Goal: Transaction & Acquisition: Subscribe to service/newsletter

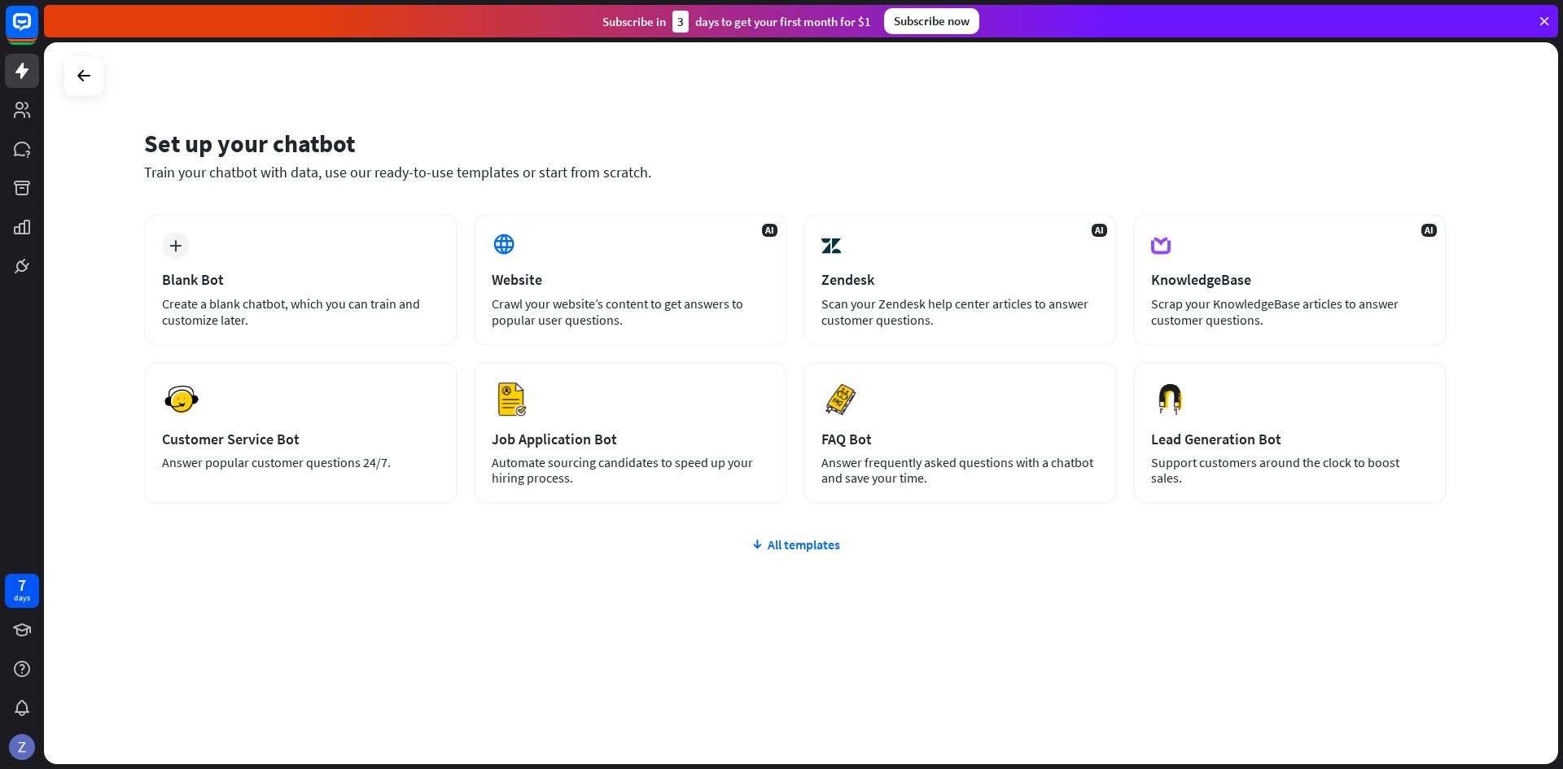
click at [955, 28] on div "Subscribe now" at bounding box center [931, 21] width 95 height 26
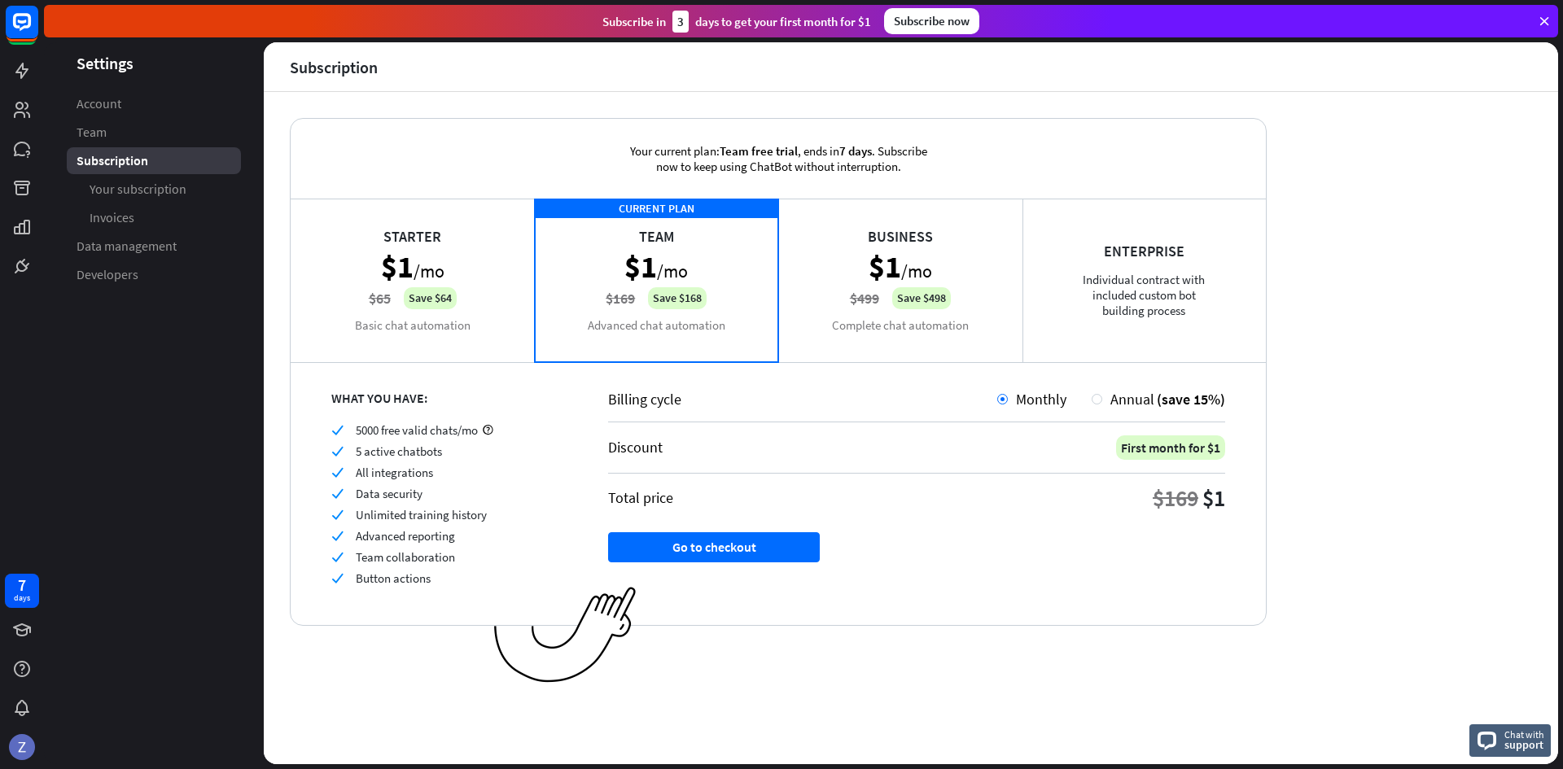
drag, startPoint x: 1085, startPoint y: 198, endPoint x: 730, endPoint y: 289, distance: 367.3
click at [730, 289] on div "CURRENT PLAN Team $1 /mo $169 Save $168 Advanced chat automation" at bounding box center [657, 280] width 244 height 163
click at [451, 262] on div "Starter $1 /mo $65 Save $64 Basic chat automation" at bounding box center [413, 280] width 244 height 163
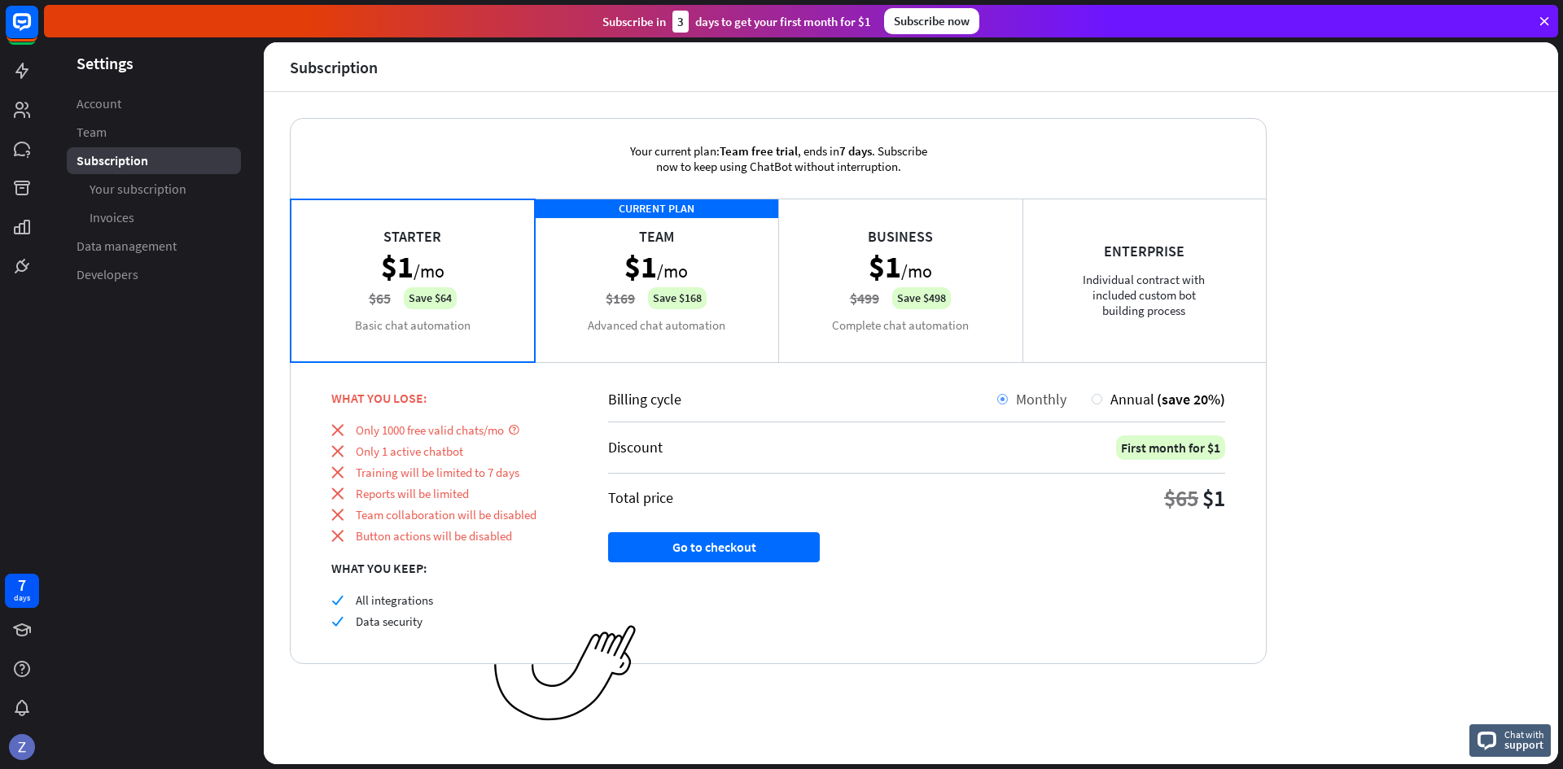
click at [1054, 401] on span "Monthly" at bounding box center [1041, 399] width 50 height 19
click at [427, 298] on div "Starter $1 /mo $65 Save $64 Basic chat automation" at bounding box center [413, 280] width 244 height 163
click at [653, 283] on div "CURRENT PLAN Team $1 /mo $169 Save $168 Advanced chat automation" at bounding box center [657, 280] width 244 height 163
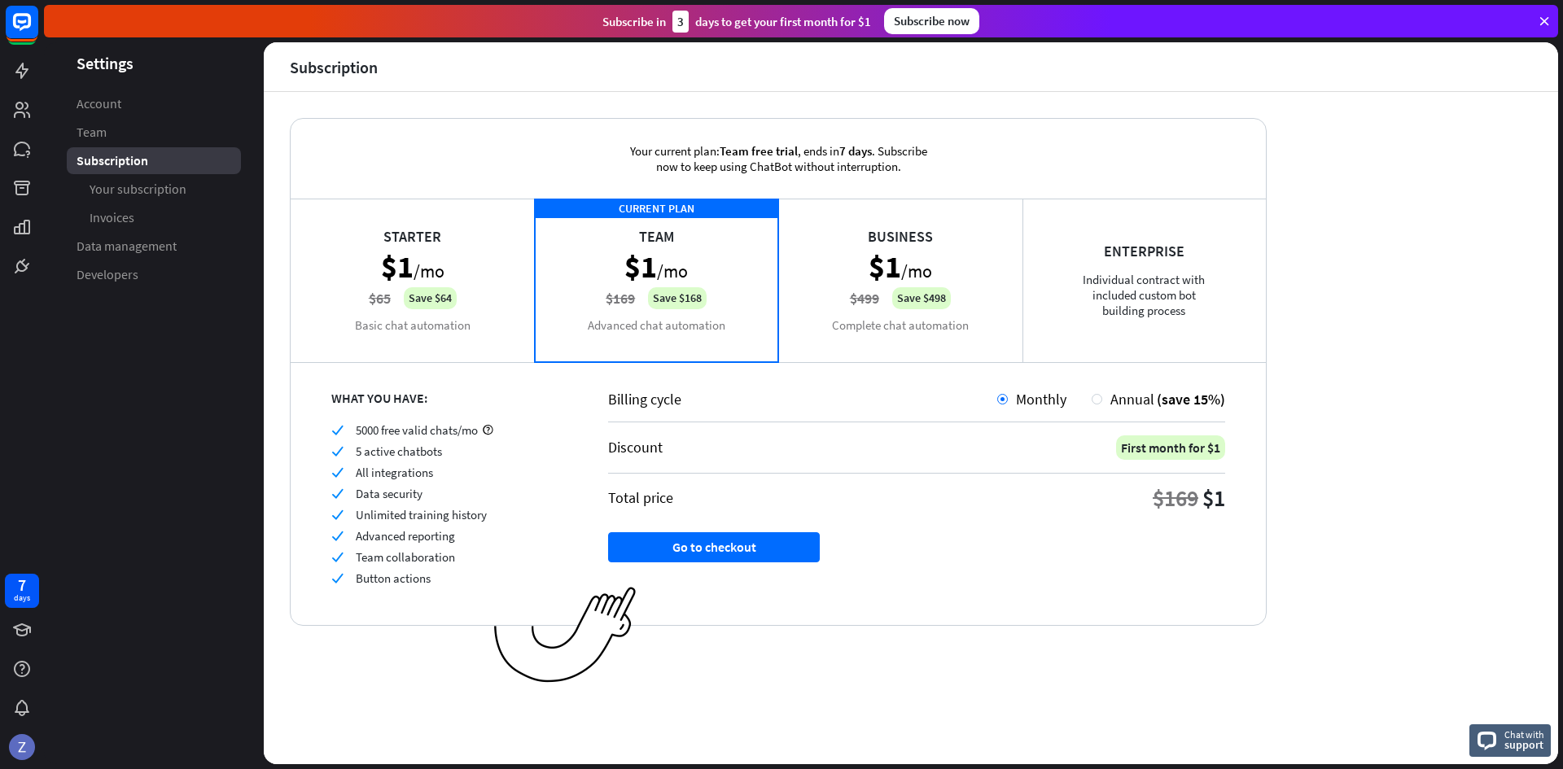
click at [435, 303] on div "Starter $1 /mo $65 Save $64 Basic chat automation" at bounding box center [413, 280] width 244 height 163
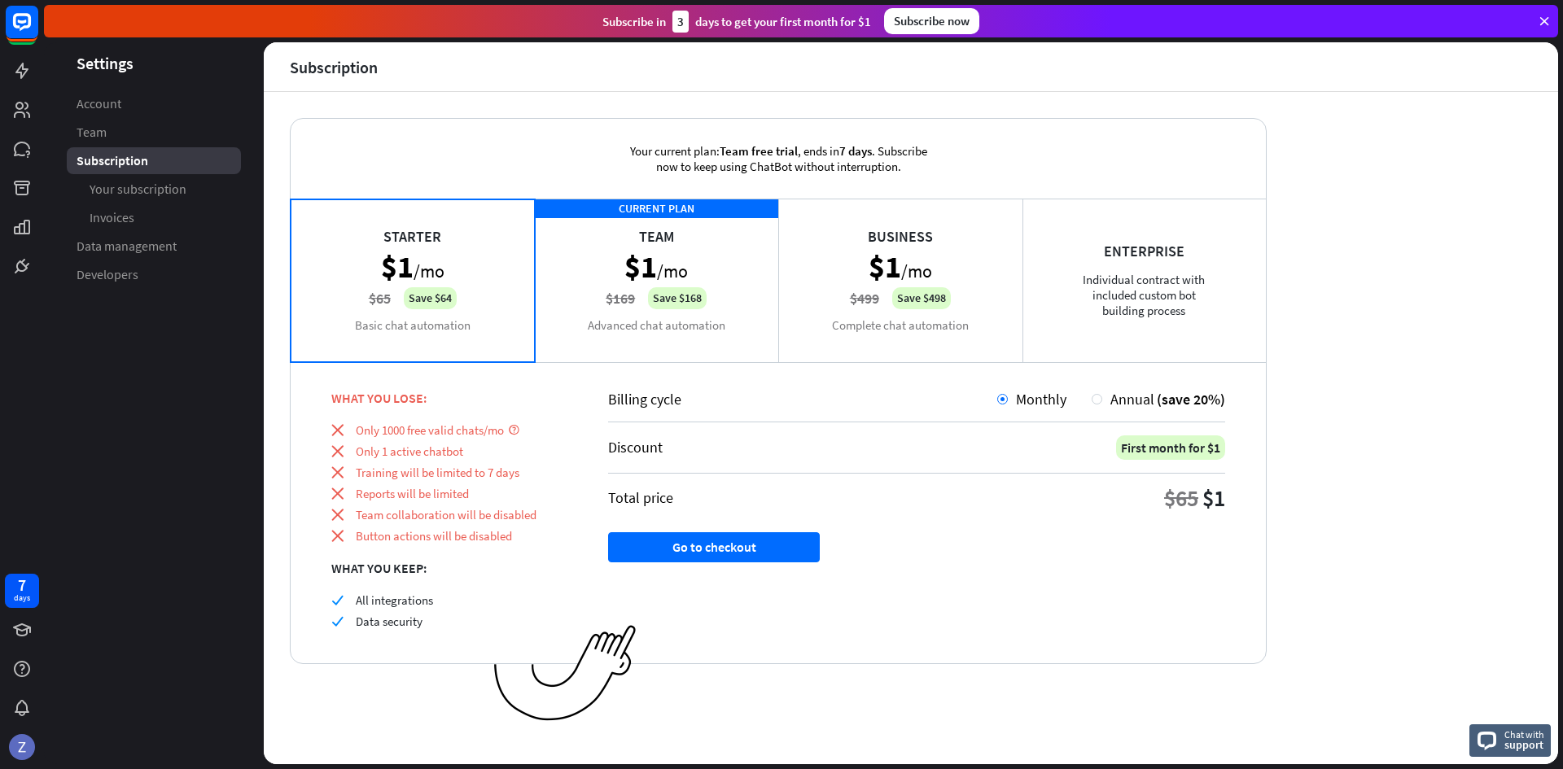
click at [632, 309] on div "CURRENT PLAN Team $1 /mo $169 Save $168 Advanced chat automation" at bounding box center [657, 280] width 244 height 163
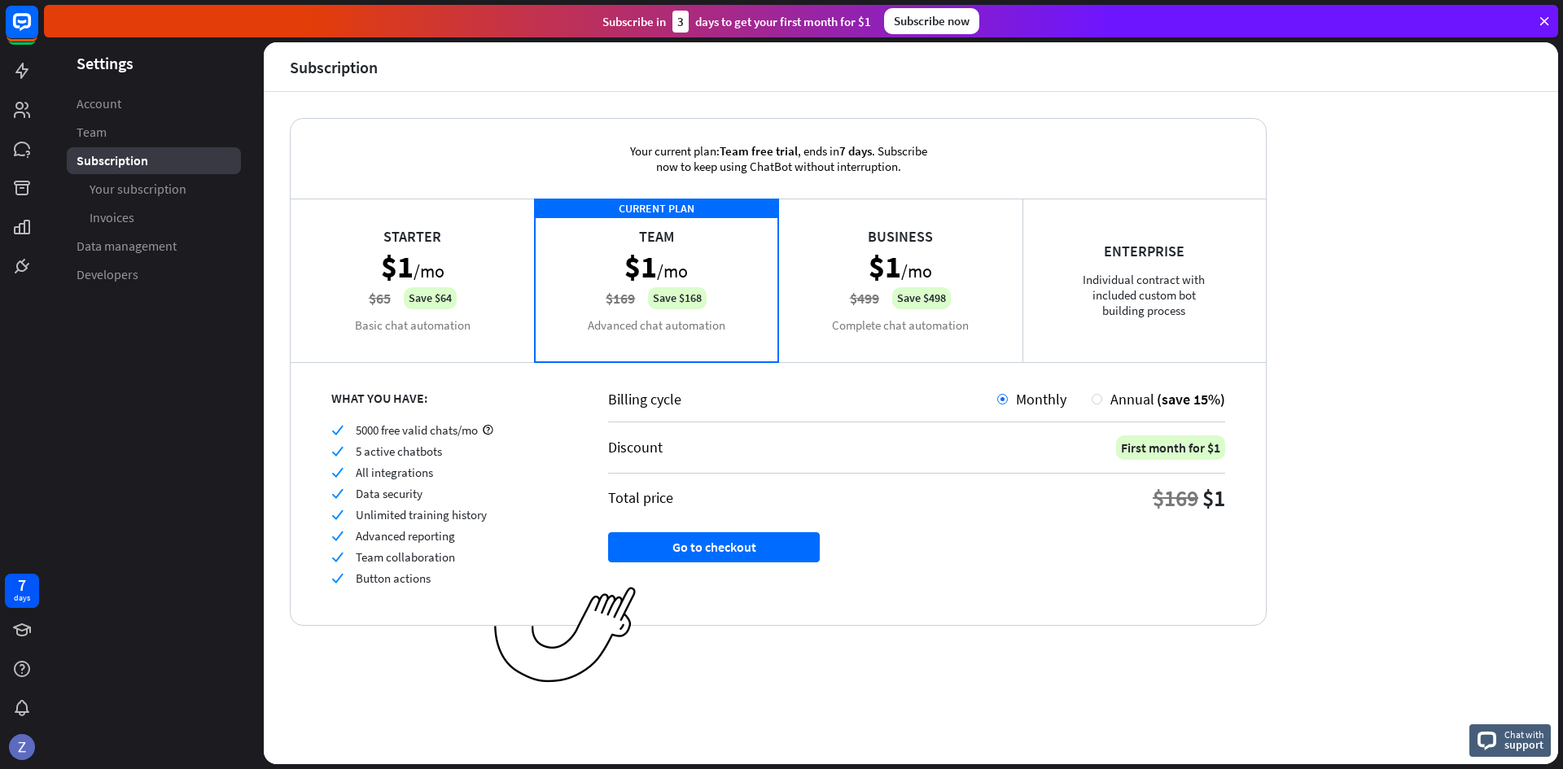
click at [448, 318] on div "Starter $1 /mo $65 Save $64 Basic chat automation" at bounding box center [413, 280] width 244 height 163
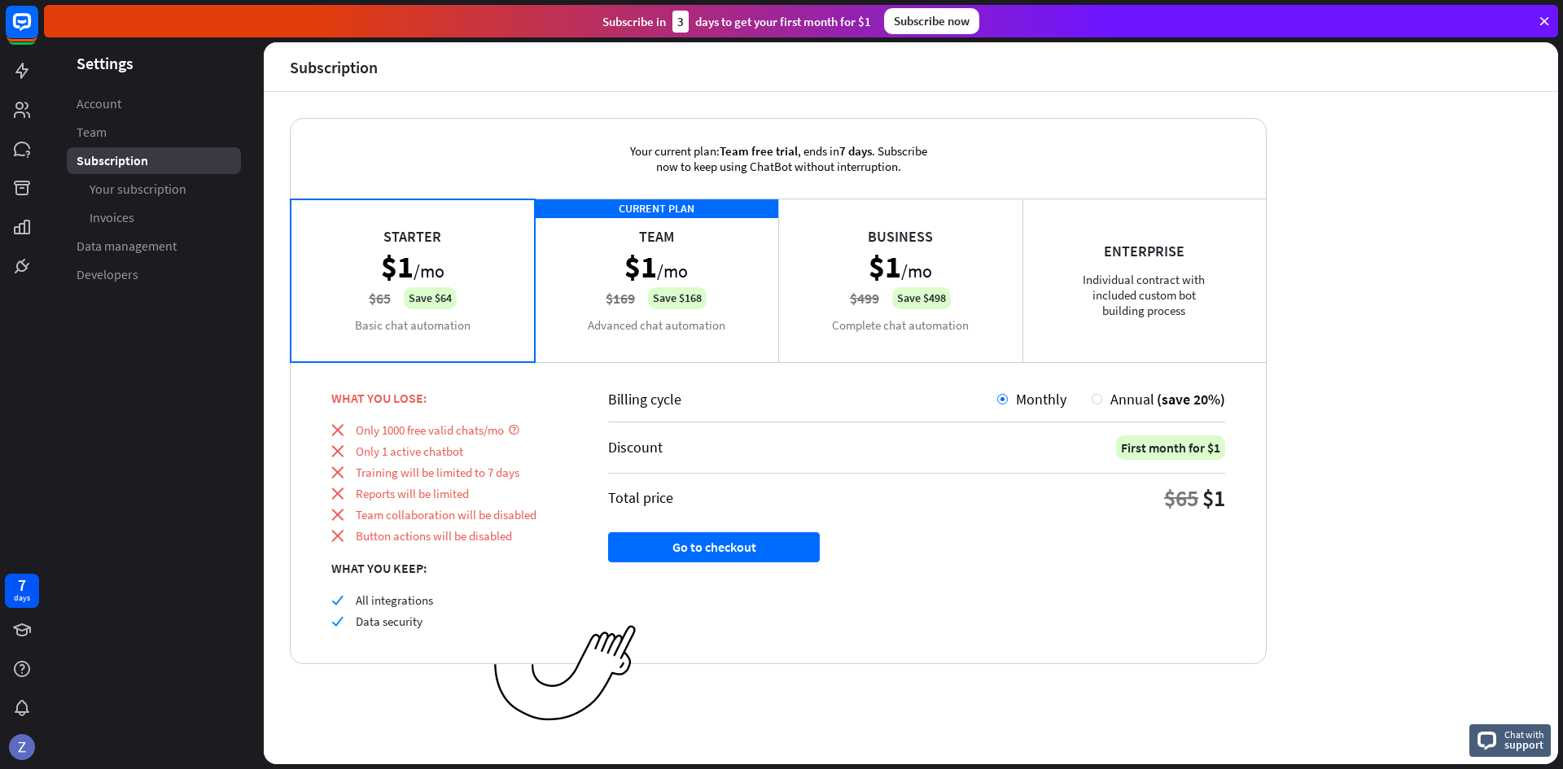
click at [677, 307] on div "CURRENT PLAN Team $1 /mo $169 Save $168 Advanced chat automation" at bounding box center [657, 280] width 244 height 163
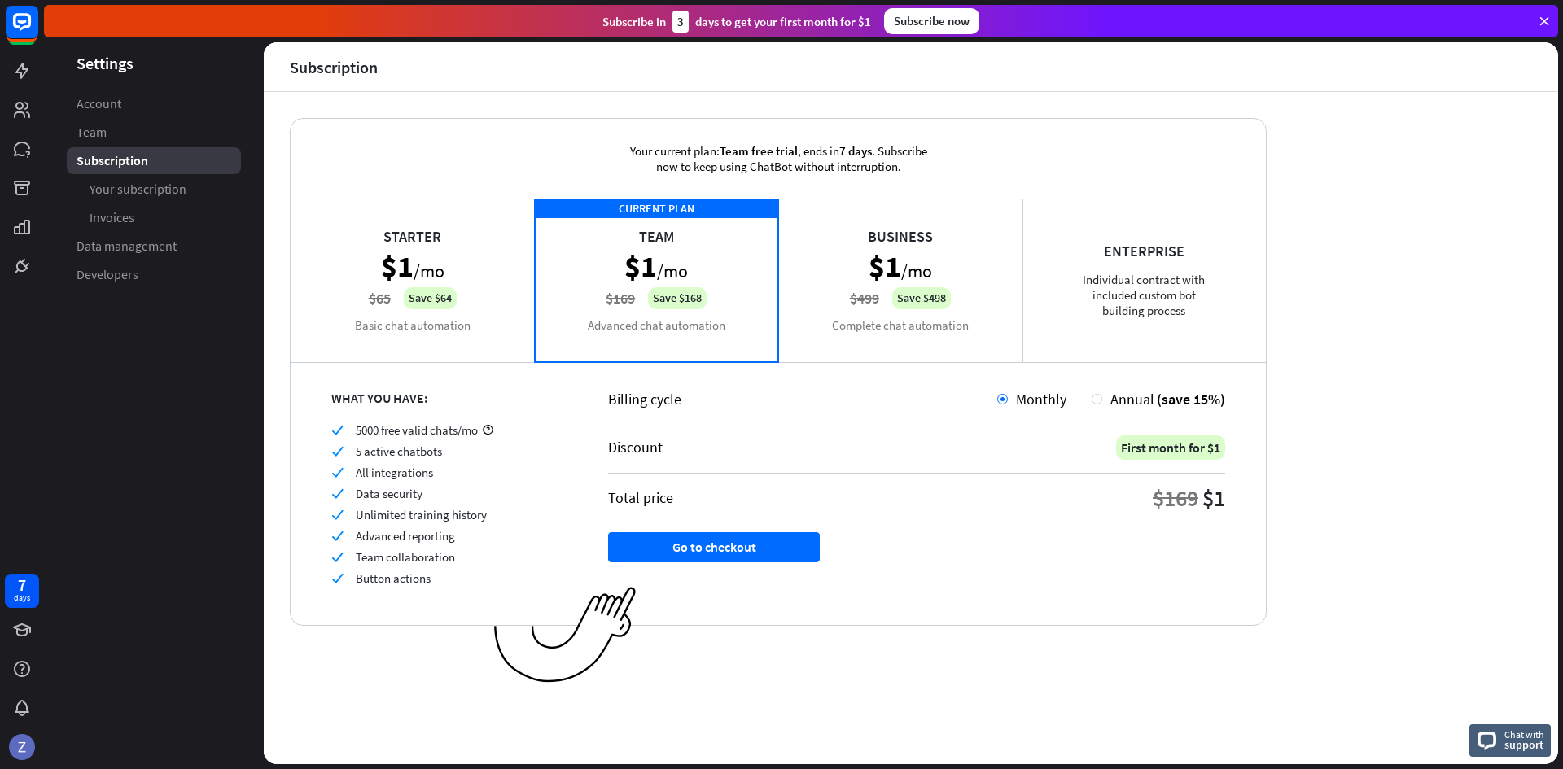
click at [443, 314] on div "Starter $1 /mo $65 Save $64 Basic chat automation" at bounding box center [413, 280] width 244 height 163
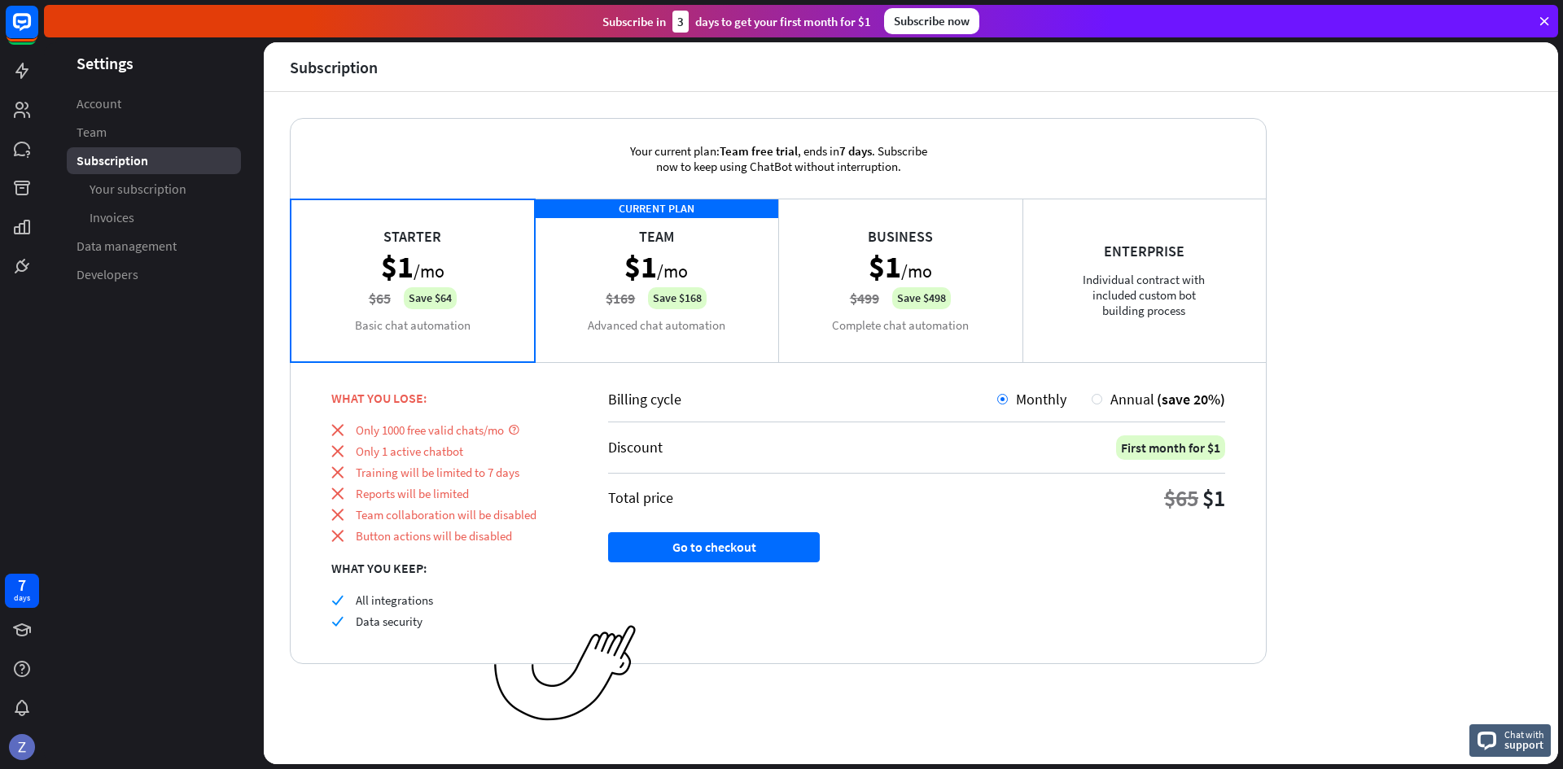
click at [477, 305] on div "Starter $1 /mo $65 Save $64 Basic chat automation" at bounding box center [413, 280] width 244 height 163
drag, startPoint x: 780, startPoint y: 545, endPoint x: 657, endPoint y: 436, distance: 163.8
click at [690, 452] on div "Billing cycle Monthly Annual (save 20%) Discount First month for $1 Total price…" at bounding box center [917, 513] width 699 height 302
click at [447, 309] on div "Starter $1 /mo $65 Save $64 Basic chat automation" at bounding box center [413, 280] width 244 height 163
drag, startPoint x: 784, startPoint y: 569, endPoint x: 815, endPoint y: 506, distance: 69.9
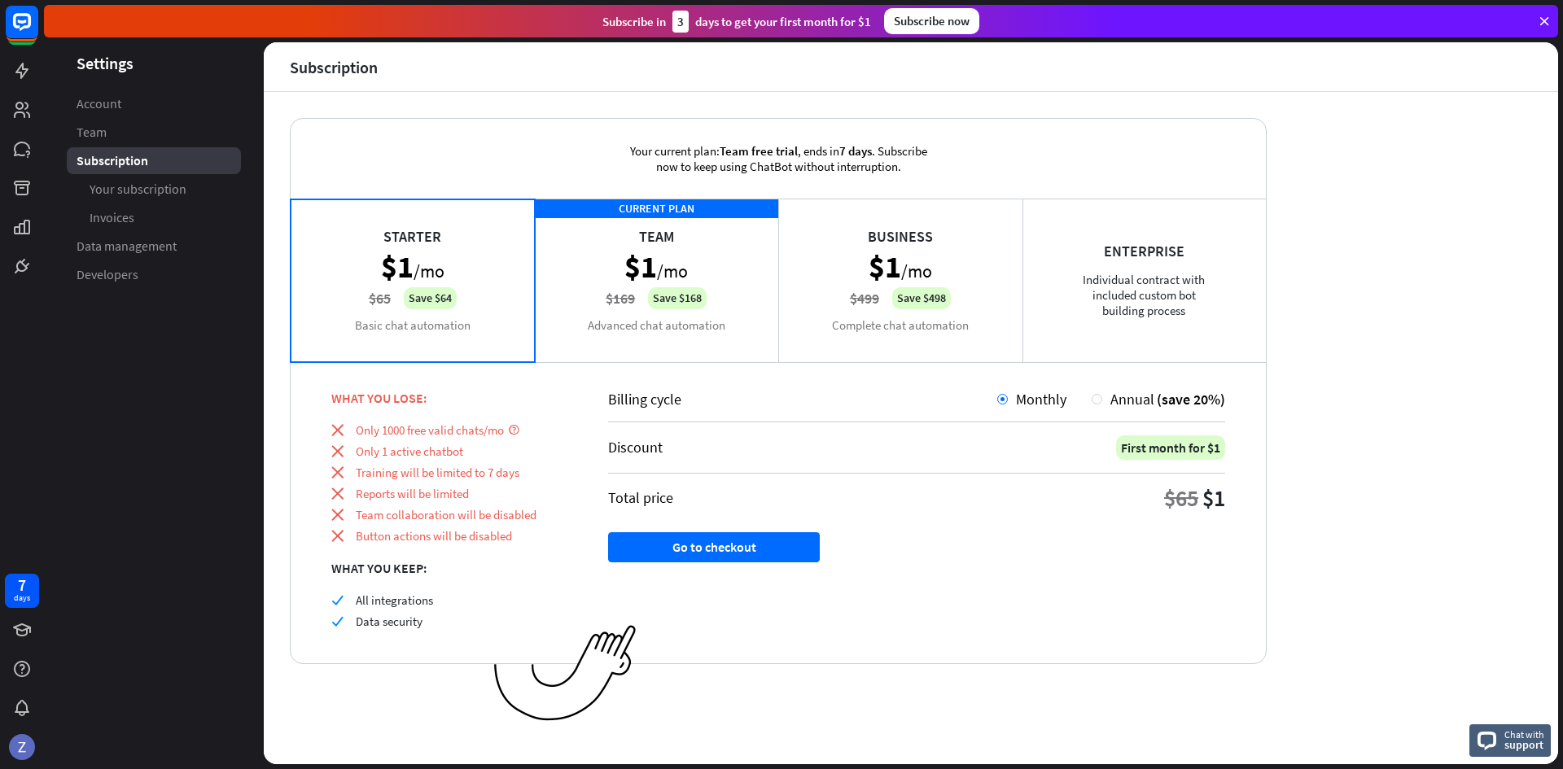
click at [812, 528] on div "Billing cycle Monthly Annual (save 20%) Discount First month for $1 Total price…" at bounding box center [917, 513] width 699 height 302
click at [709, 336] on div "CURRENT PLAN Team $1 /mo $169 Save $168 Advanced chat automation" at bounding box center [657, 280] width 244 height 163
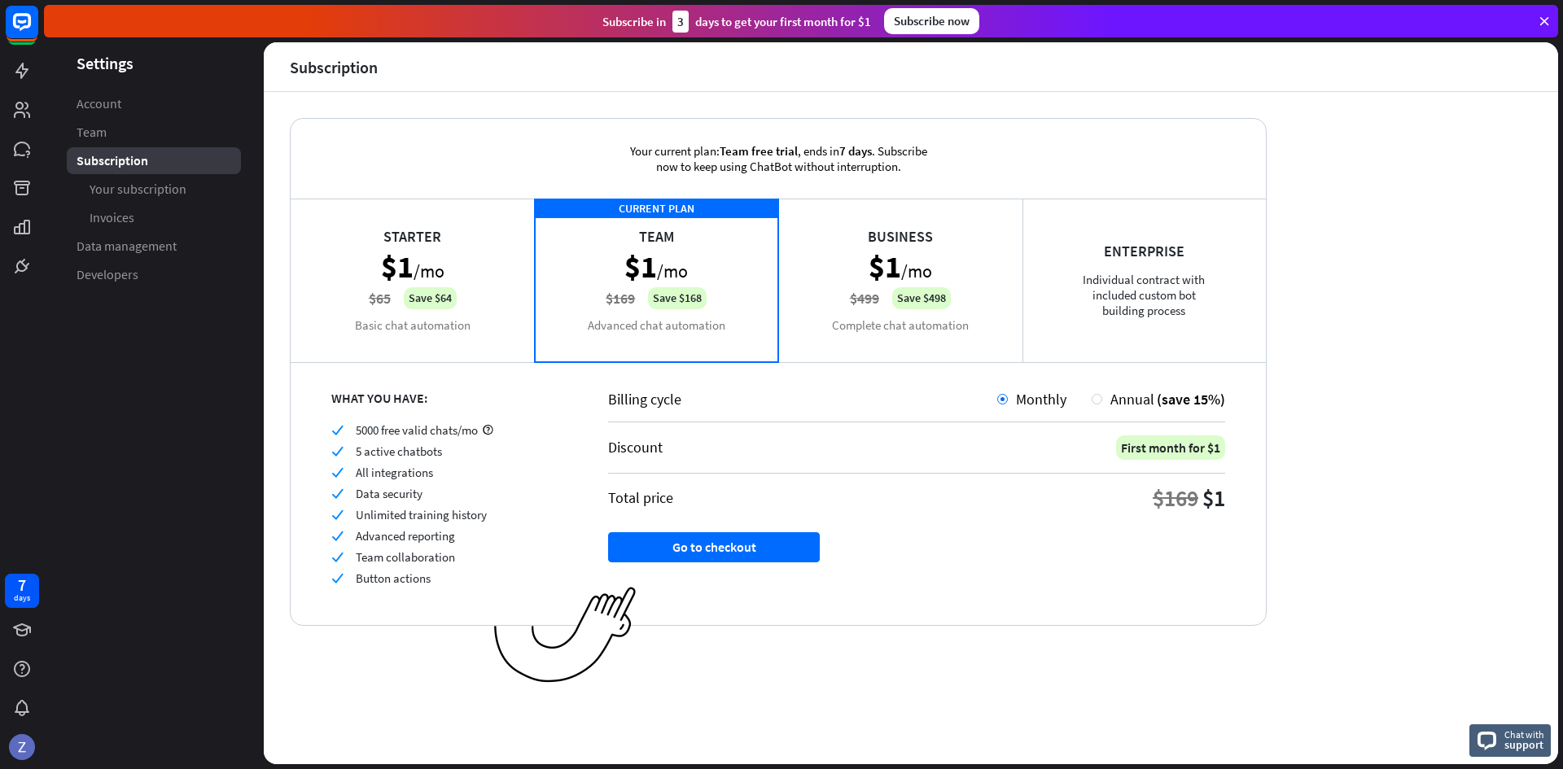
drag, startPoint x: 690, startPoint y: 275, endPoint x: 1399, endPoint y: 532, distance: 753.6
click at [1399, 532] on div "Your current plan: Team free trial , ends [DATE] . Subscribe now to keep using …" at bounding box center [911, 428] width 1295 height 673
click at [501, 327] on div "Starter $1 /mo $65 Save $64 Basic chat automation" at bounding box center [413, 280] width 244 height 163
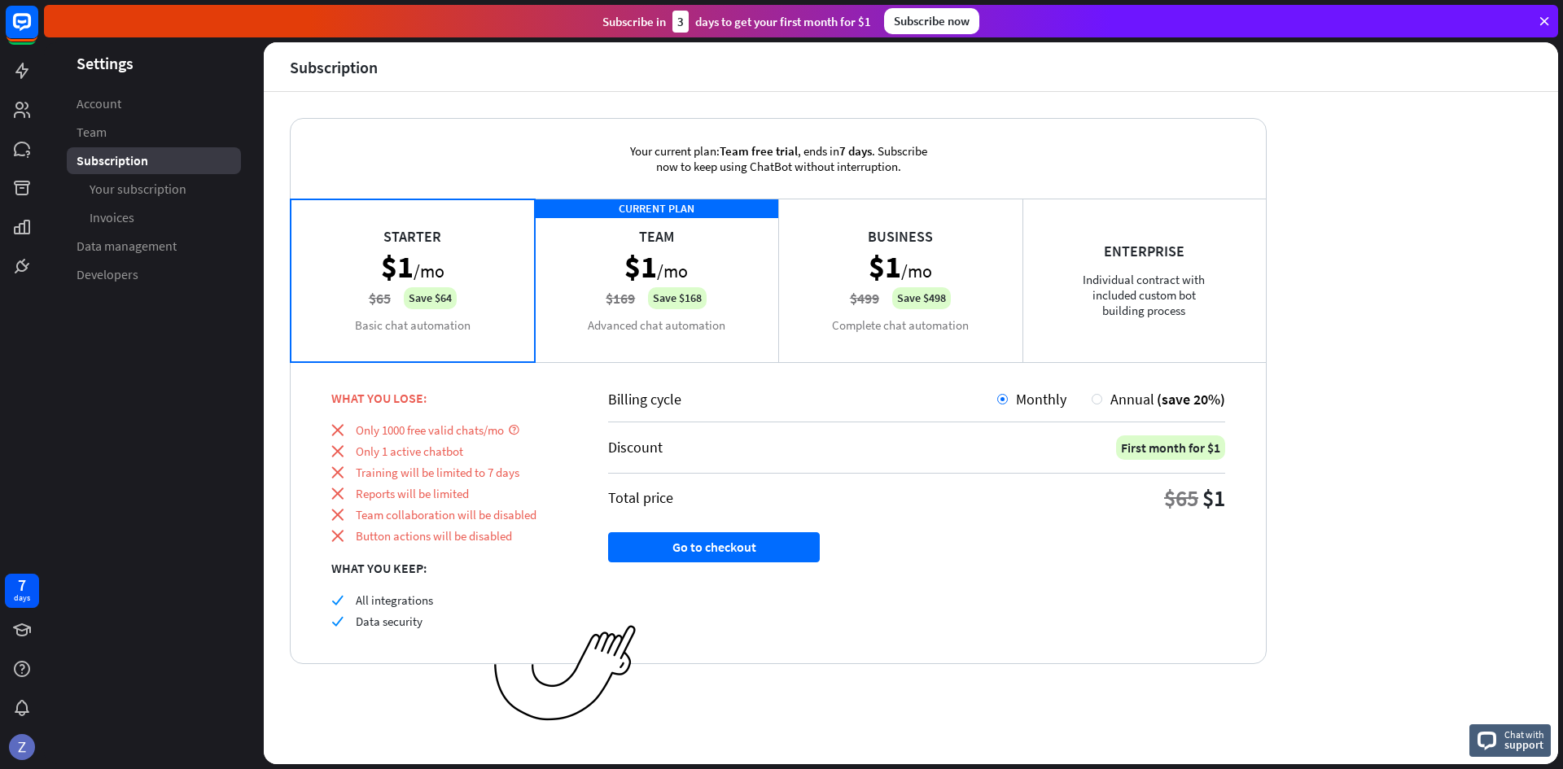
click at [617, 302] on div "CURRENT PLAN Team $1 /mo $169 Save $168 Advanced chat automation" at bounding box center [657, 280] width 244 height 163
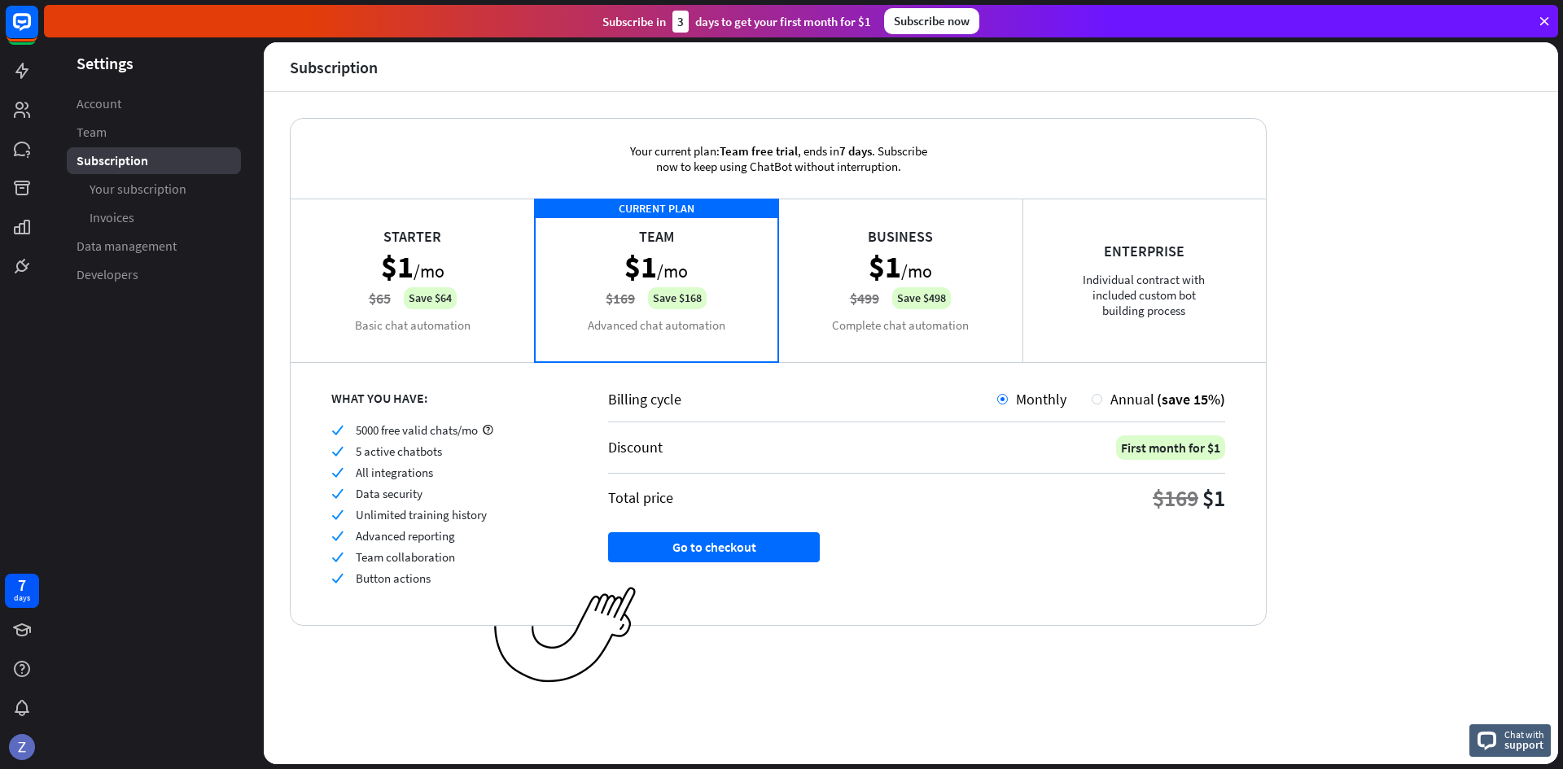
click at [470, 289] on div "Starter $1 /mo $65 Save $64 Basic chat automation" at bounding box center [413, 280] width 244 height 163
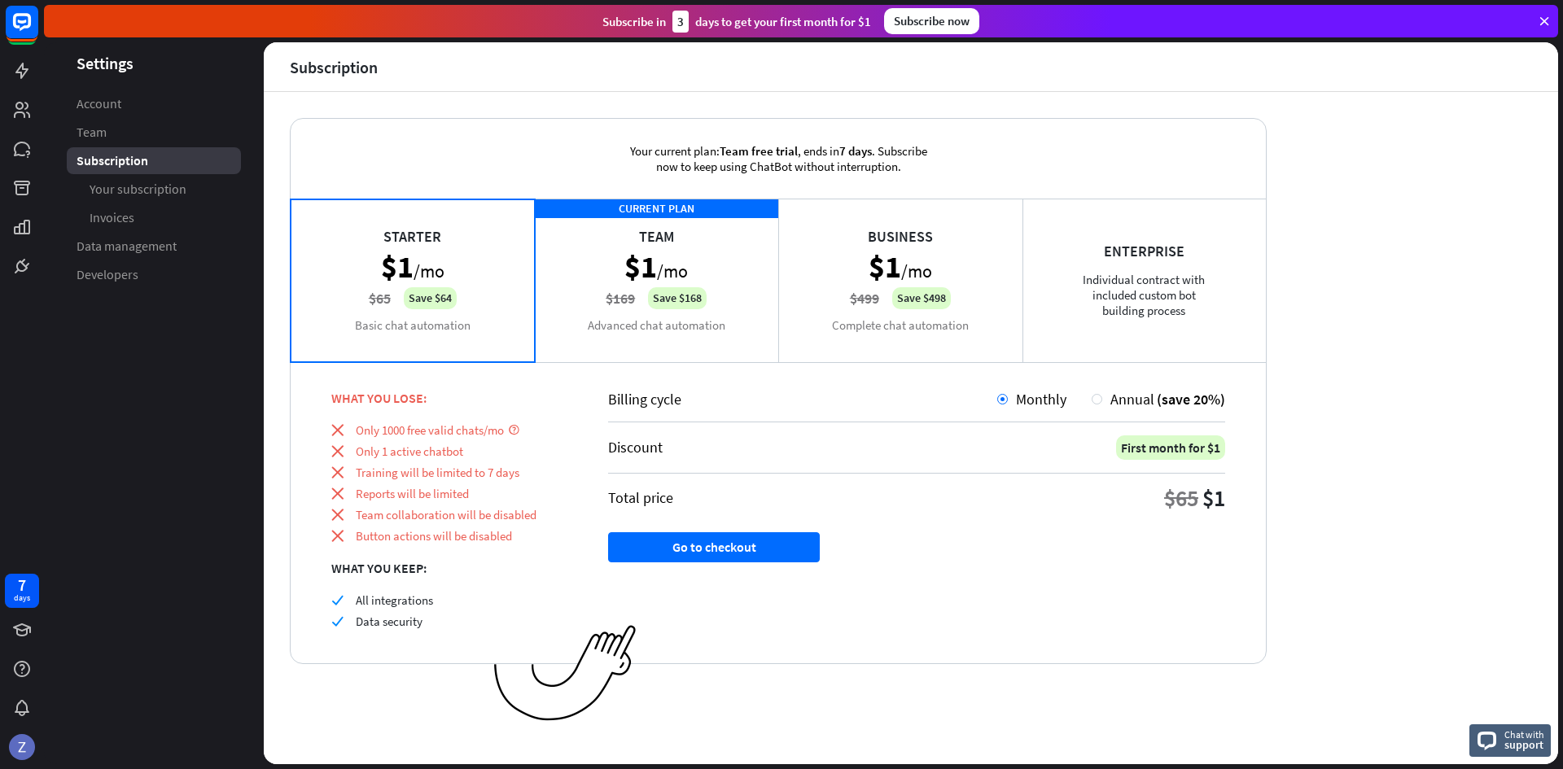
click at [410, 302] on div "Starter $1 /mo $65 Save $64 Basic chat automation" at bounding box center [413, 280] width 244 height 163
click at [753, 550] on button "Go to checkout" at bounding box center [714, 547] width 212 height 30
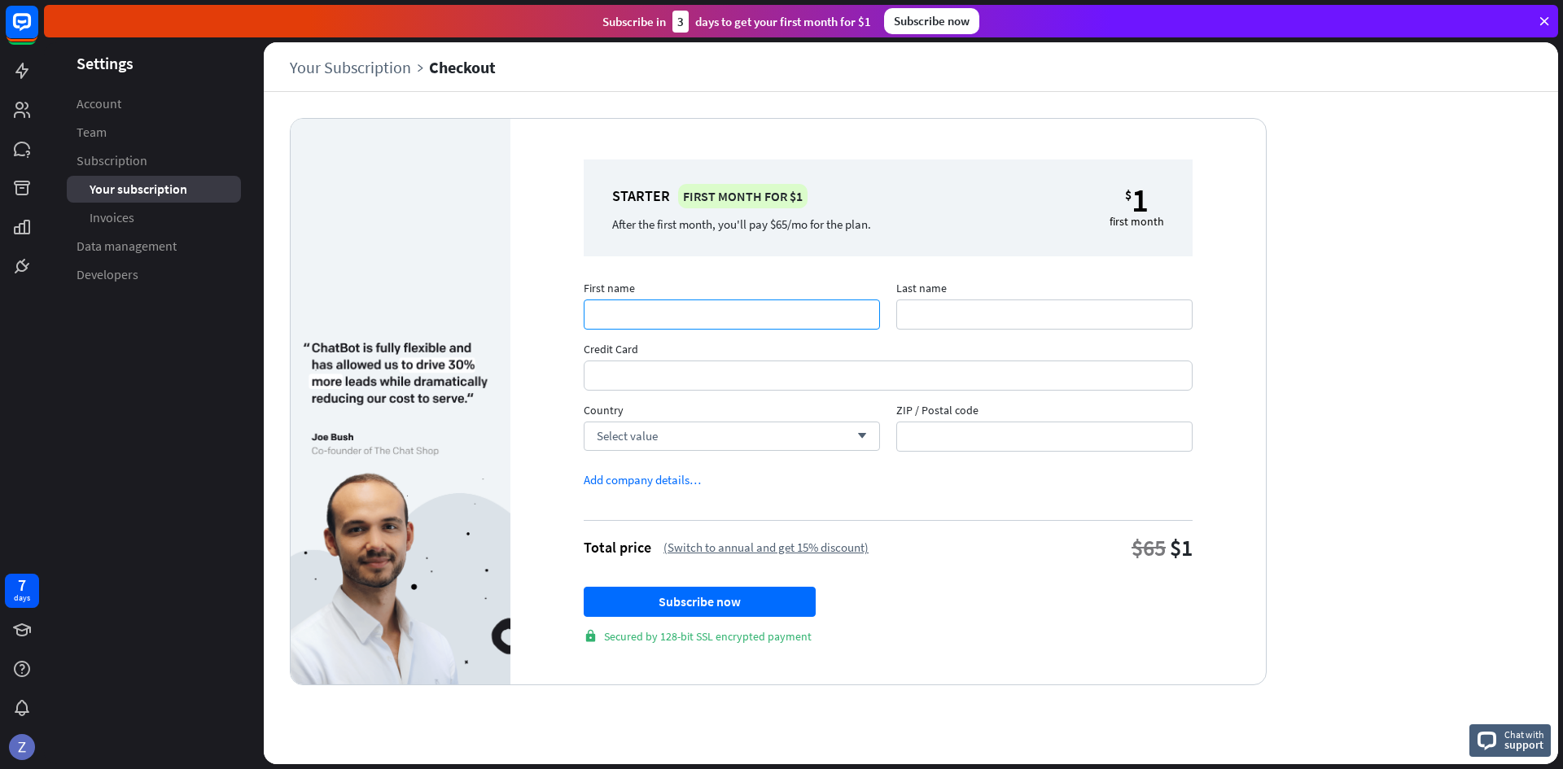
click at [763, 321] on input "First name" at bounding box center [732, 315] width 296 height 30
type input "******"
click at [1052, 287] on span "Last name" at bounding box center [1044, 290] width 296 height 19
click at [1052, 300] on input "Last name" at bounding box center [1044, 315] width 296 height 30
click at [1049, 300] on input "Last name" at bounding box center [1044, 315] width 296 height 30
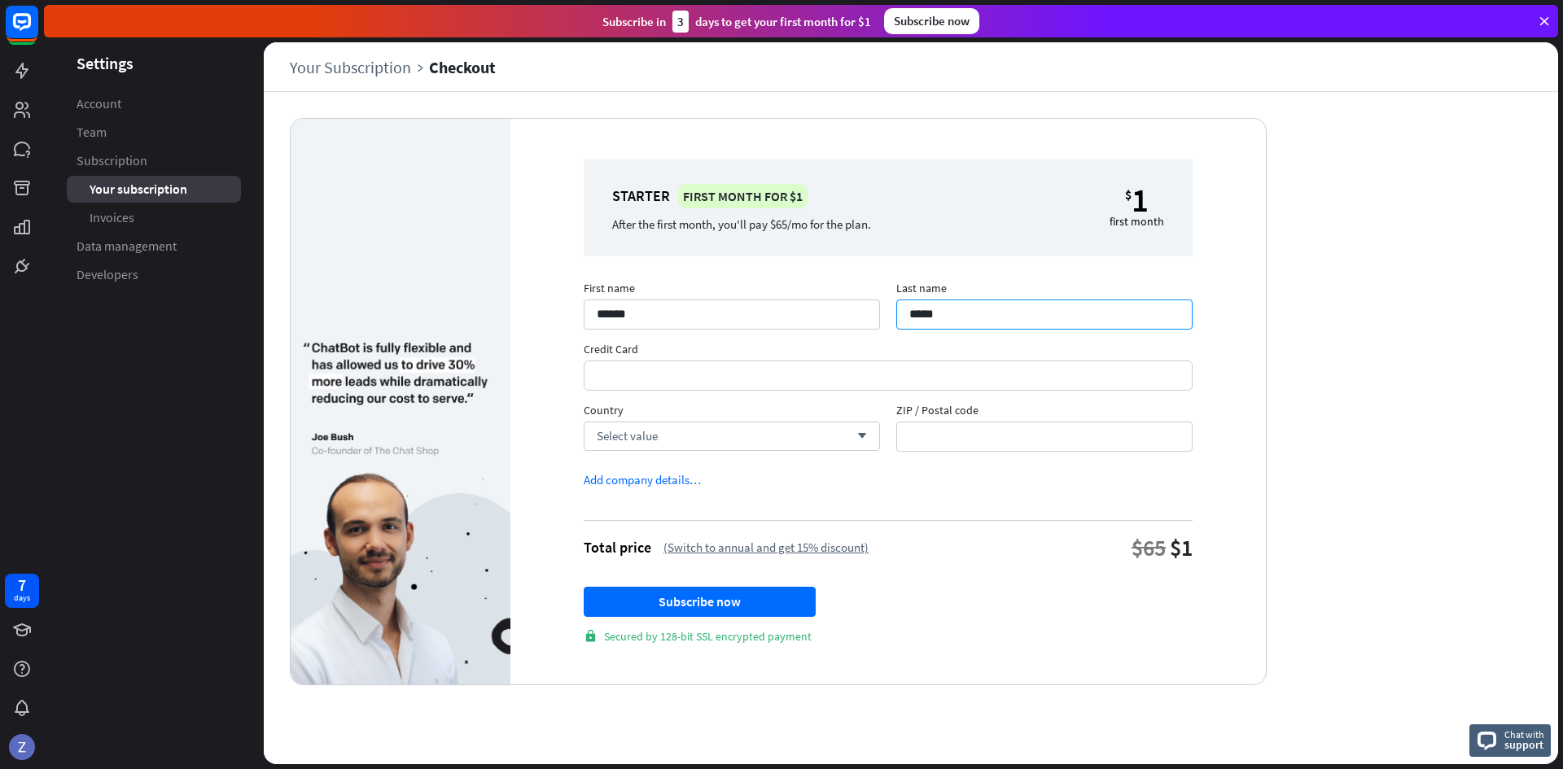
type input "*****"
click at [774, 425] on div "Select value arrow_down" at bounding box center [732, 436] width 296 height 29
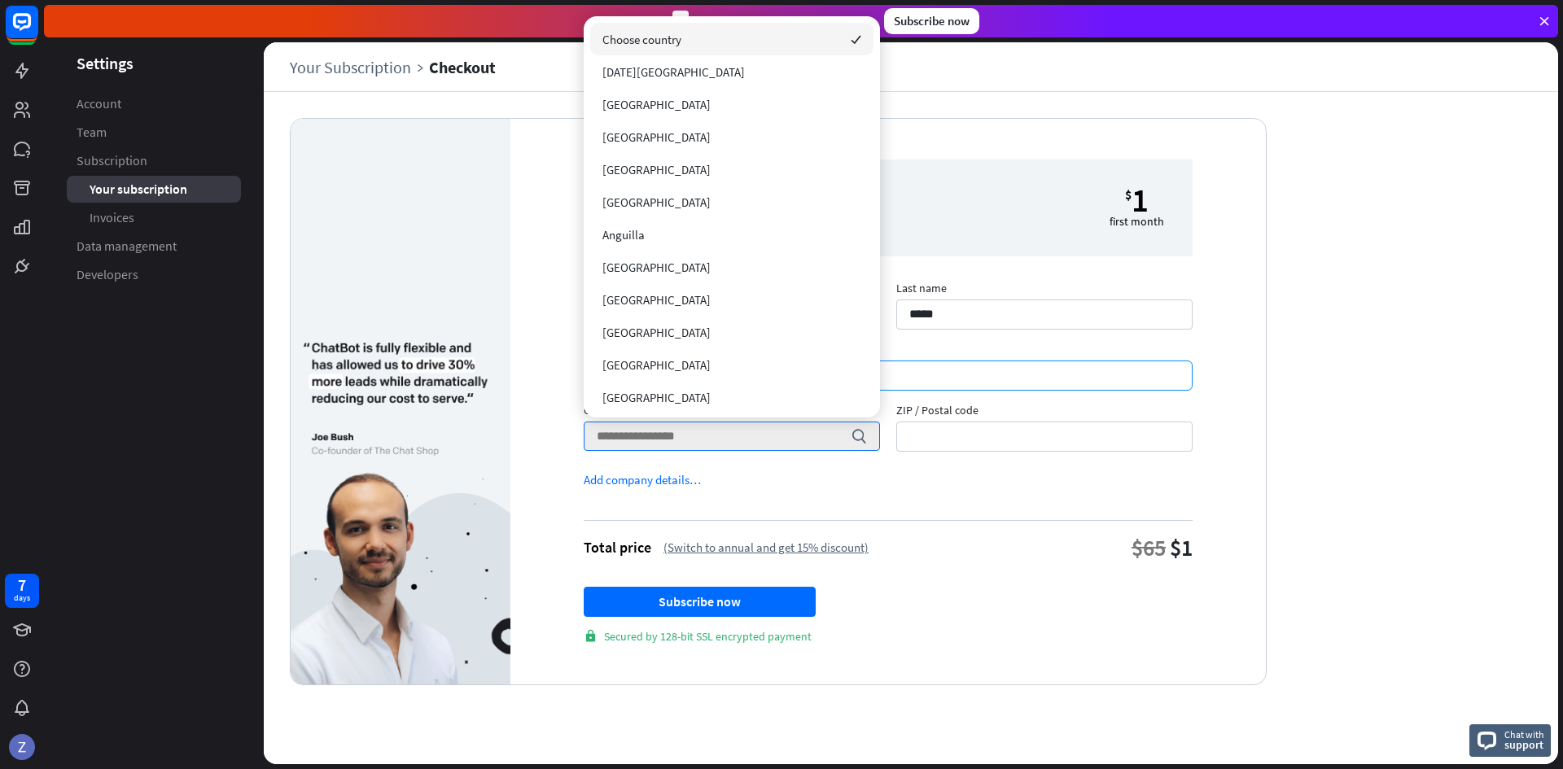
click at [1007, 411] on span "ZIP / Postal code" at bounding box center [1044, 412] width 296 height 19
click at [1007, 422] on input "ZIP / Postal code" at bounding box center [1044, 437] width 296 height 30
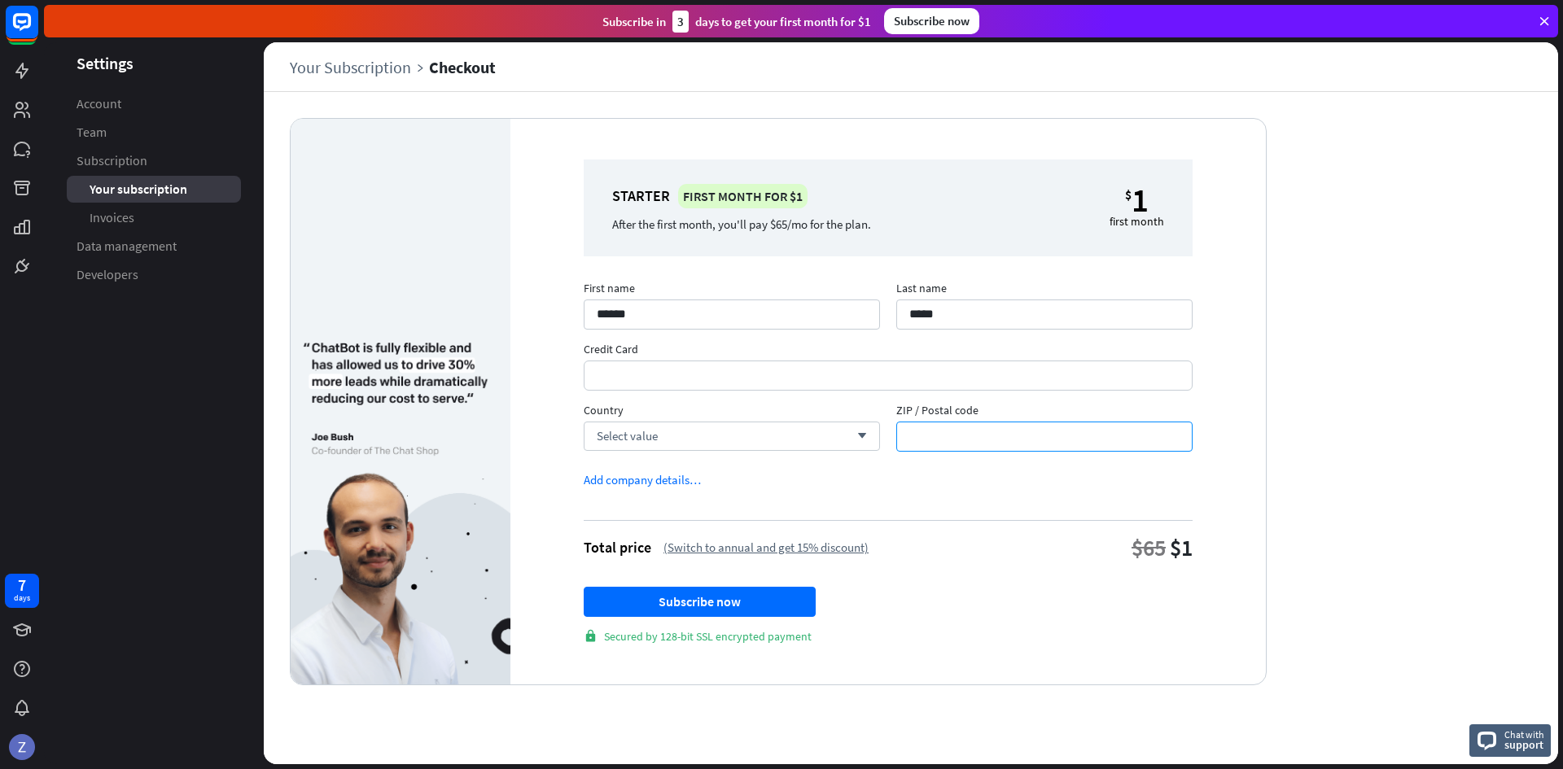
click at [996, 426] on input "ZIP / Postal code" at bounding box center [1044, 437] width 296 height 30
type input "****"
drag, startPoint x: 740, startPoint y: 463, endPoint x: 745, endPoint y: 451, distance: 13.2
click at [744, 454] on div "First name ****** Last name ***** Credit Card Country Select value arrow_down Z…" at bounding box center [888, 372] width 625 height 183
click at [746, 445] on div "Select value arrow_down" at bounding box center [732, 436] width 296 height 29
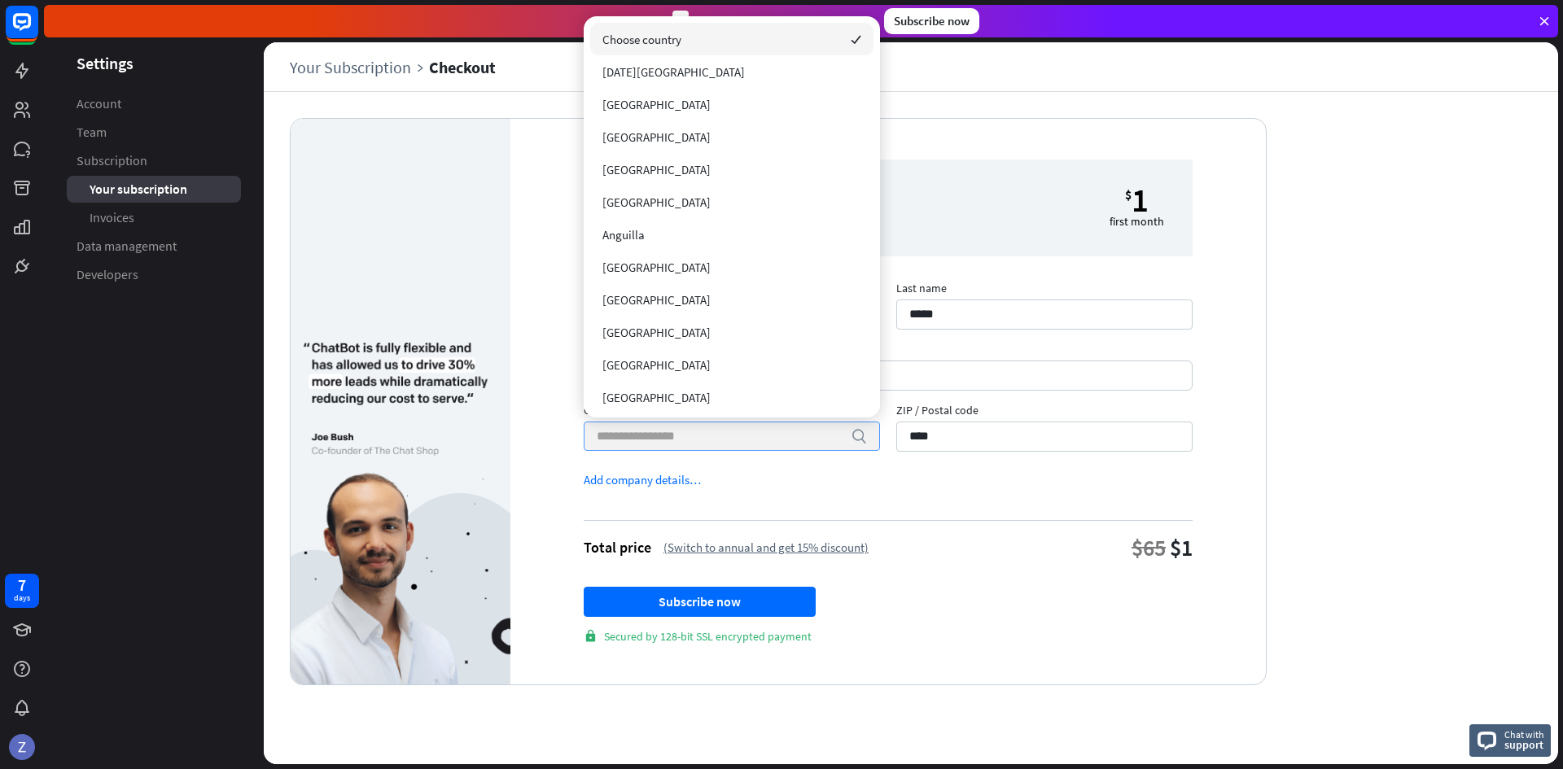
type input "*********"
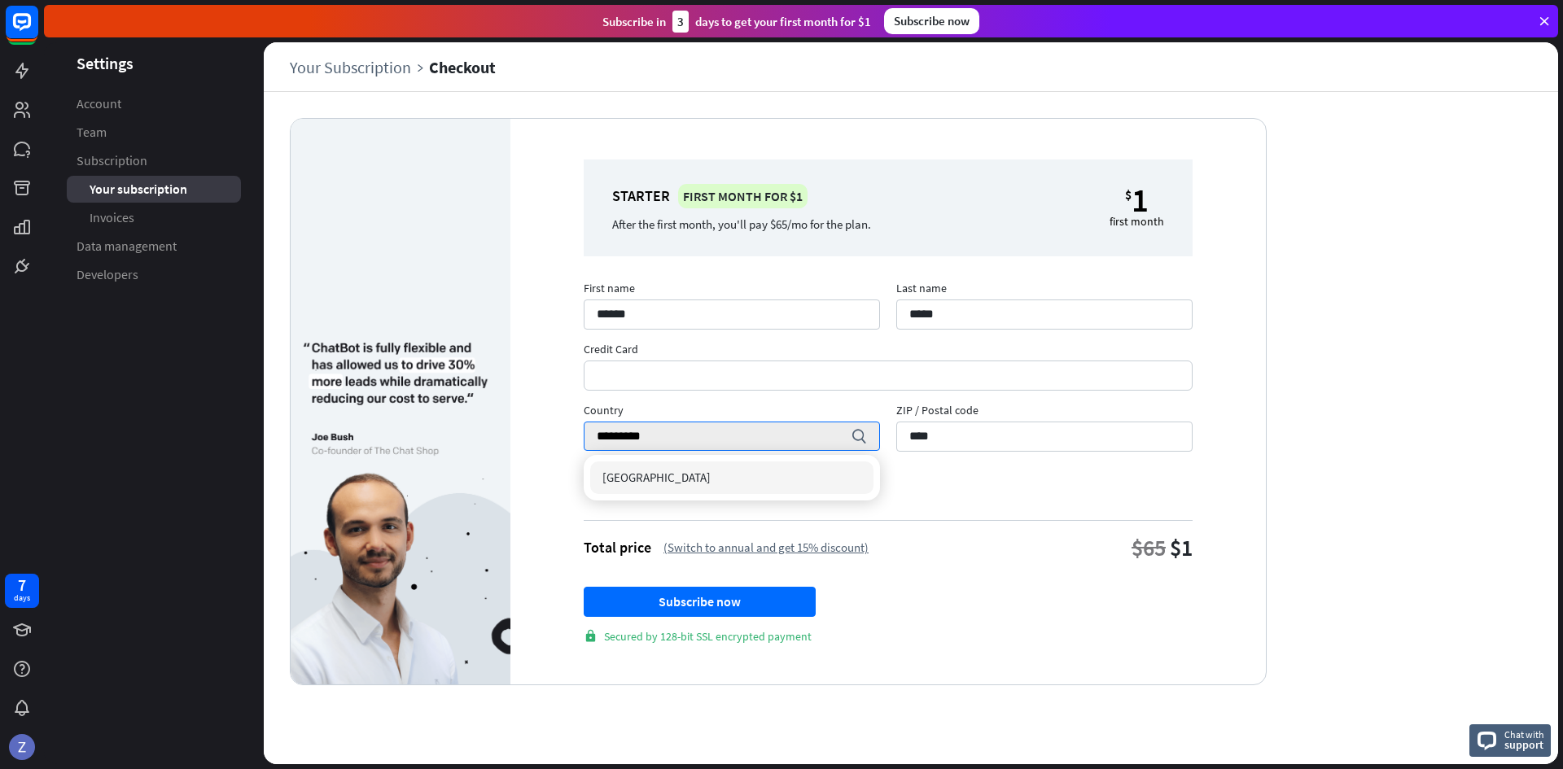
click at [686, 479] on div "[GEOGRAPHIC_DATA]" at bounding box center [731, 478] width 283 height 33
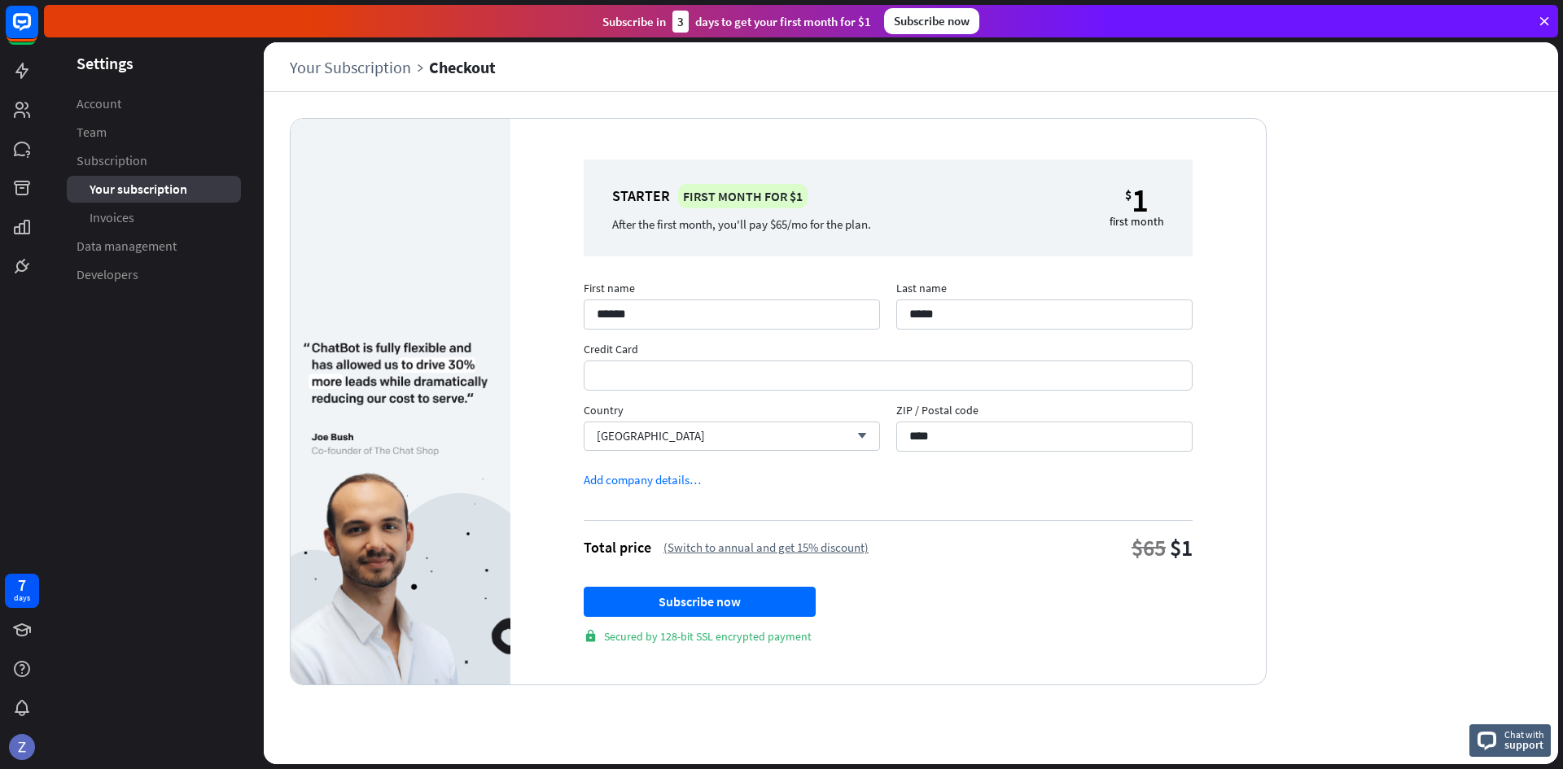
click at [920, 511] on form "First name ****** Last name ***** Credit Card Country [GEOGRAPHIC_DATA] arrow_d…" at bounding box center [888, 466] width 609 height 355
click at [764, 601] on button "Subscribe now" at bounding box center [700, 602] width 232 height 30
click at [1352, 364] on div "Starter First month for $1 After the first month, you'll pay $65/mo for the pla…" at bounding box center [911, 428] width 1295 height 673
click at [773, 598] on button "Subscribe now" at bounding box center [700, 602] width 232 height 30
drag, startPoint x: 1514, startPoint y: 489, endPoint x: 1470, endPoint y: 493, distance: 44.2
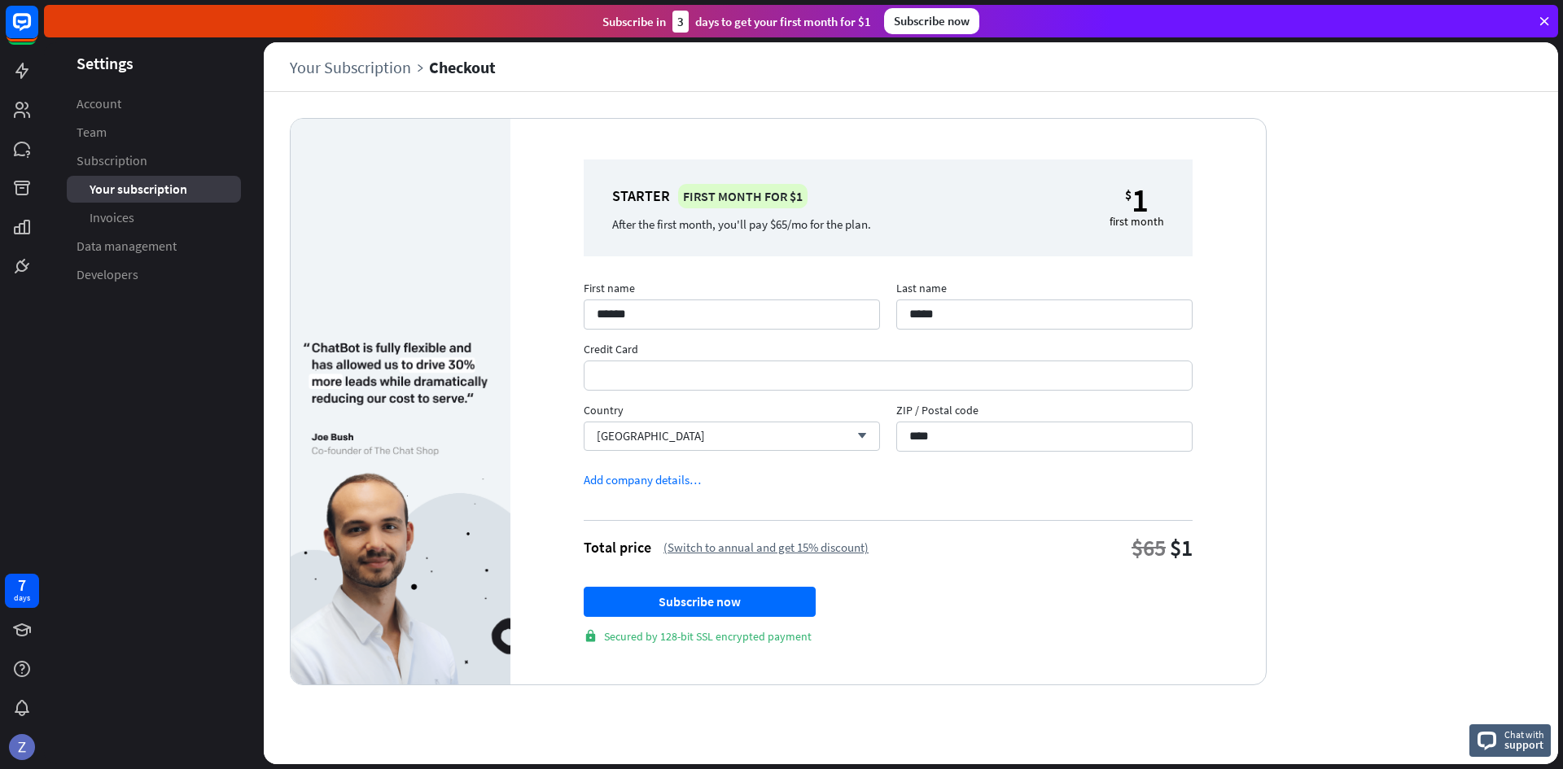
click at [1471, 493] on div "Starter First month for $1 After the first month, you'll pay $65/mo for the pla…" at bounding box center [911, 428] width 1295 height 673
click at [706, 608] on button "Subscribe now" at bounding box center [700, 602] width 232 height 30
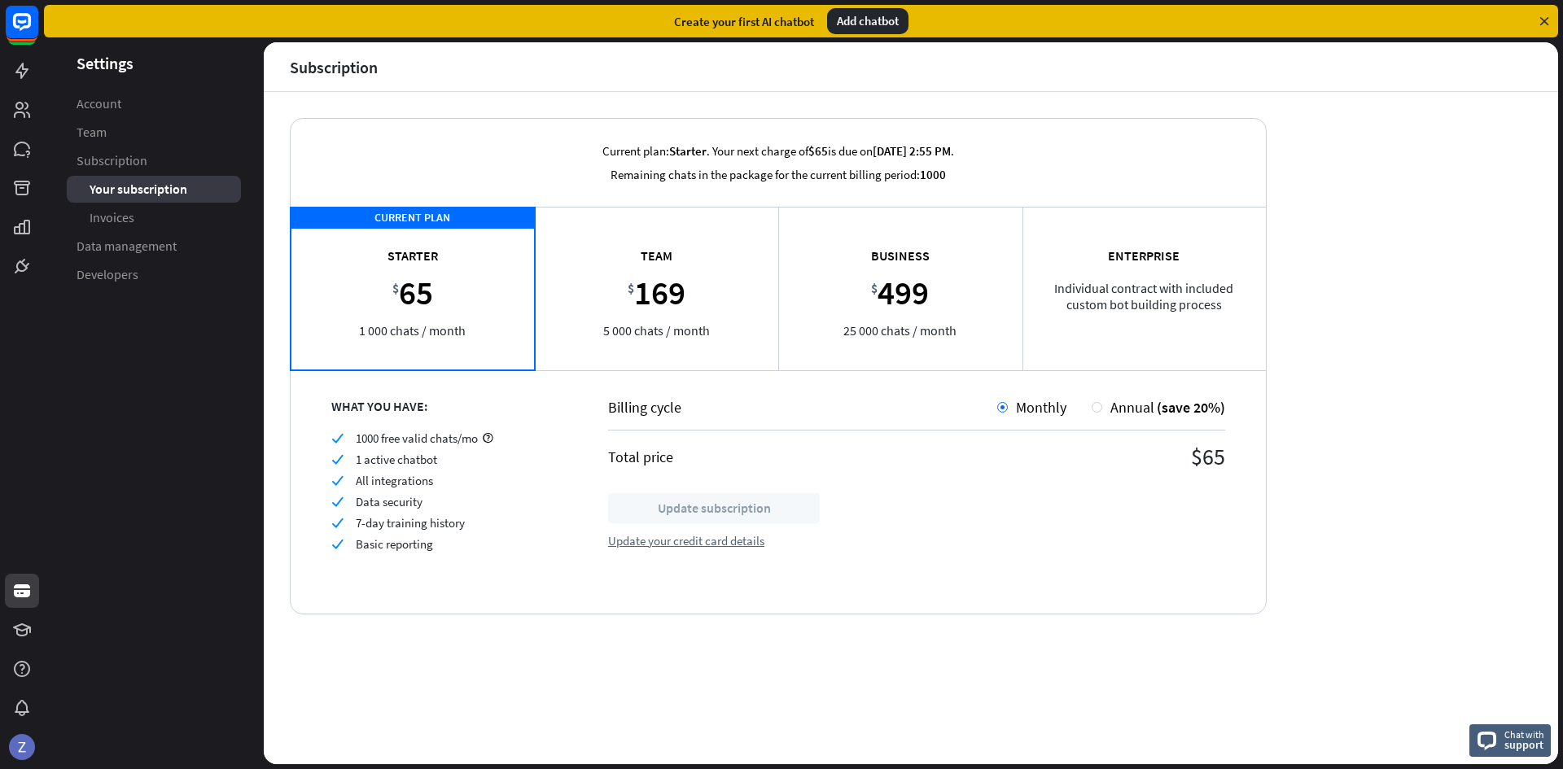
click at [870, 31] on div "Add chatbot" at bounding box center [867, 21] width 81 height 26
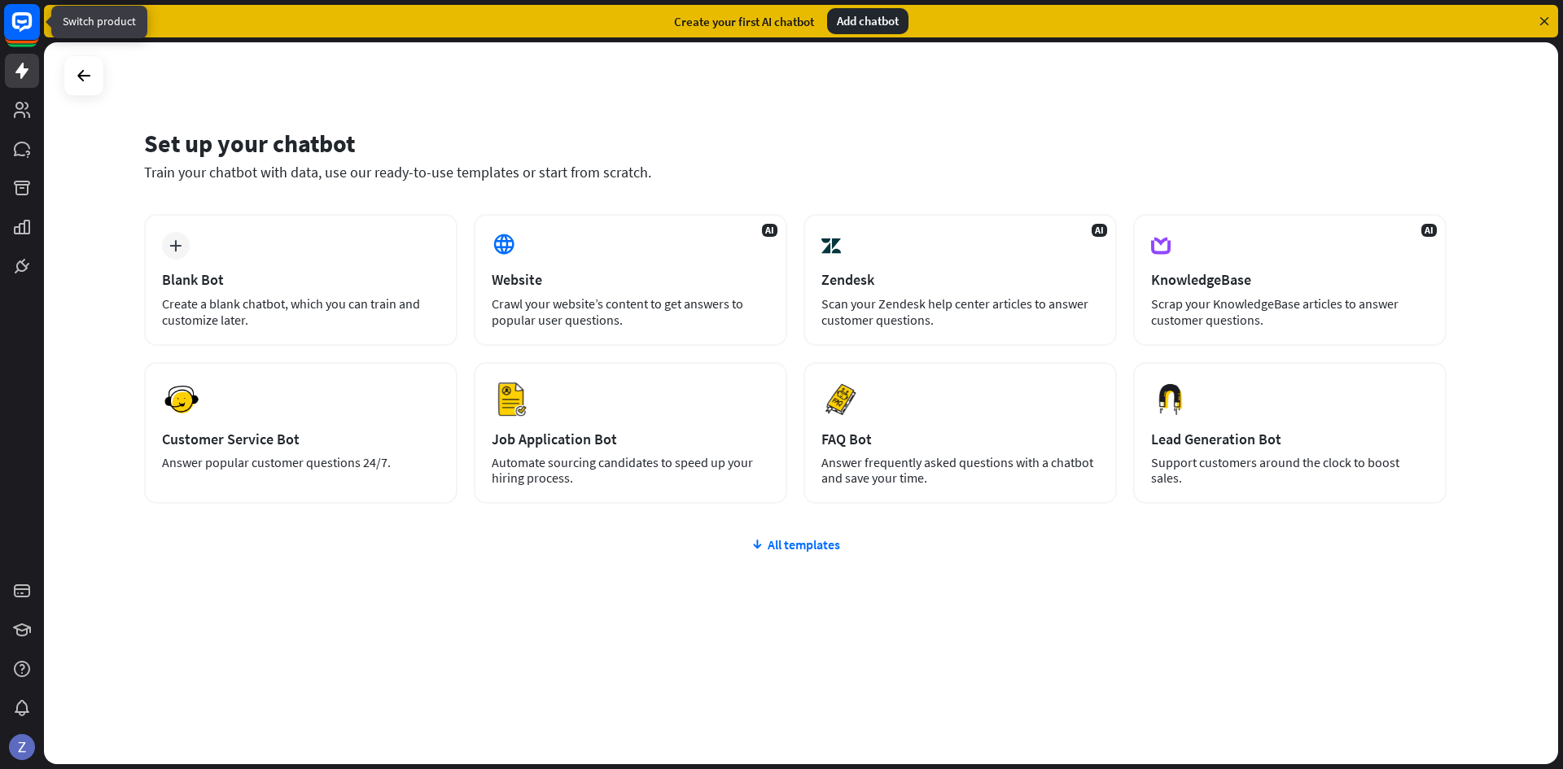
click at [30, 37] on rect at bounding box center [22, 22] width 36 height 36
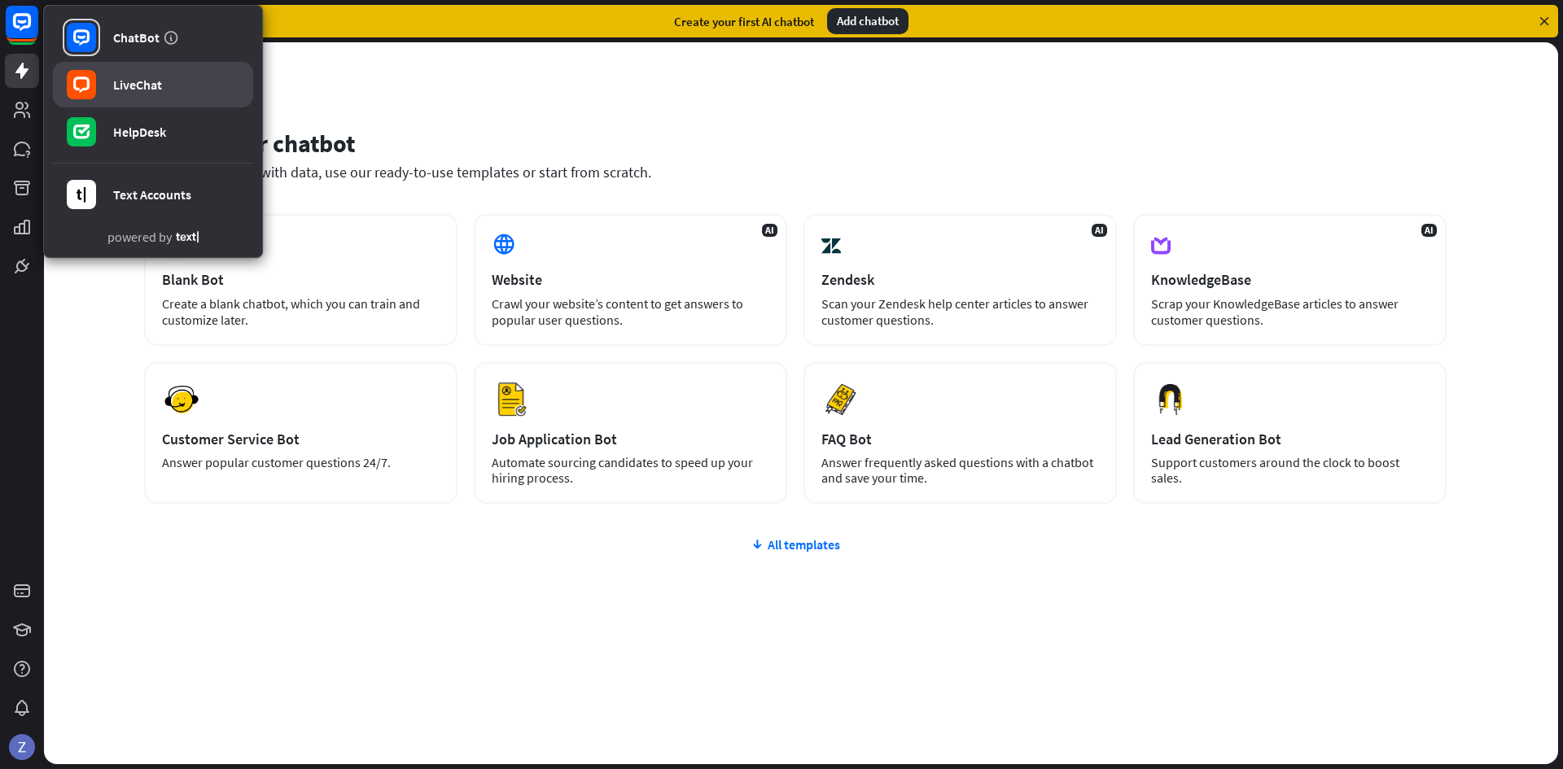
click at [104, 97] on link "LiveChat" at bounding box center [153, 85] width 200 height 46
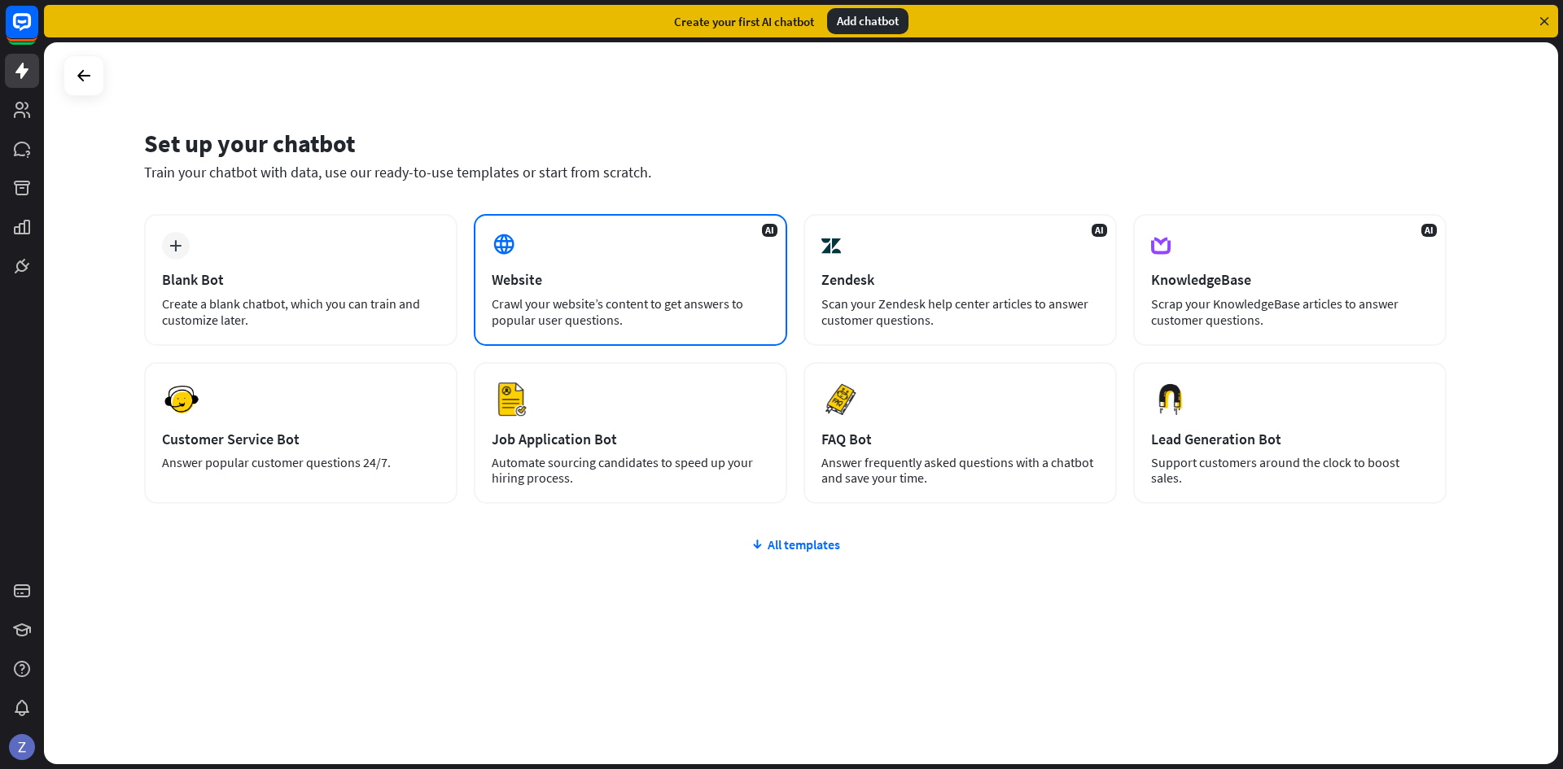
click at [540, 298] on div "Crawl your website’s content to get answers to popular user questions." at bounding box center [631, 312] width 278 height 33
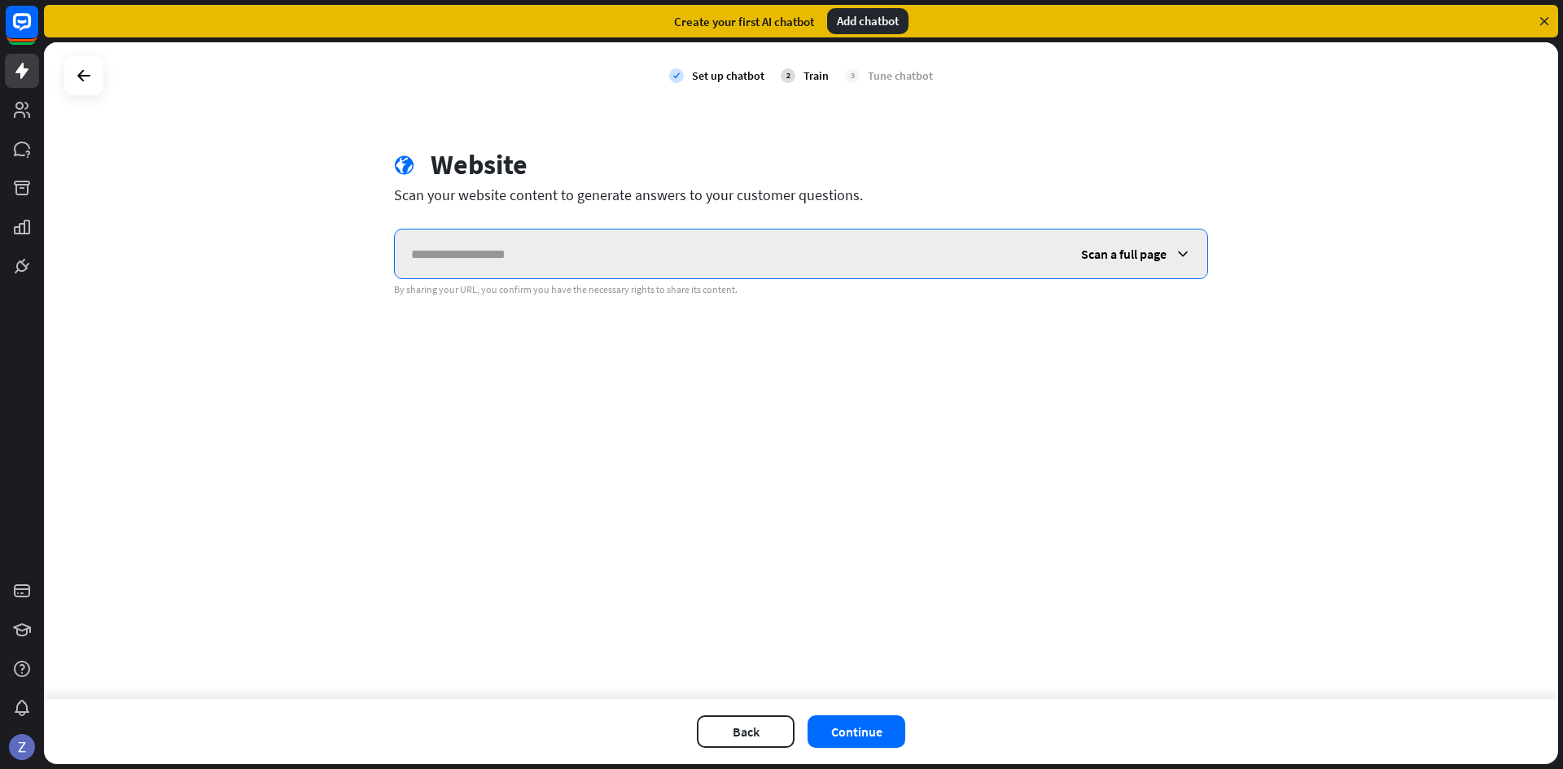
click at [713, 267] on input "text" at bounding box center [730, 254] width 670 height 49
paste input "**********"
type input "**********"
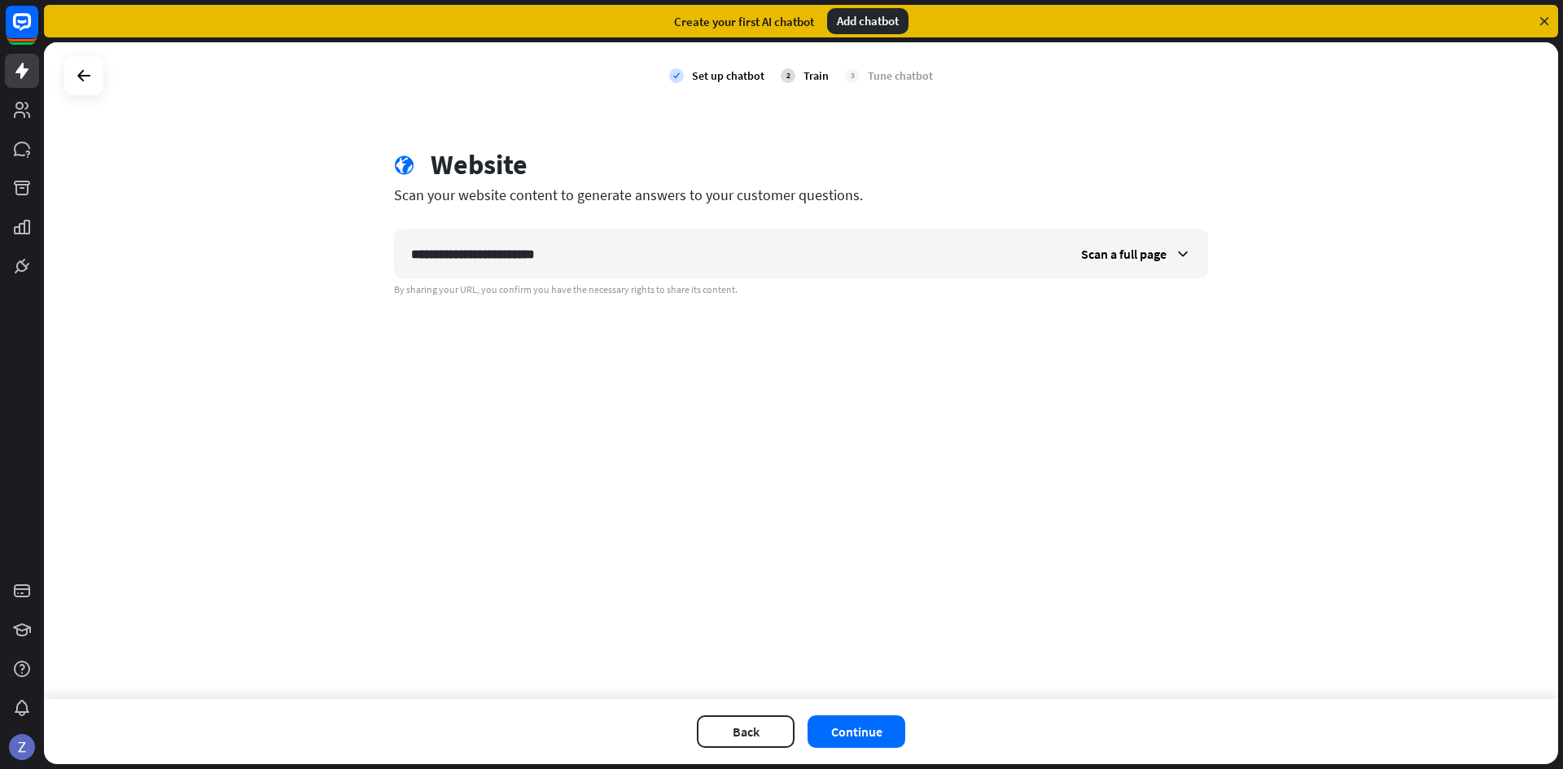
drag, startPoint x: 953, startPoint y: 447, endPoint x: 914, endPoint y: 695, distance: 250.5
click at [951, 450] on div "**********" at bounding box center [801, 370] width 1514 height 657
click at [894, 732] on button "Continue" at bounding box center [857, 732] width 98 height 33
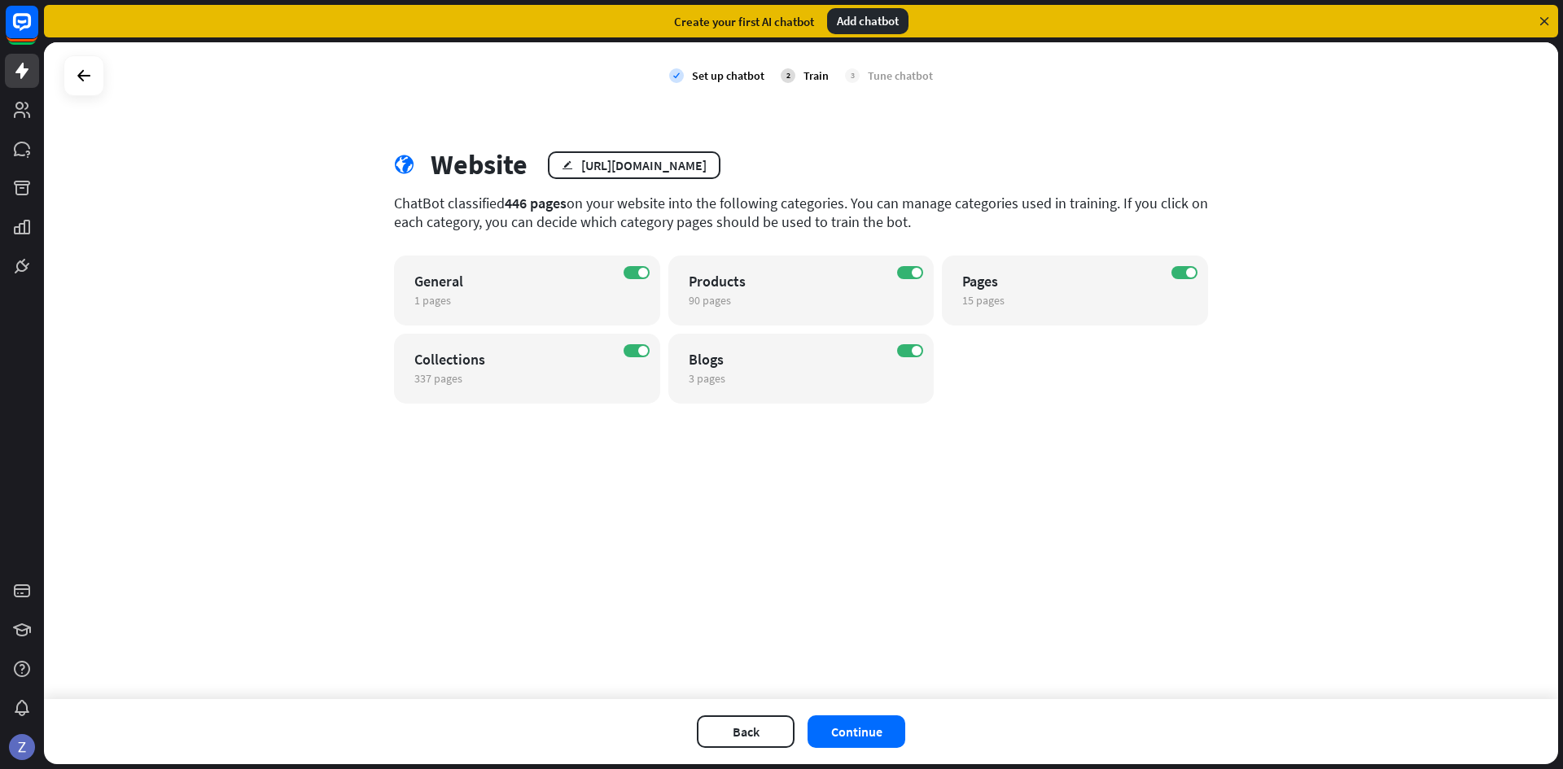
drag, startPoint x: 893, startPoint y: 729, endPoint x: 989, endPoint y: 633, distance: 135.3
click at [989, 635] on div "check Set up chatbot 2 Train 3 Tune chatbot globe Website edit https://doormate…" at bounding box center [801, 403] width 1514 height 722
click at [883, 730] on button "Continue" at bounding box center [857, 732] width 98 height 33
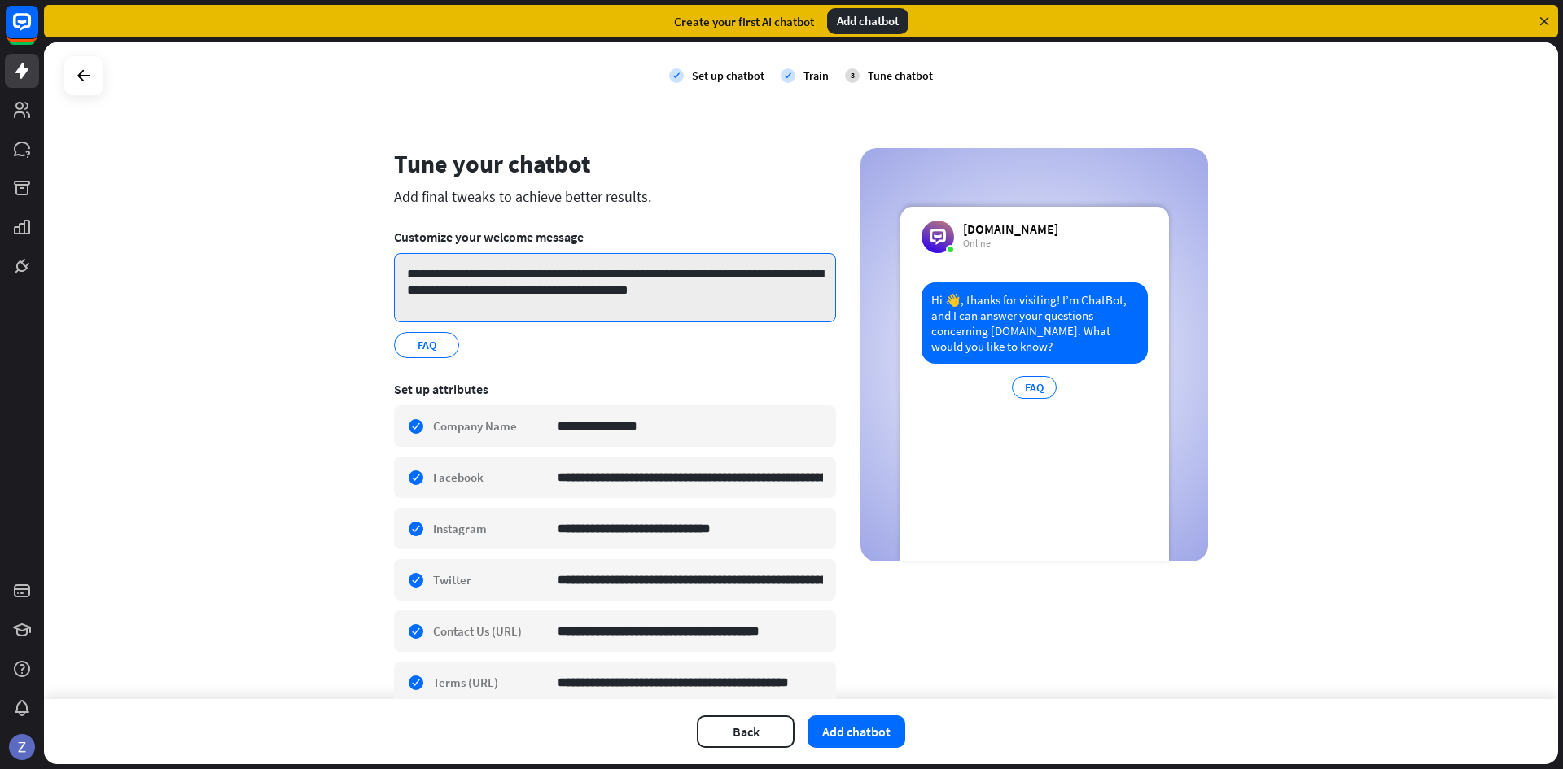
click at [525, 277] on textarea "**********" at bounding box center [615, 287] width 442 height 69
drag, startPoint x: 726, startPoint y: 287, endPoint x: 579, endPoint y: 280, distance: 147.5
click at [579, 280] on textarea "**********" at bounding box center [615, 287] width 442 height 69
click at [570, 272] on textarea "**********" at bounding box center [615, 287] width 442 height 69
drag, startPoint x: 563, startPoint y: 273, endPoint x: 607, endPoint y: 276, distance: 44.9
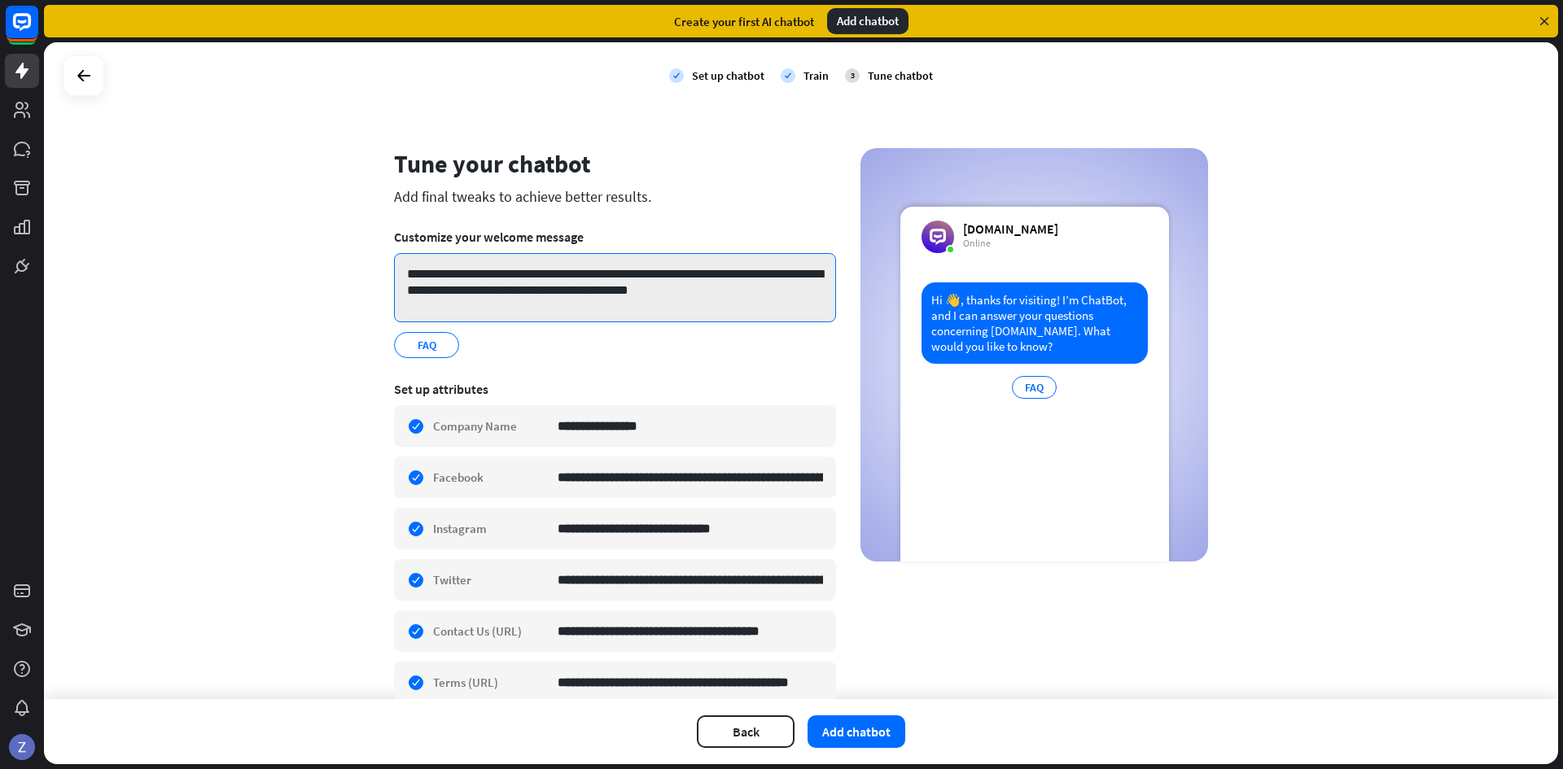
click at [607, 276] on textarea "**********" at bounding box center [615, 287] width 442 height 69
drag, startPoint x: 751, startPoint y: 289, endPoint x: 726, endPoint y: 284, distance: 24.9
click at [726, 284] on textarea "**********" at bounding box center [615, 287] width 442 height 69
drag, startPoint x: 728, startPoint y: 274, endPoint x: 467, endPoint y: 297, distance: 261.6
click at [467, 297] on textarea "**********" at bounding box center [615, 287] width 442 height 69
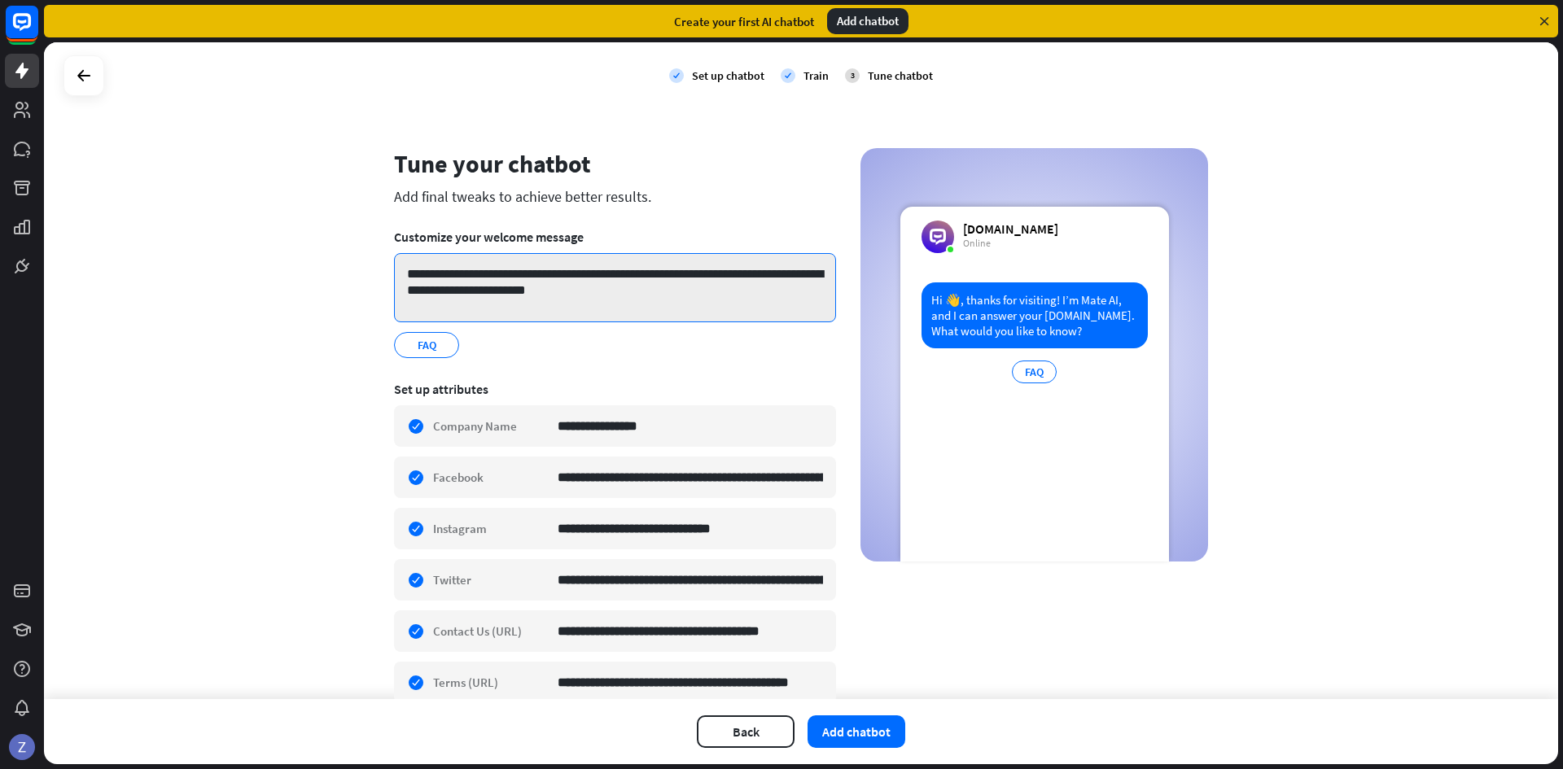
drag, startPoint x: 504, startPoint y: 291, endPoint x: 458, endPoint y: 294, distance: 45.7
click at [458, 294] on textarea "**********" at bounding box center [615, 287] width 442 height 69
click at [761, 277] on textarea "**********" at bounding box center [615, 287] width 442 height 69
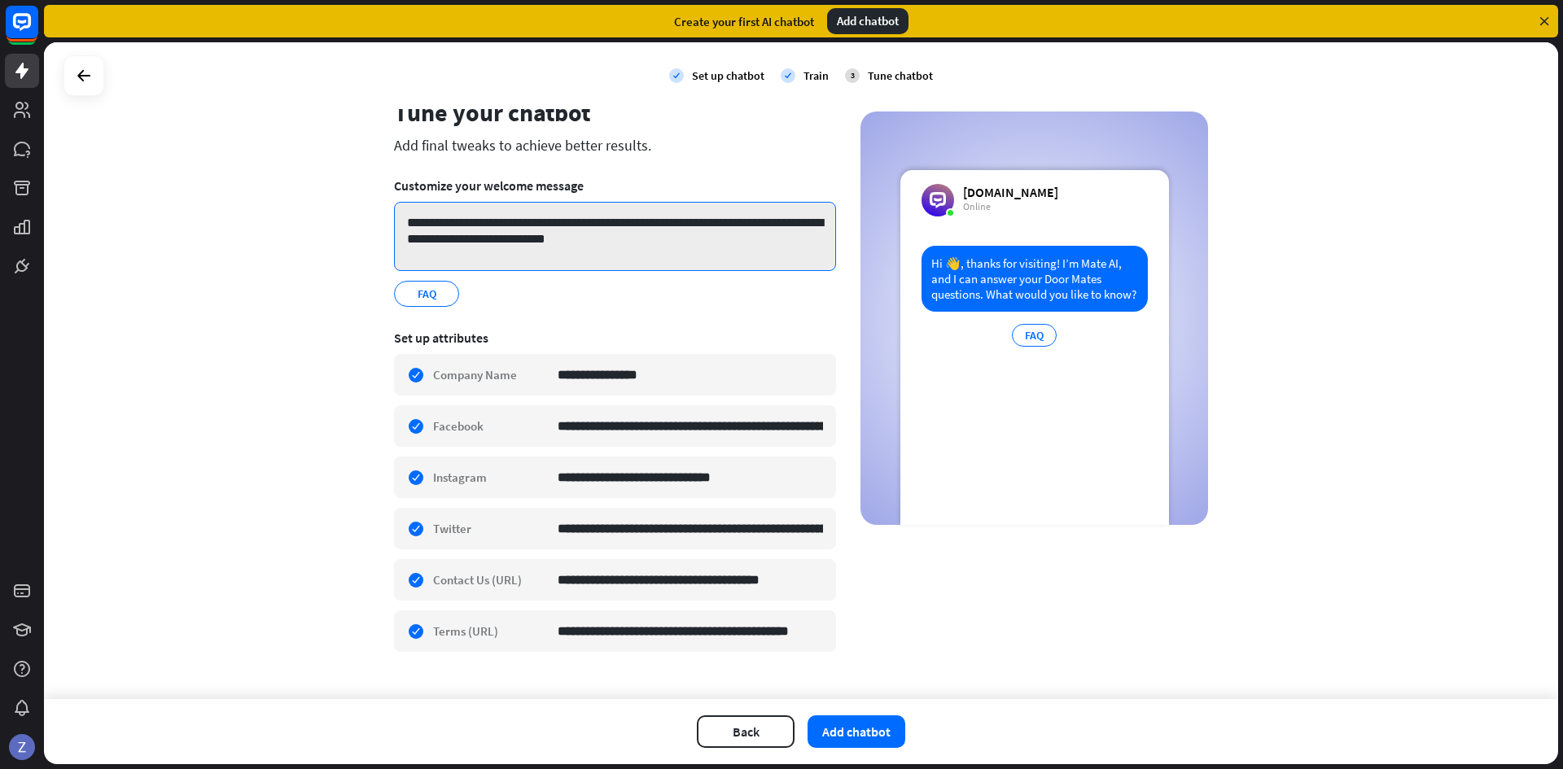
scroll to position [77, 0]
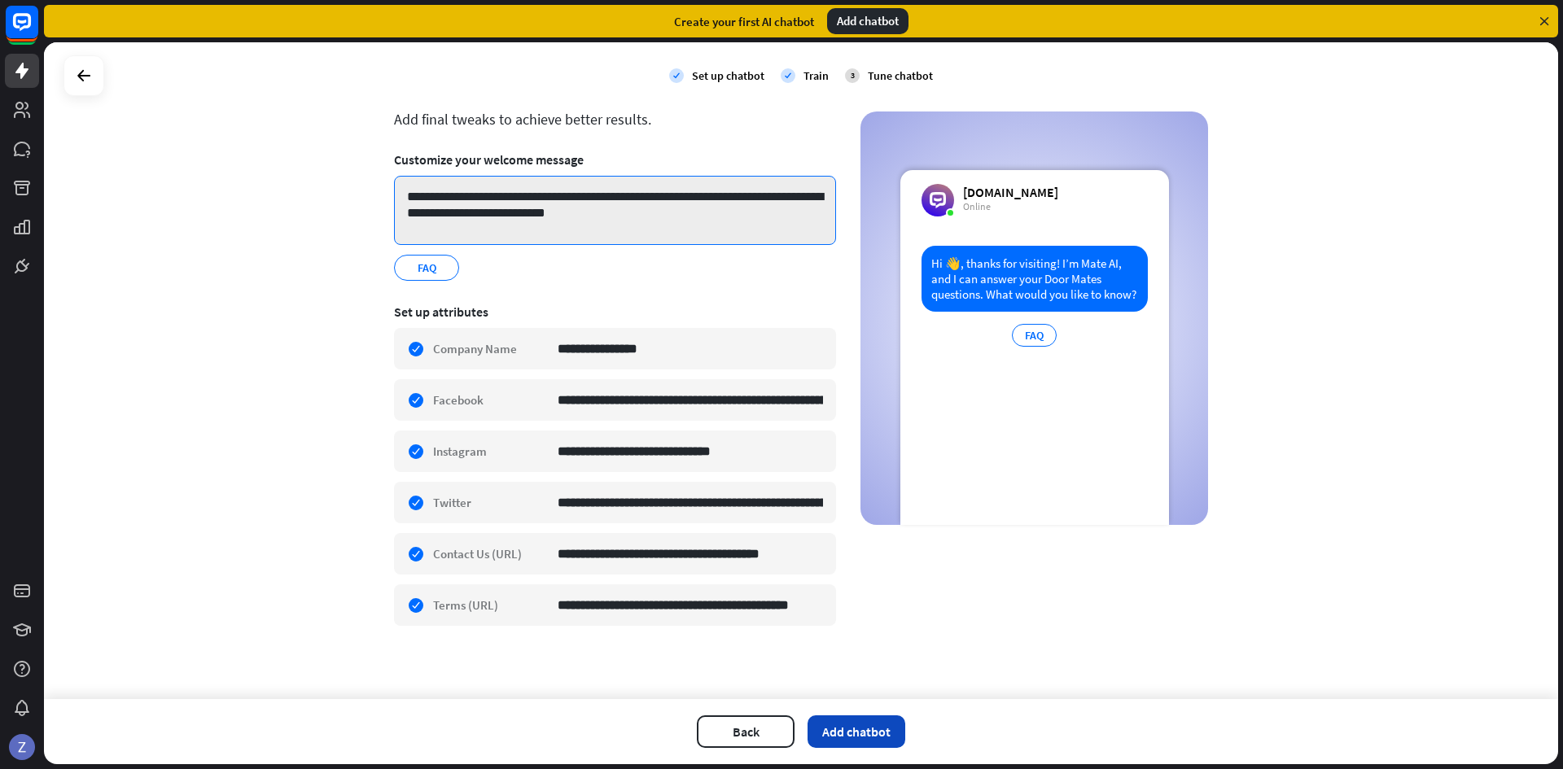
type textarea "**********"
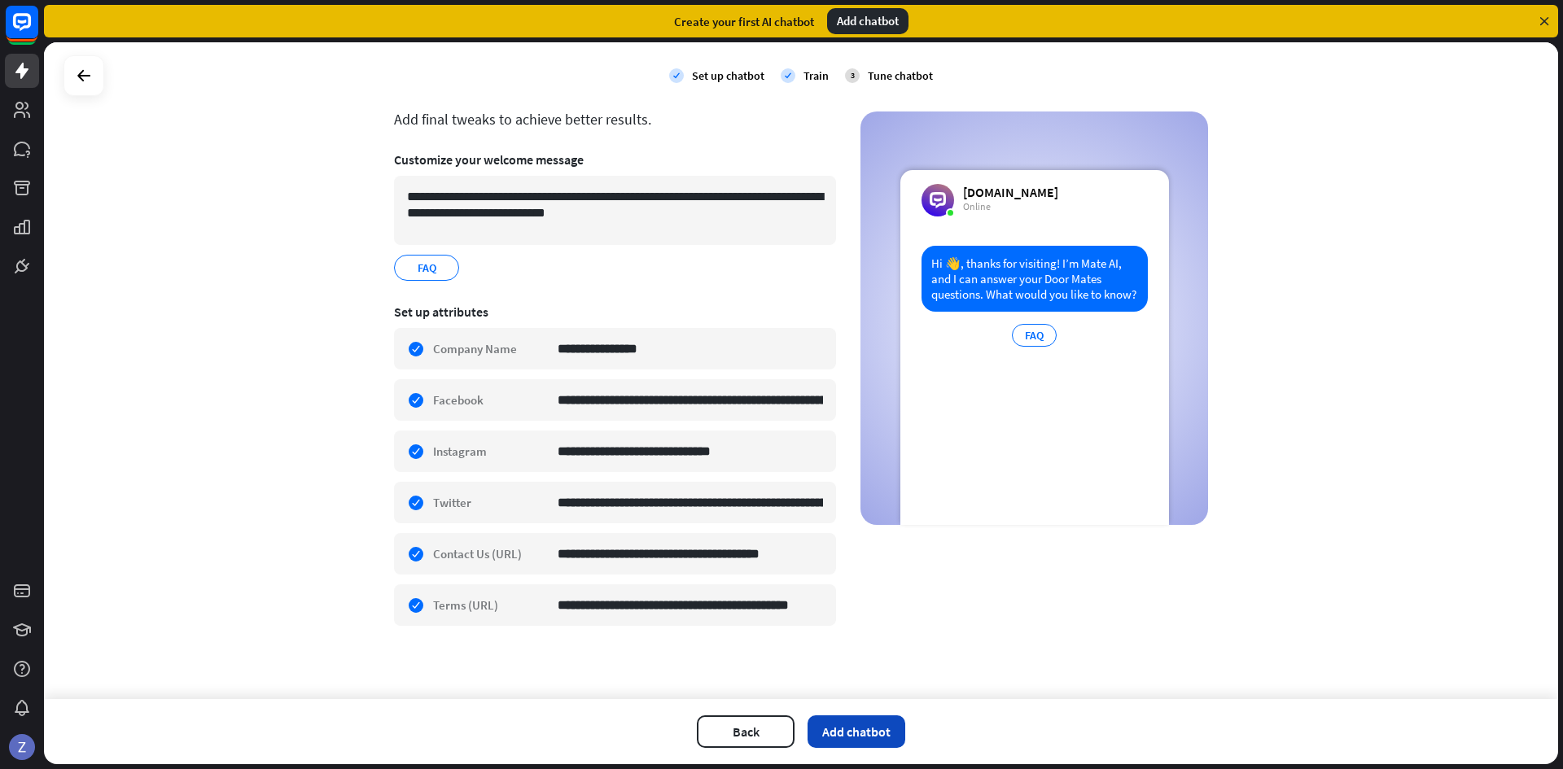
click at [874, 727] on button "Add chatbot" at bounding box center [857, 732] width 98 height 33
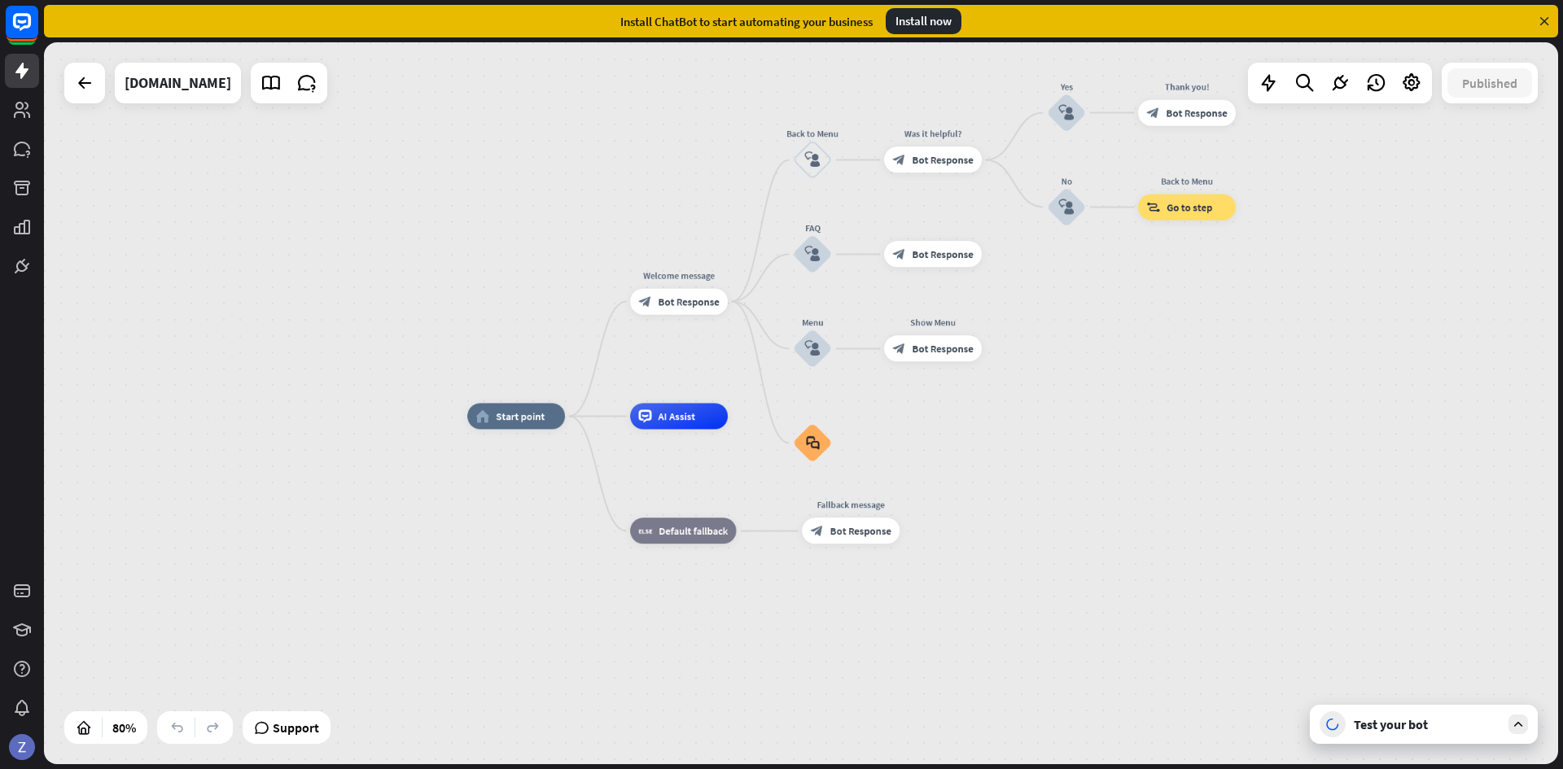
click at [944, 26] on div "Install now" at bounding box center [924, 21] width 76 height 26
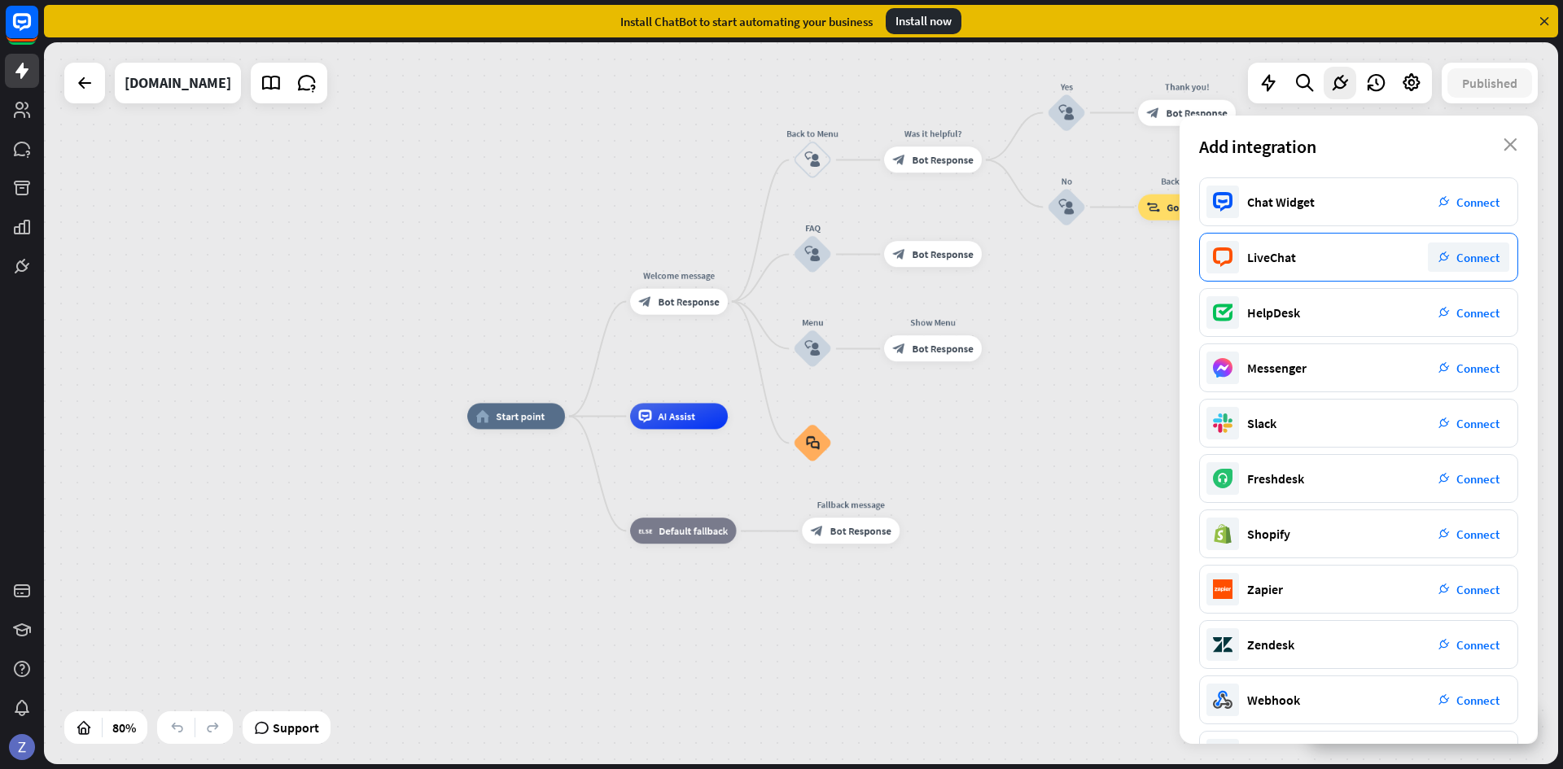
click at [1453, 254] on div "plug_integration Connect" at bounding box center [1468, 257] width 81 height 29
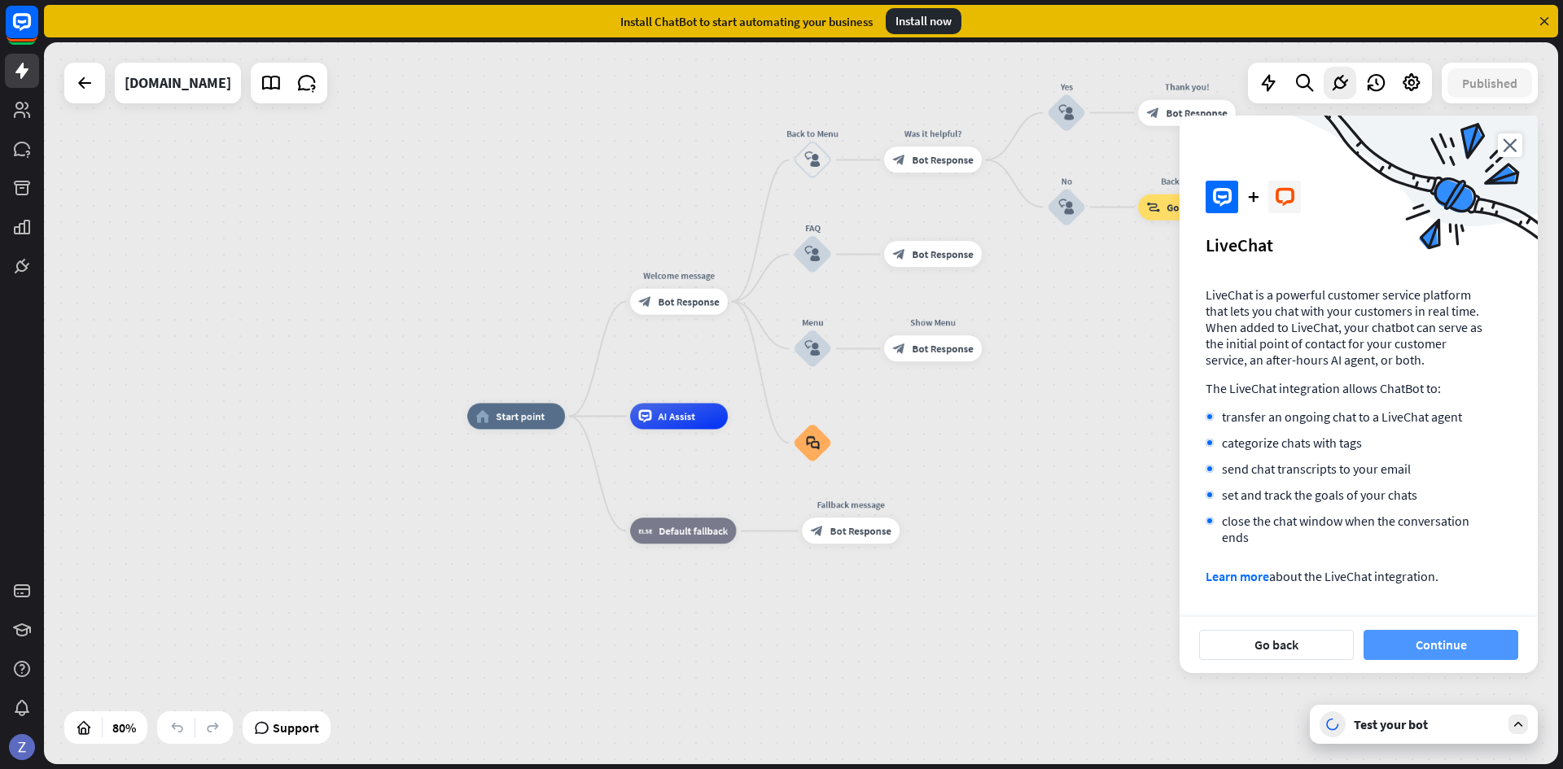
click at [1414, 642] on button "Continue" at bounding box center [1441, 645] width 155 height 30
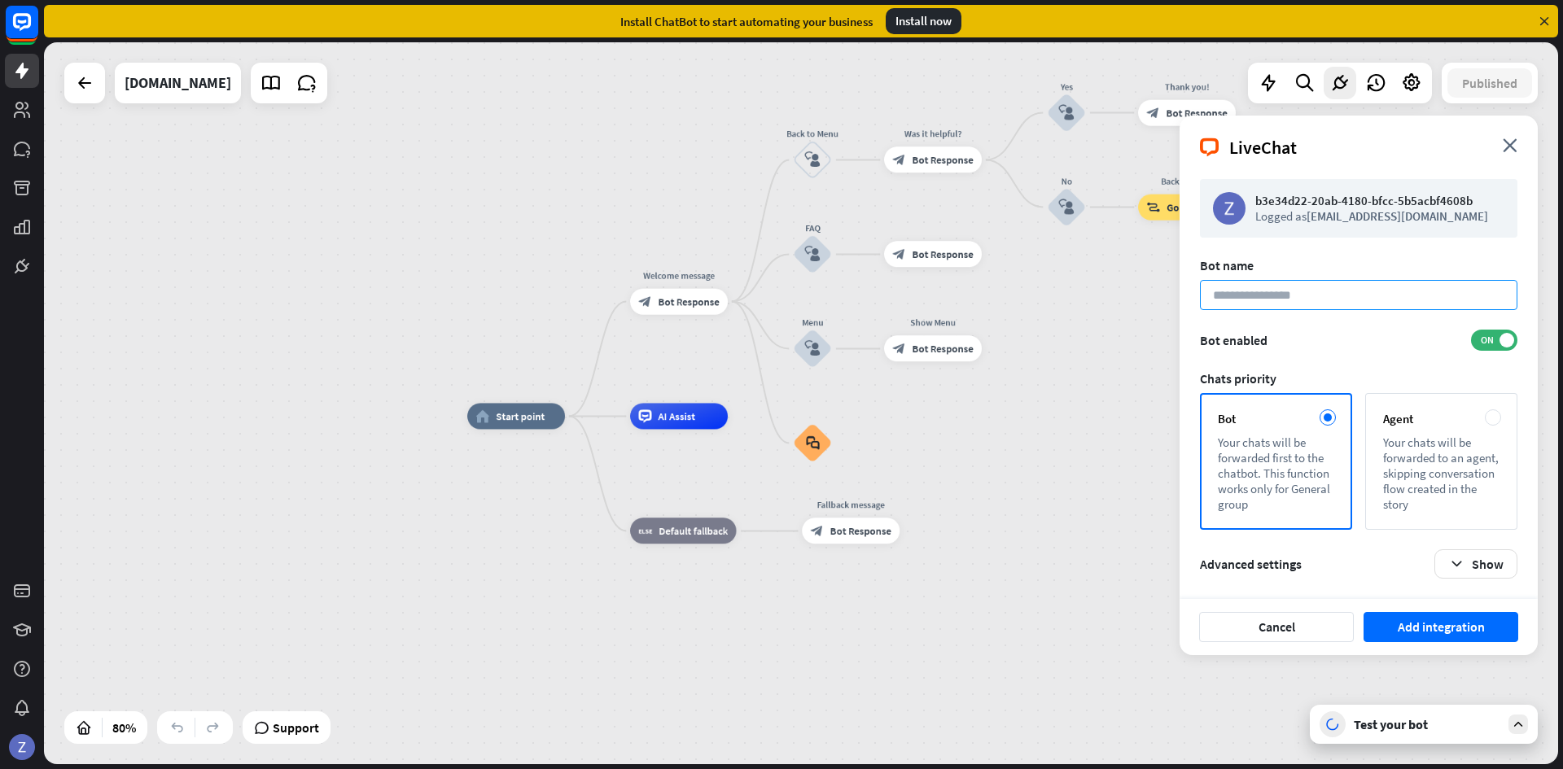
click at [1293, 296] on input at bounding box center [1359, 295] width 318 height 30
type input "*******"
click at [1463, 555] on button "Show" at bounding box center [1476, 564] width 83 height 29
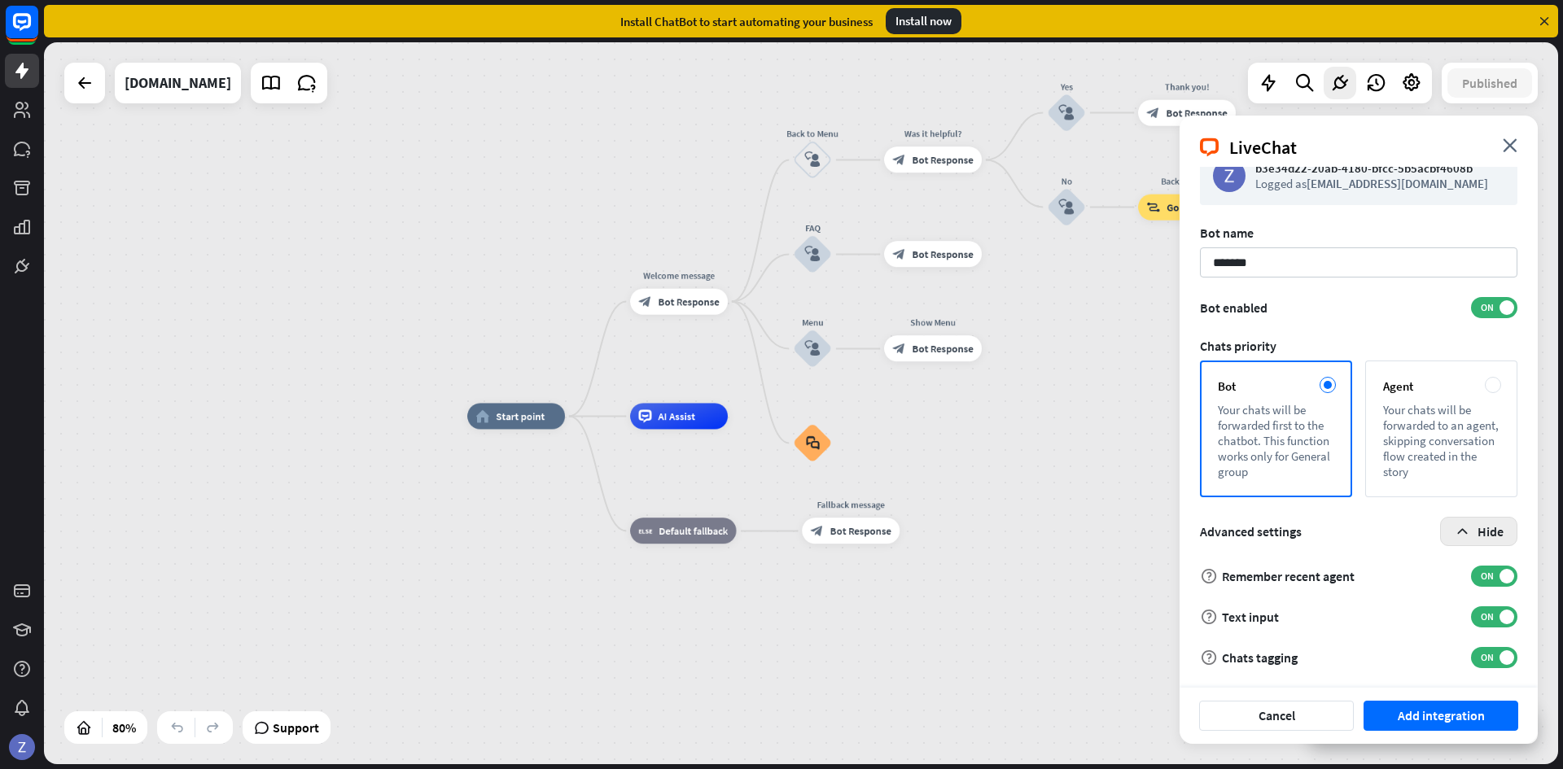
scroll to position [33, 0]
click at [1474, 710] on button "Add integration" at bounding box center [1441, 716] width 155 height 30
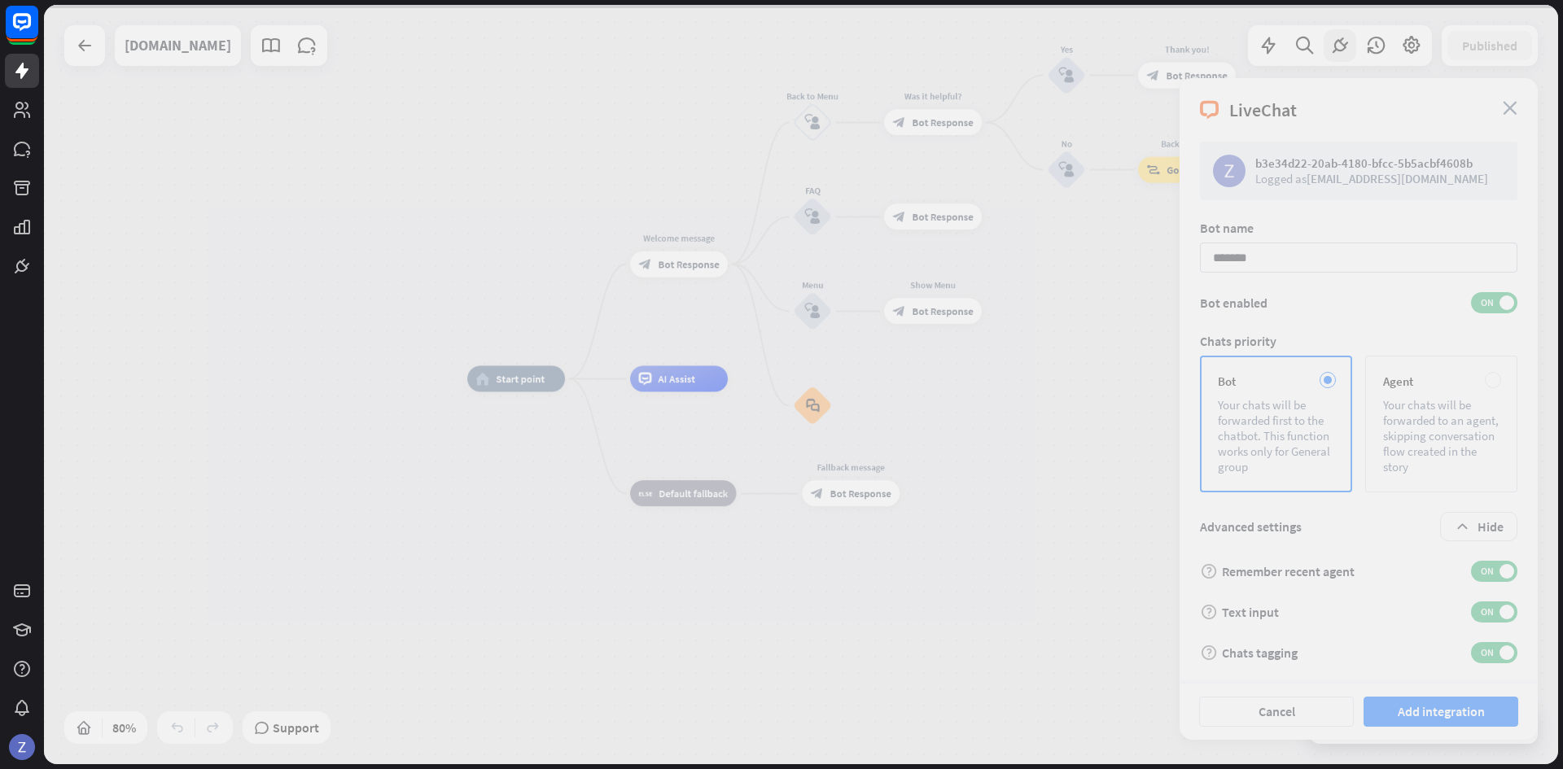
scroll to position [0, 0]
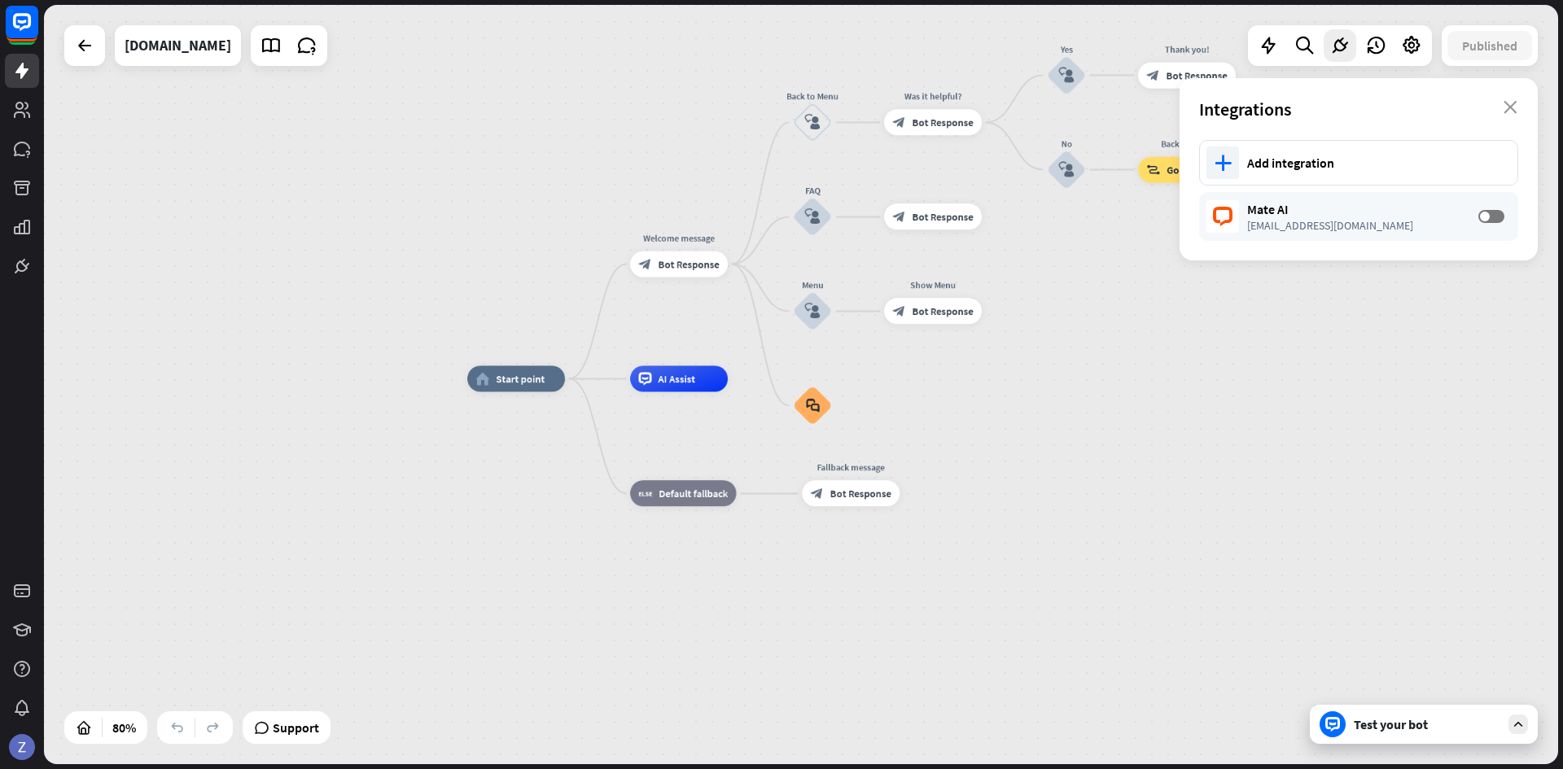
click at [1400, 738] on div "Test your bot" at bounding box center [1424, 724] width 228 height 39
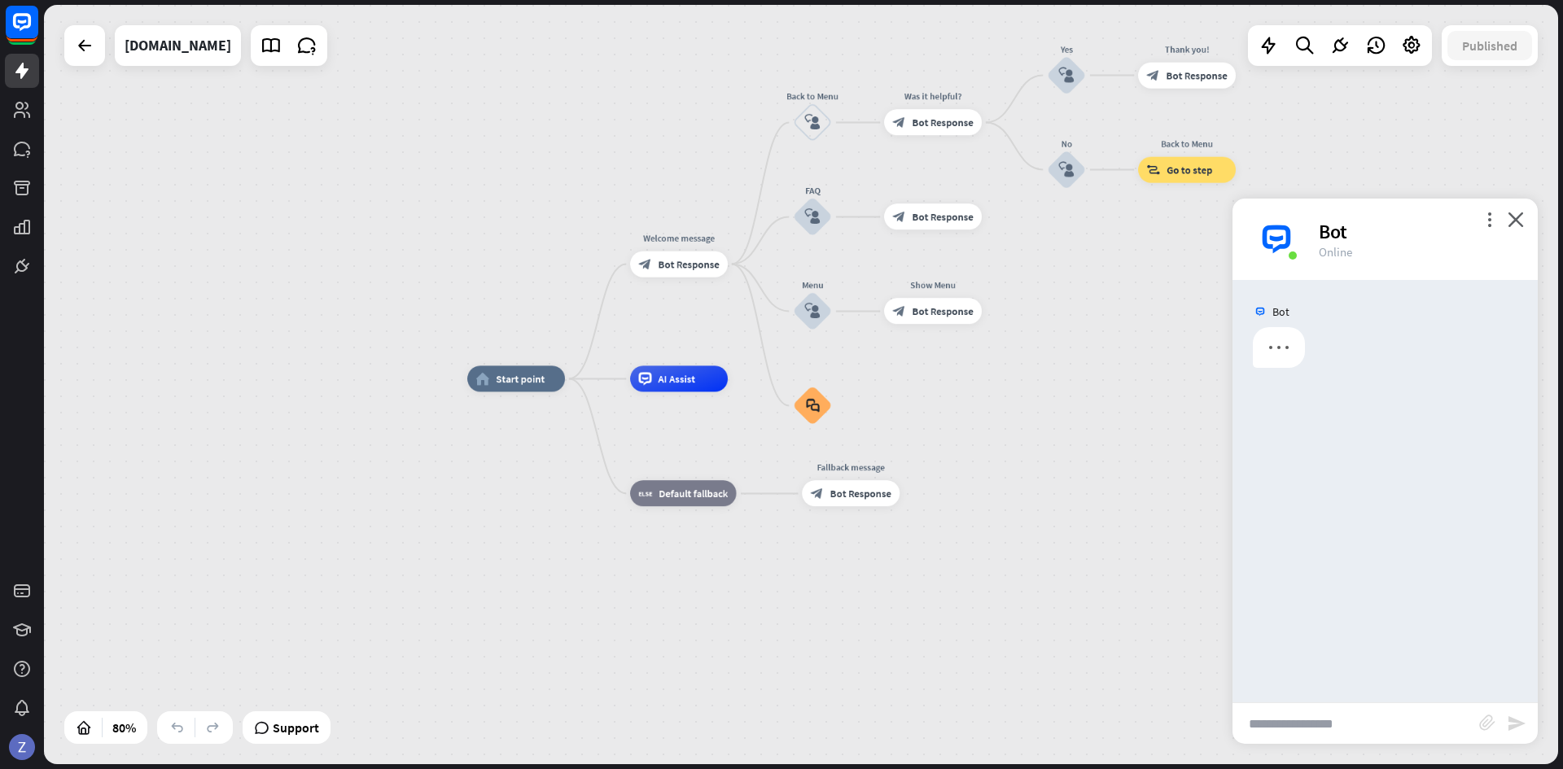
click at [1396, 722] on input "text" at bounding box center [1356, 723] width 247 height 41
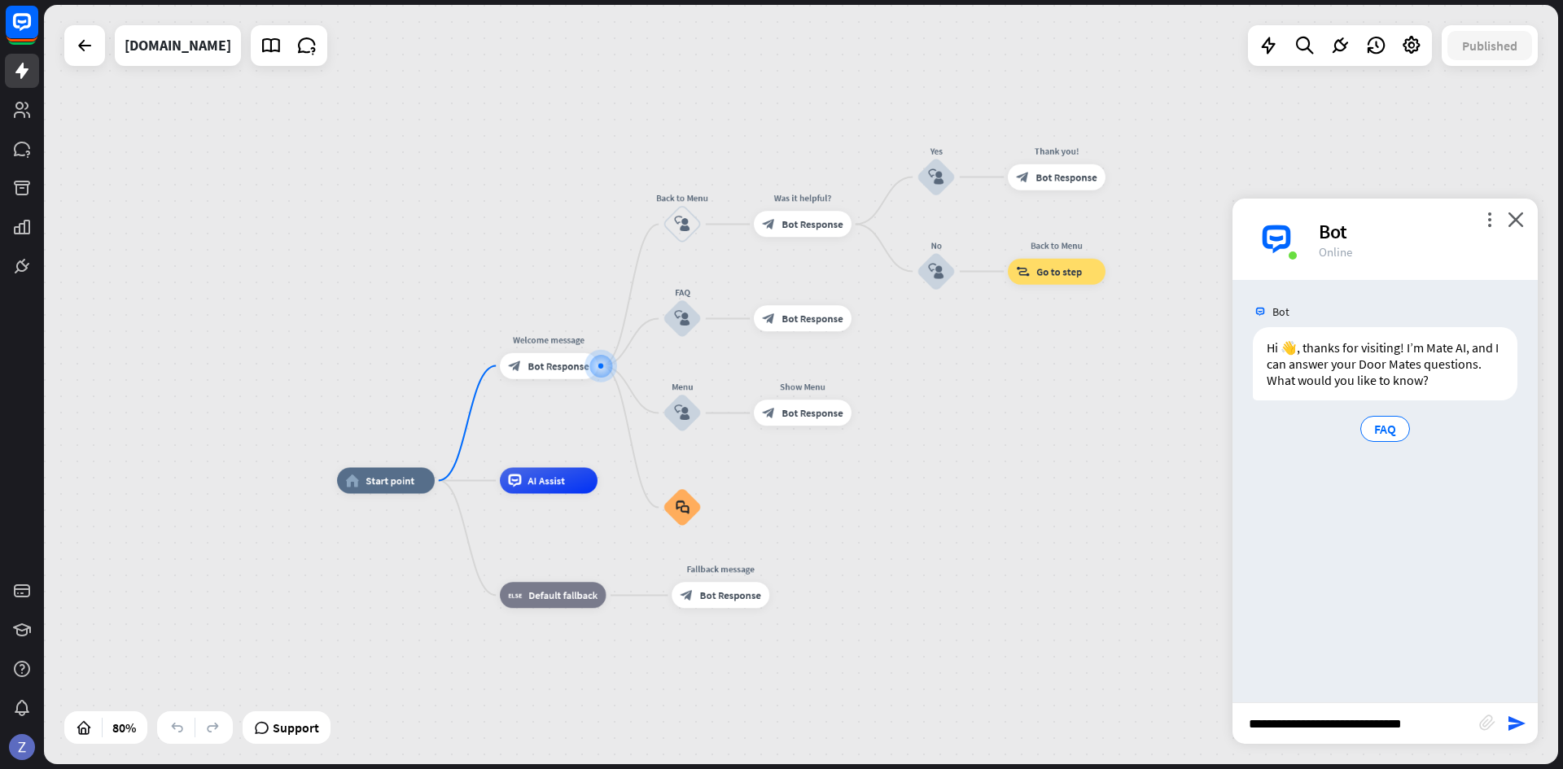
type input "**********"
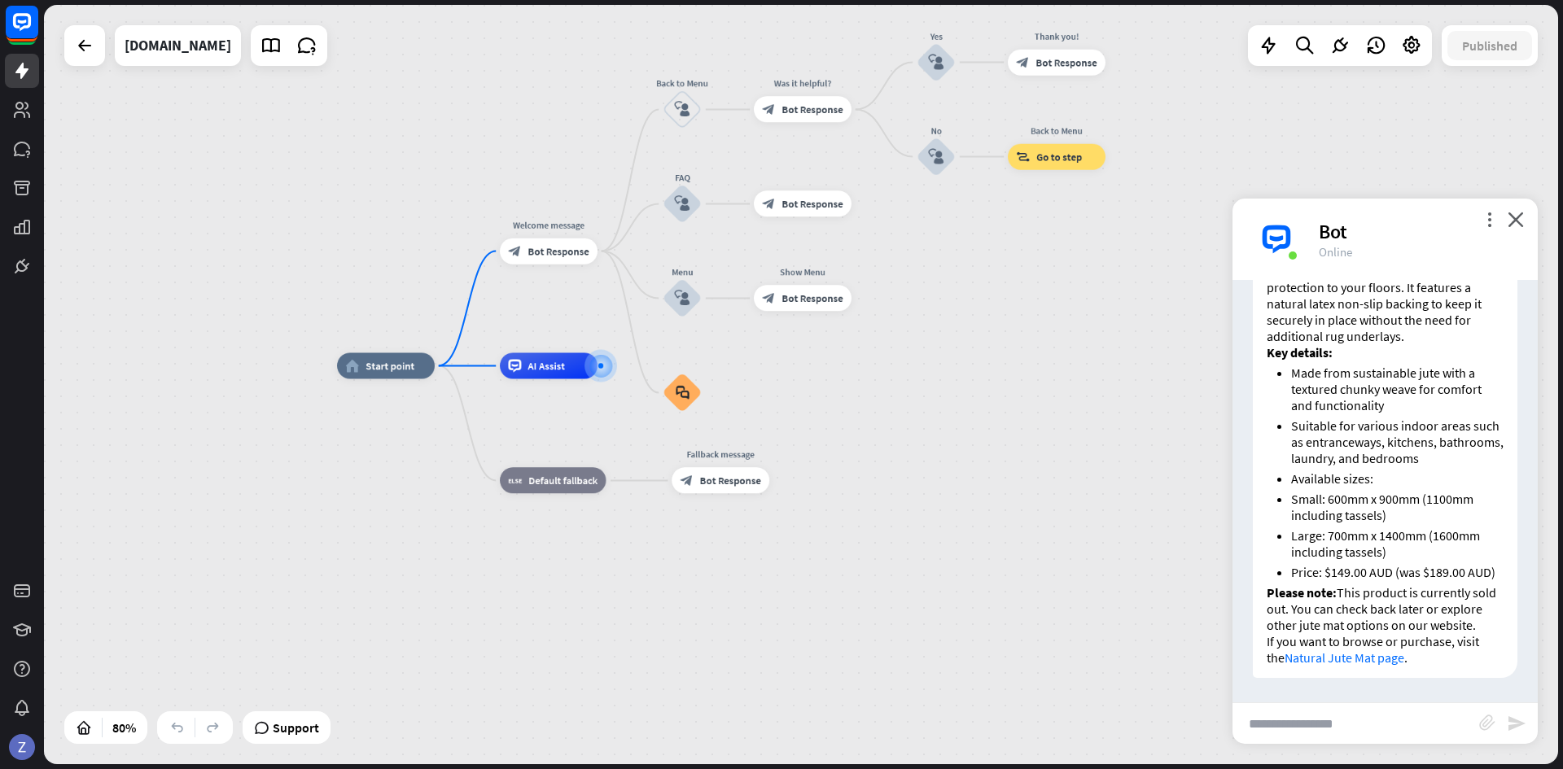
scroll to position [318, 0]
click at [7, 151] on link at bounding box center [22, 149] width 34 height 34
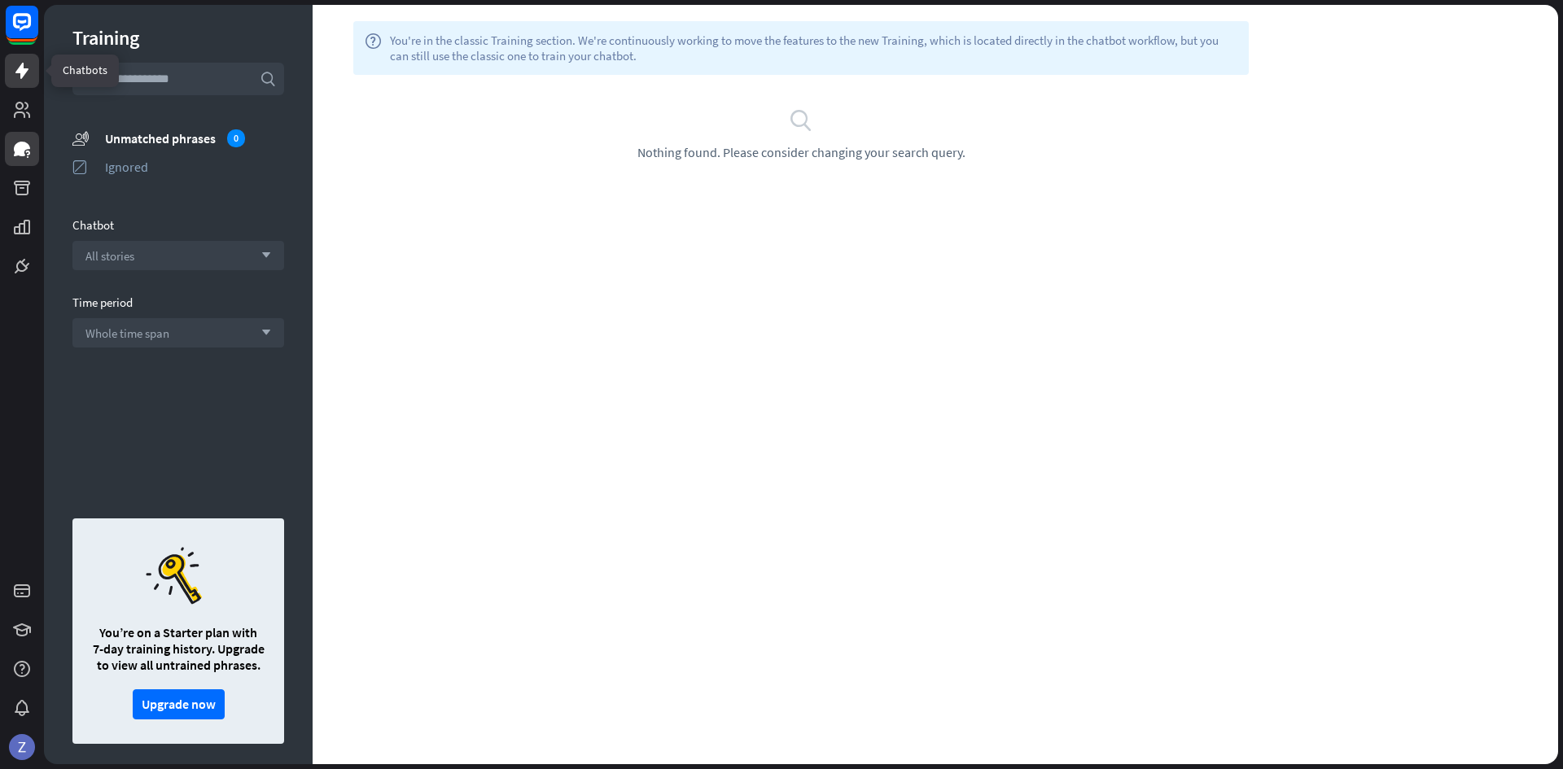
click at [26, 75] on icon at bounding box center [22, 71] width 20 height 20
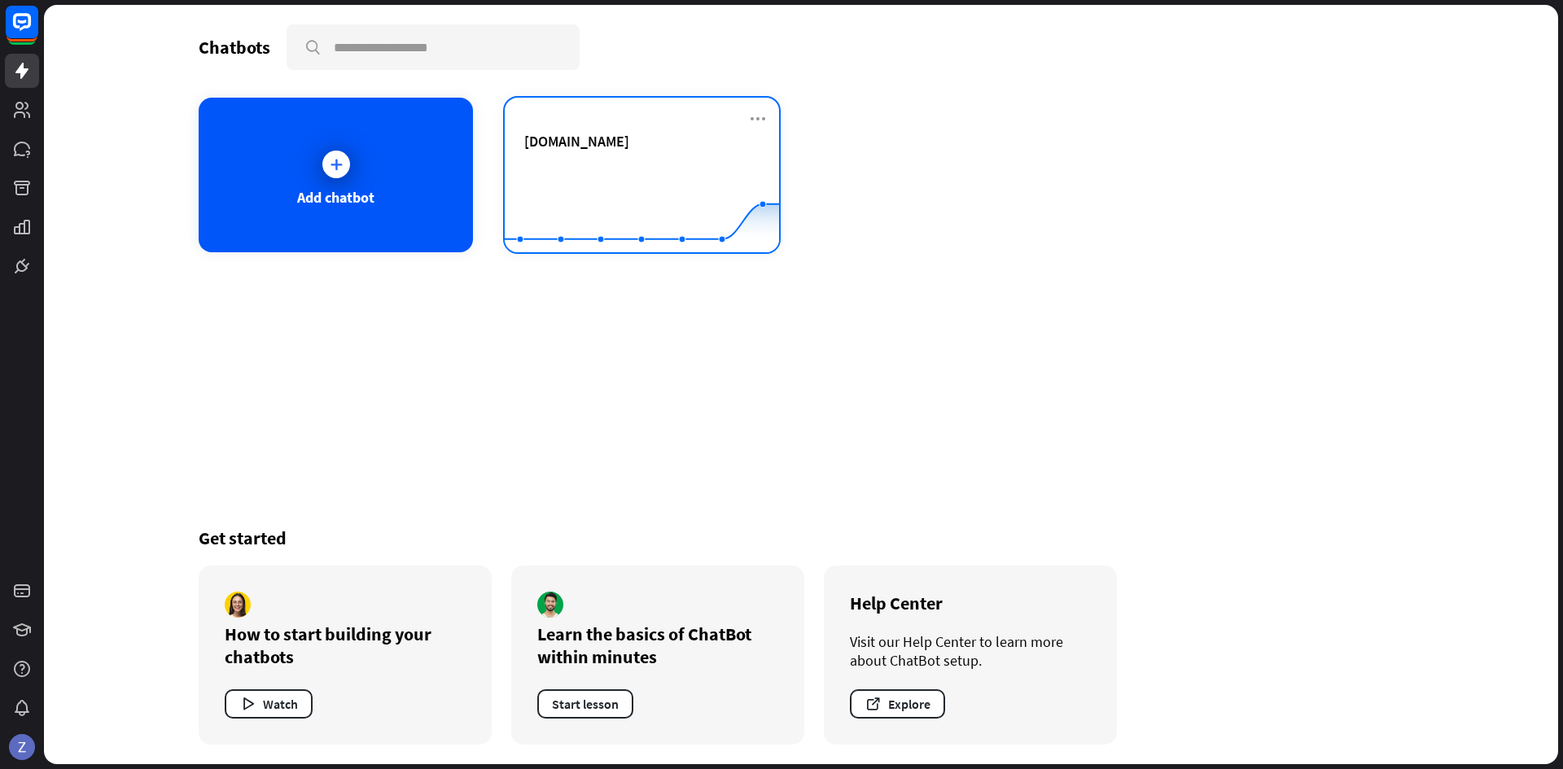
click at [550, 164] on rect at bounding box center [642, 212] width 274 height 102
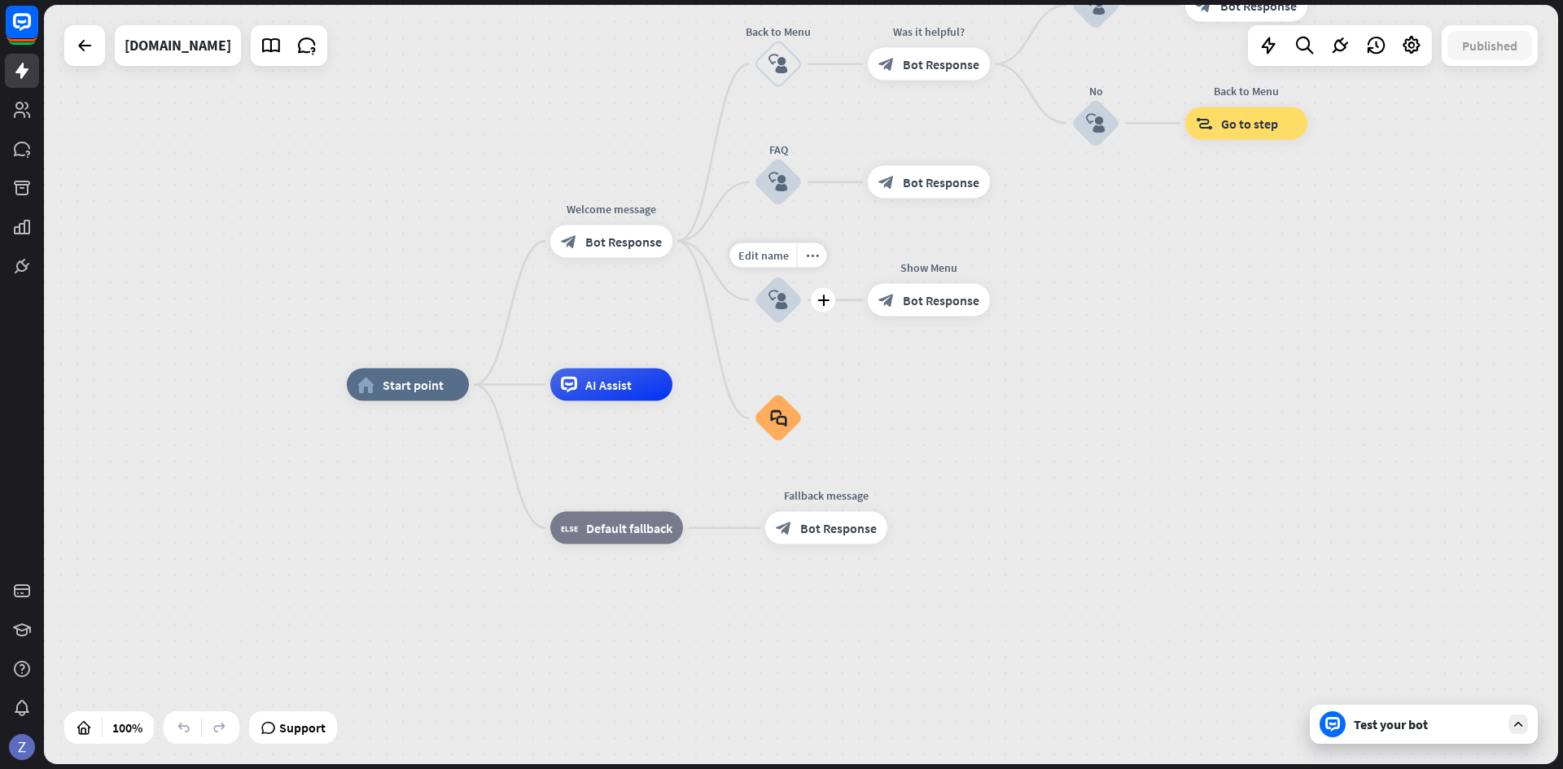
click at [772, 311] on div "block_user_input" at bounding box center [778, 300] width 49 height 49
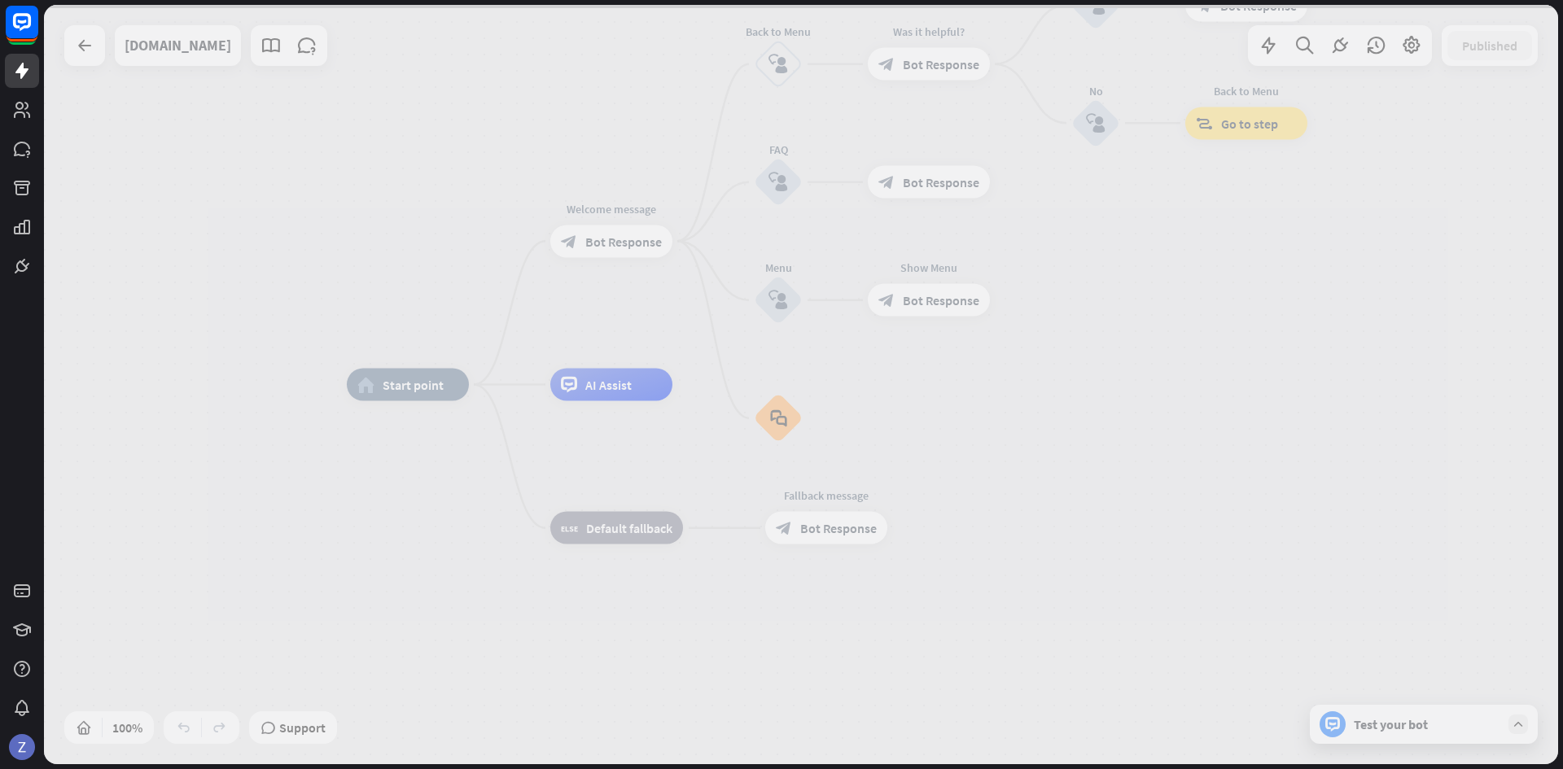
click at [772, 311] on div at bounding box center [801, 385] width 1514 height 760
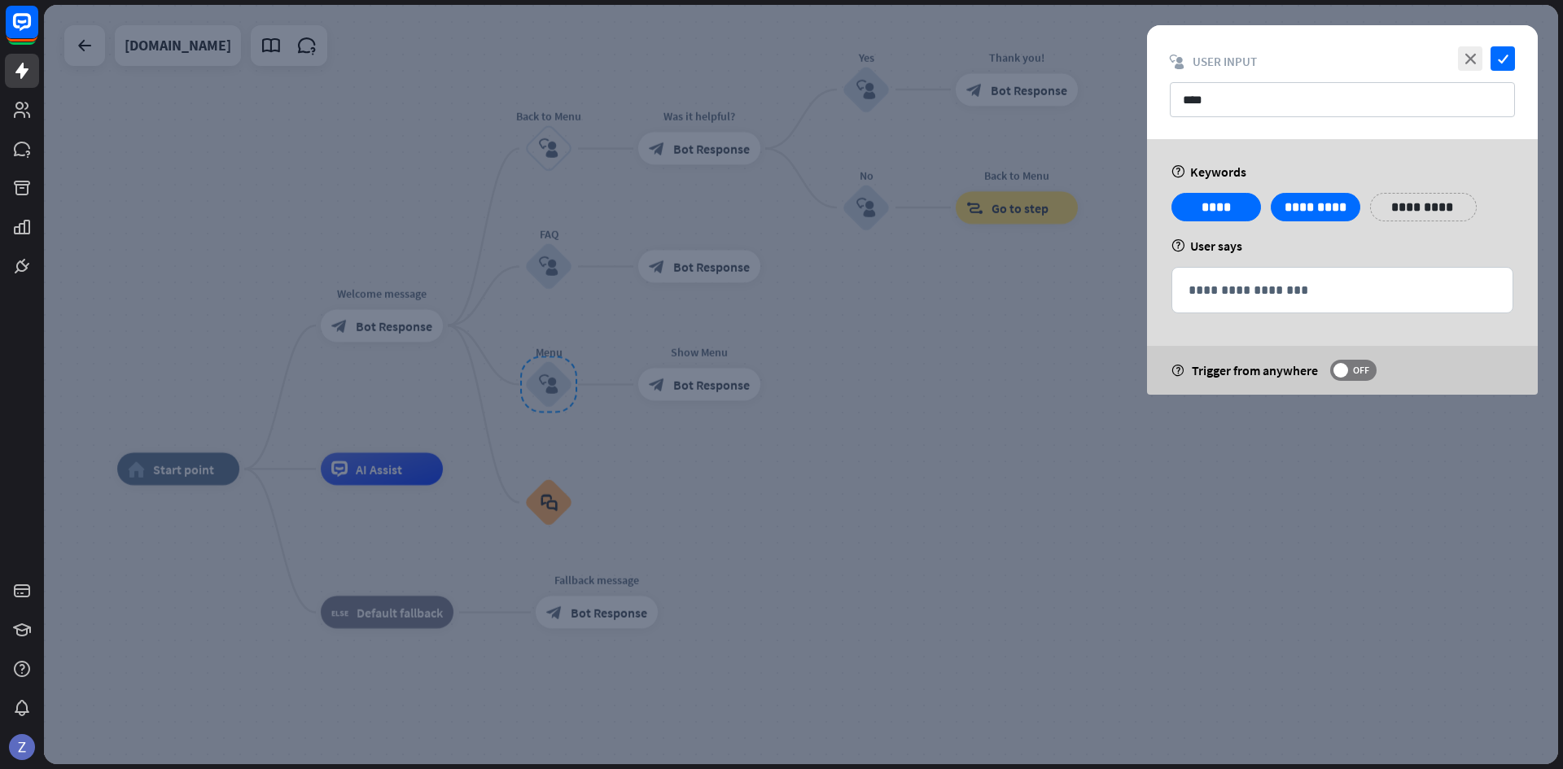
click at [887, 314] on div at bounding box center [801, 385] width 1514 height 760
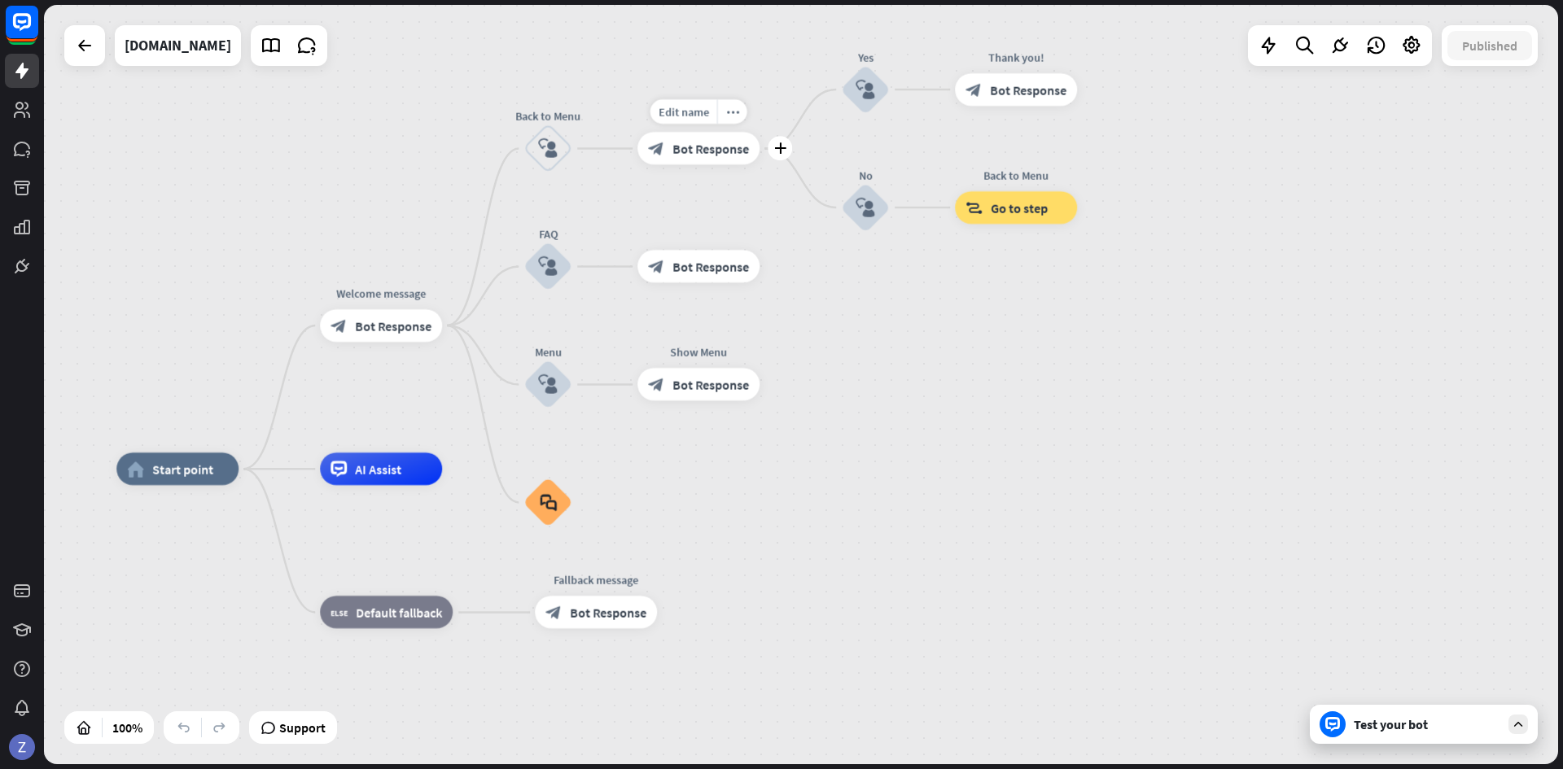
click at [679, 164] on div "Edit name more_horiz plus Was it helpful? block_bot_response Bot Response" at bounding box center [699, 148] width 122 height 33
click at [679, 164] on div "Edit name more_horiz plus block_bot_response Bot Response" at bounding box center [699, 148] width 122 height 33
click at [615, 620] on span "Bot Response" at bounding box center [608, 612] width 77 height 16
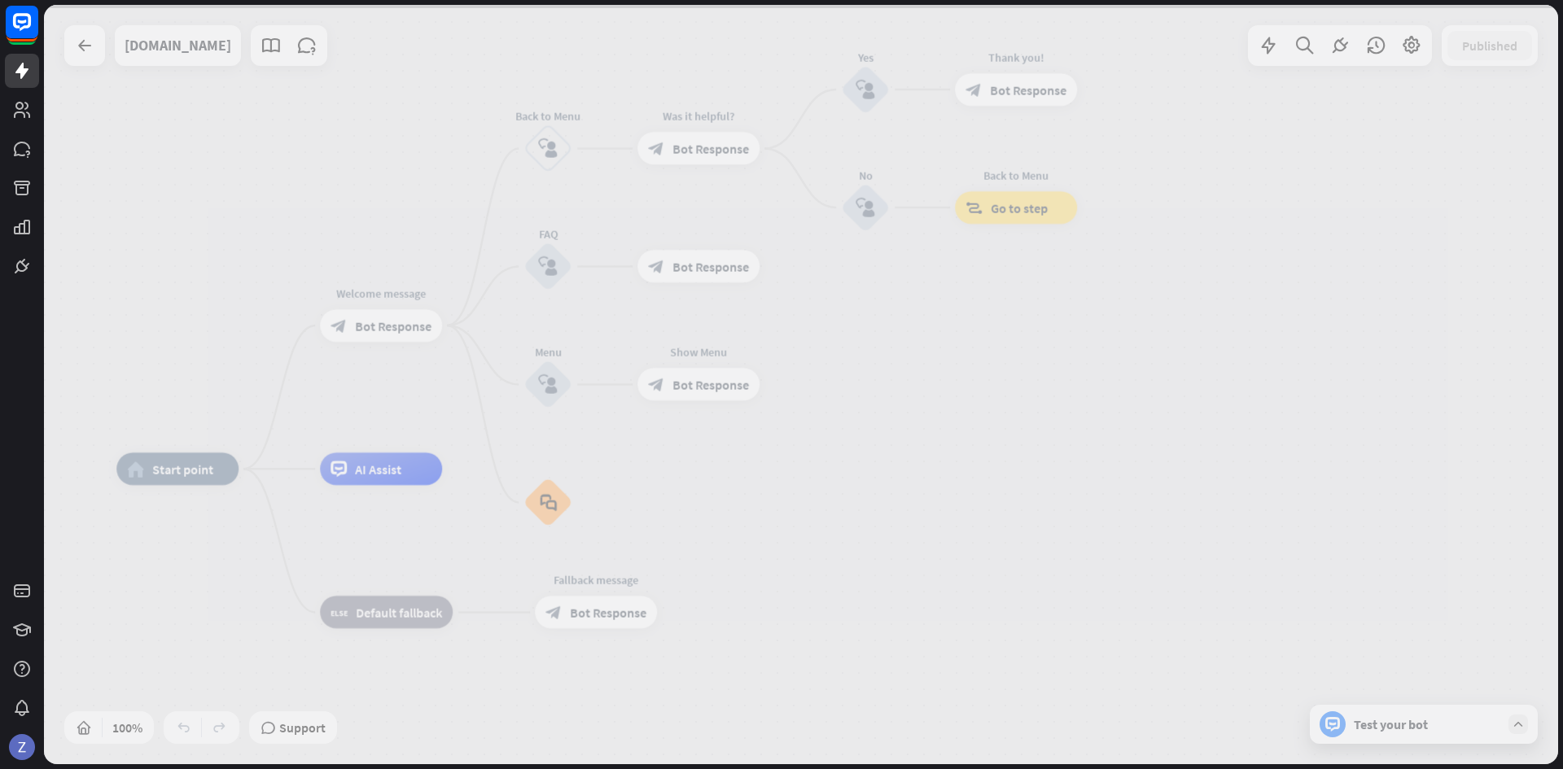
click at [615, 620] on div at bounding box center [801, 385] width 1514 height 760
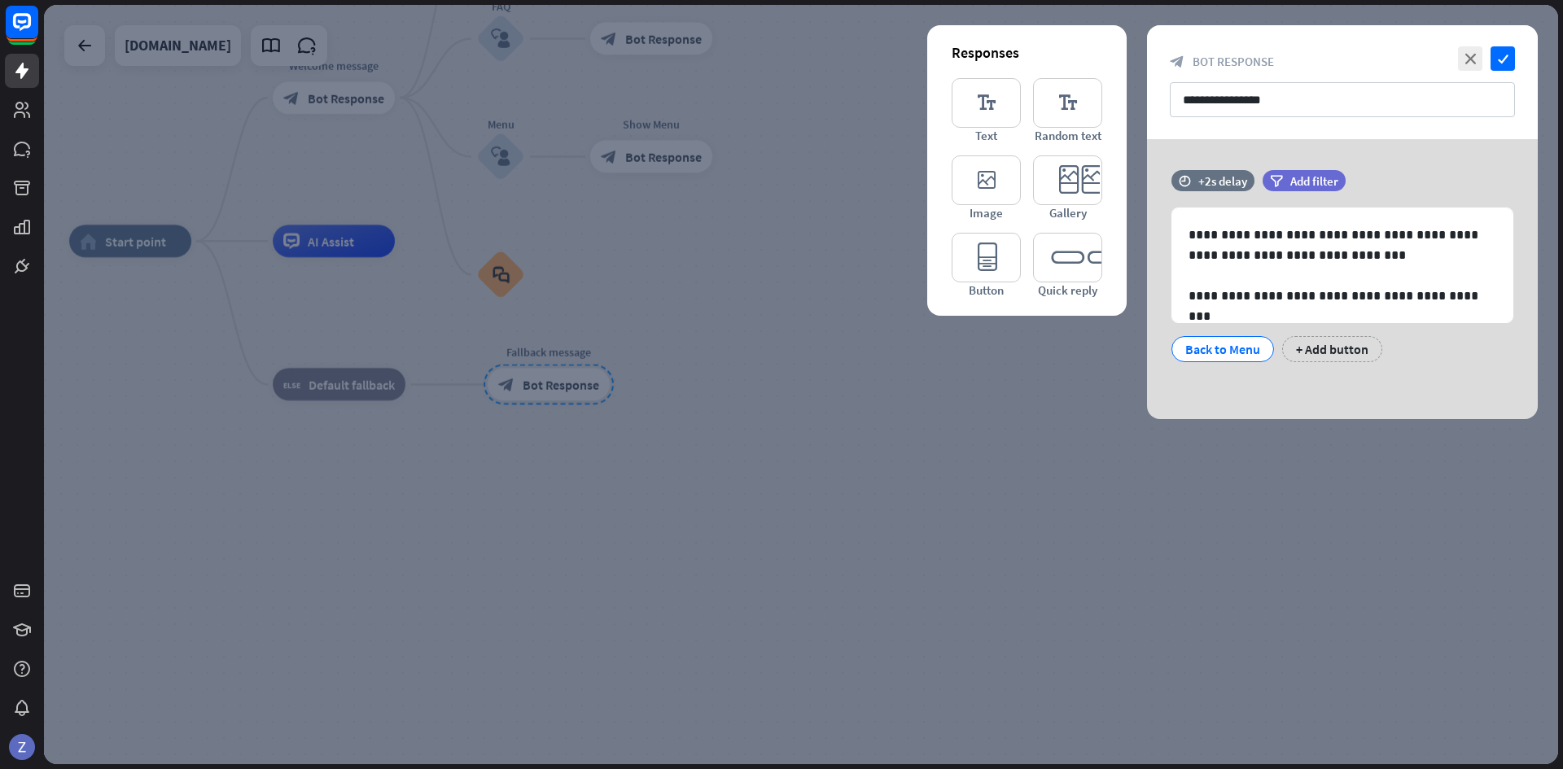
click at [681, 410] on div at bounding box center [801, 385] width 1514 height 760
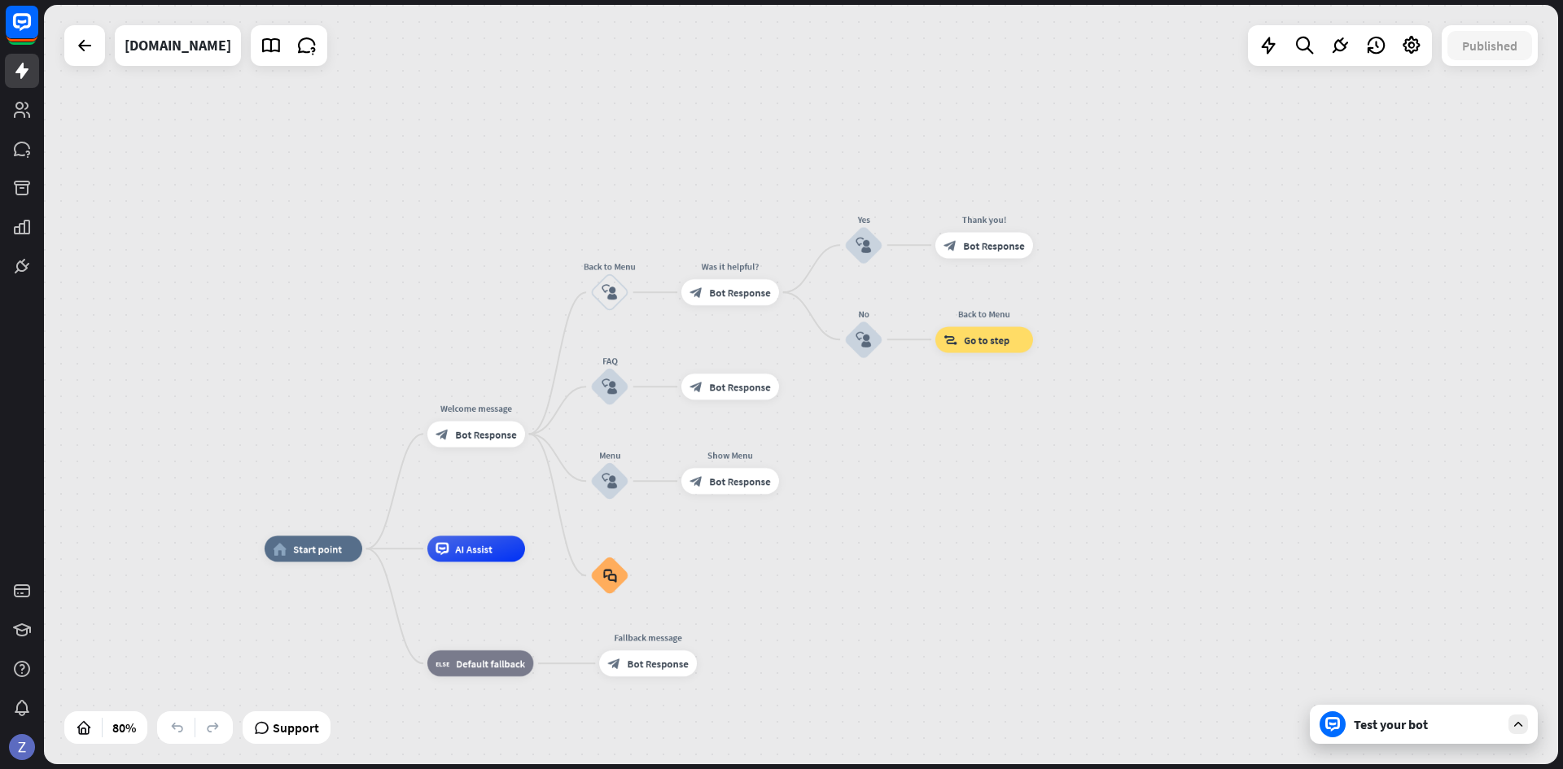
drag, startPoint x: 937, startPoint y: 209, endPoint x: 992, endPoint y: 478, distance: 274.2
click at [992, 478] on div "home_2 Start point Welcome message block_bot_response Bot Response Back to Menu…" at bounding box center [801, 385] width 1514 height 760
click at [19, 74] on icon at bounding box center [22, 71] width 20 height 20
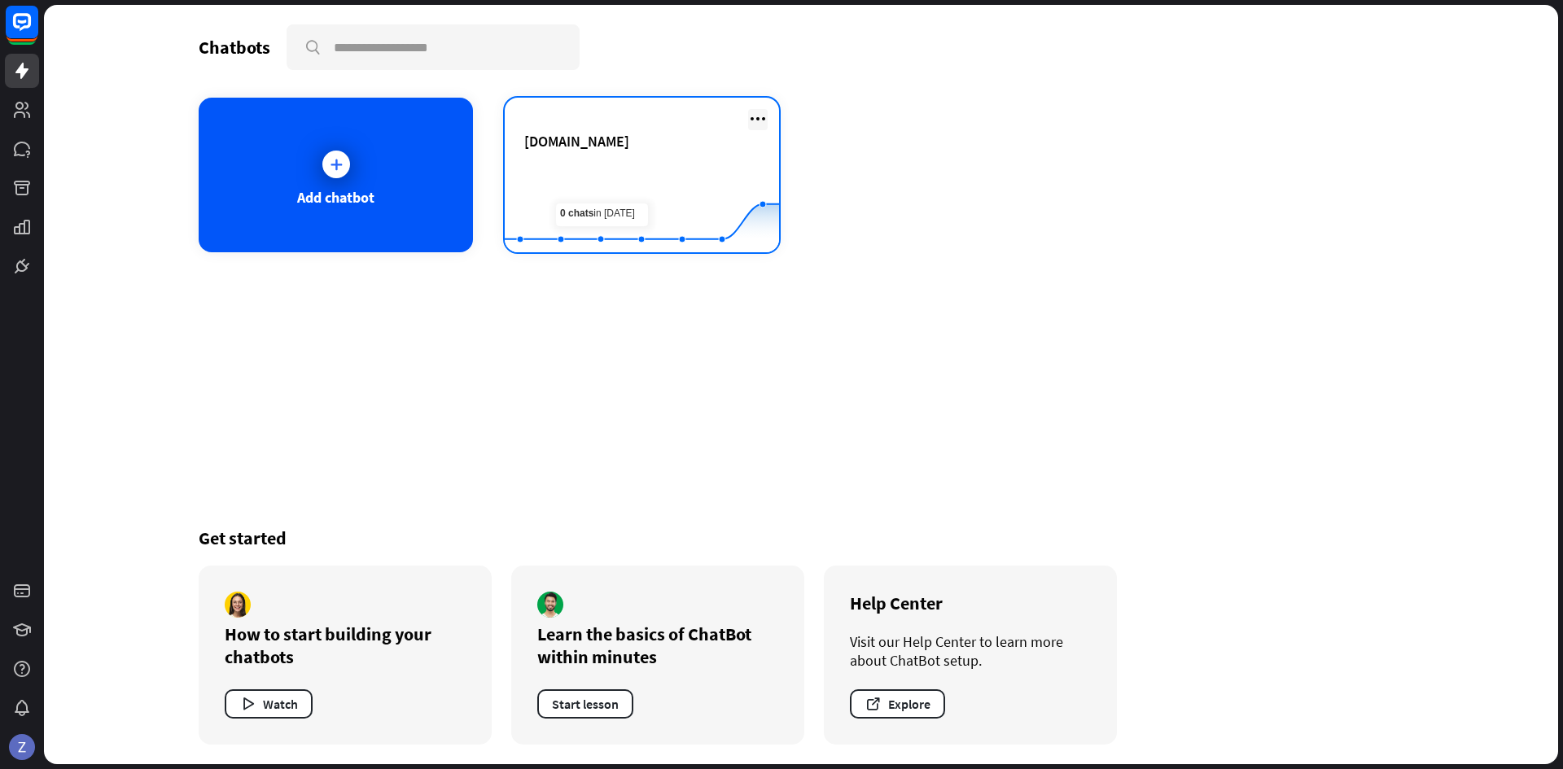
click at [751, 121] on icon at bounding box center [758, 119] width 20 height 20
click at [752, 121] on icon at bounding box center [758, 119] width 20 height 20
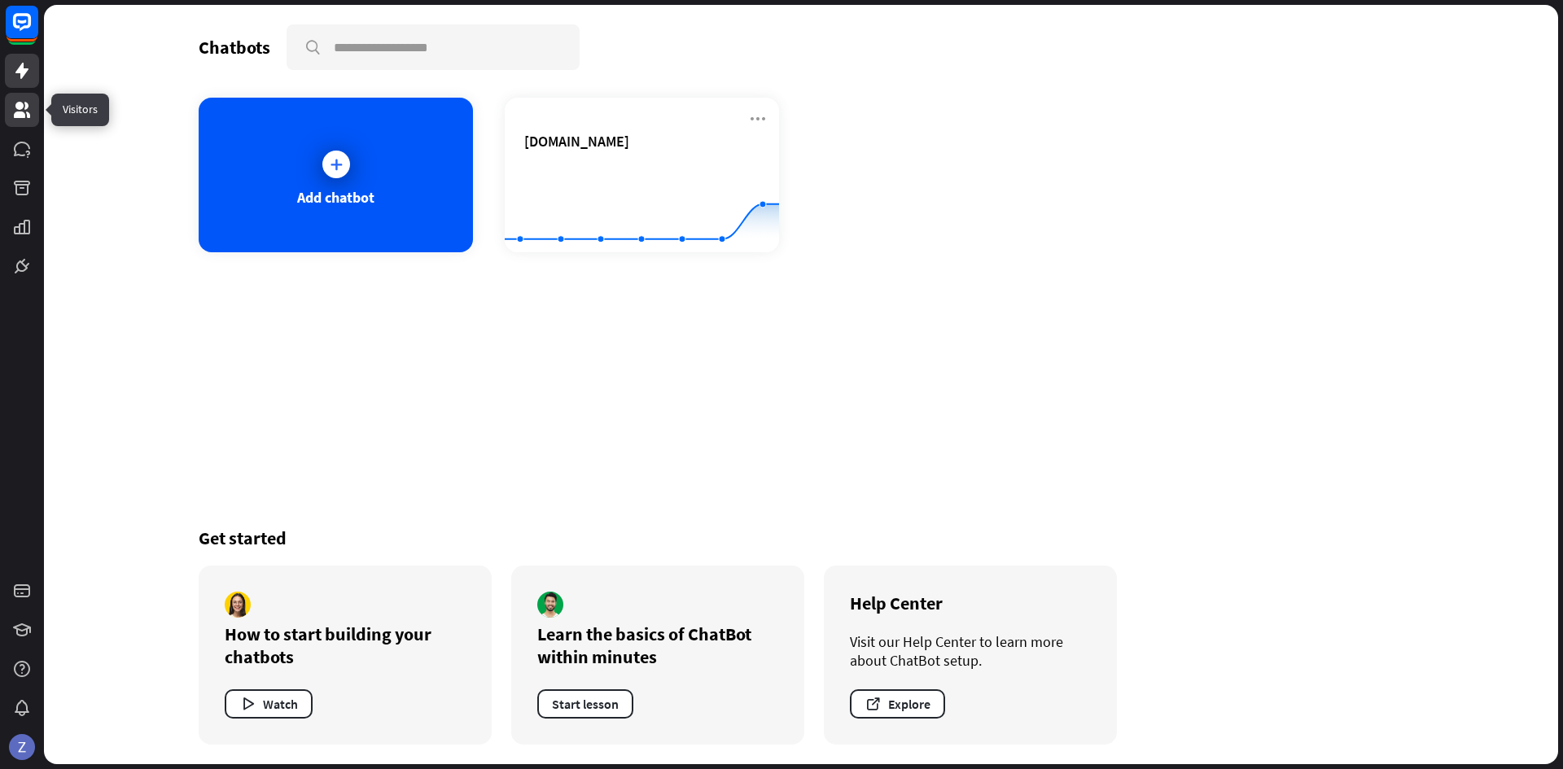
click at [20, 107] on icon at bounding box center [22, 110] width 16 height 16
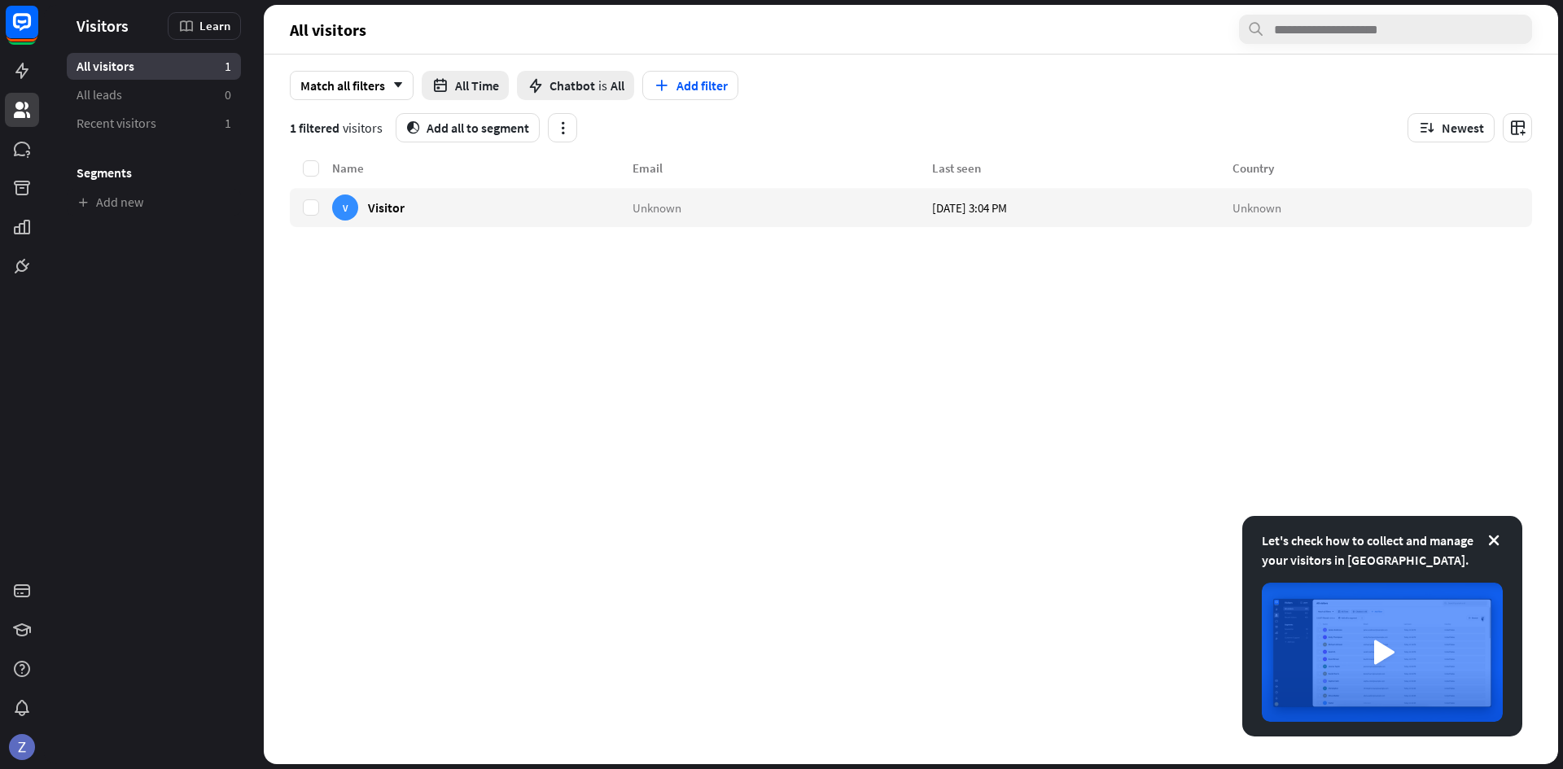
click at [135, 72] on div "All visitors 1" at bounding box center [154, 66] width 174 height 27
click at [11, 151] on link at bounding box center [22, 149] width 34 height 34
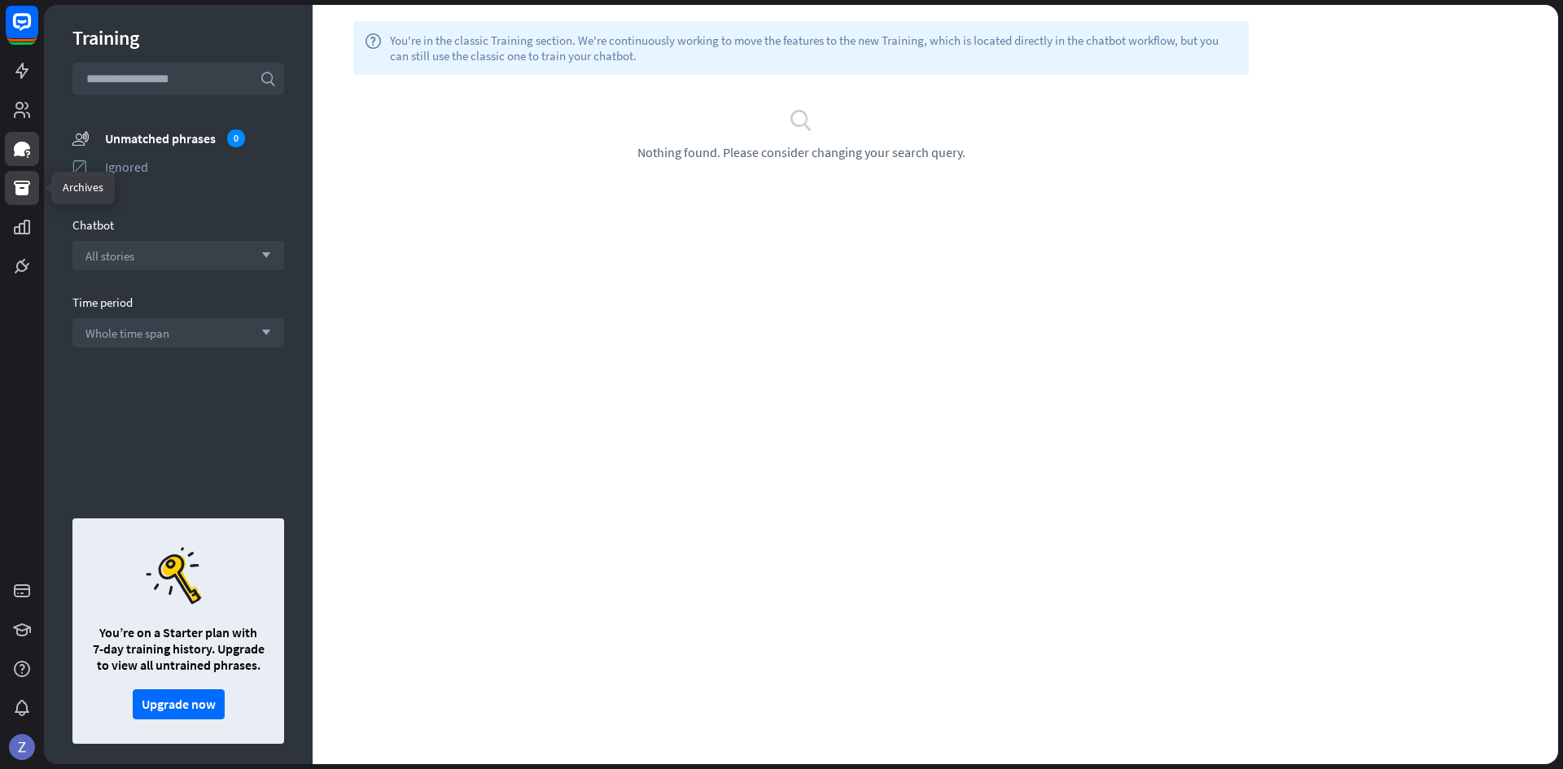
click at [17, 196] on icon at bounding box center [22, 188] width 20 height 20
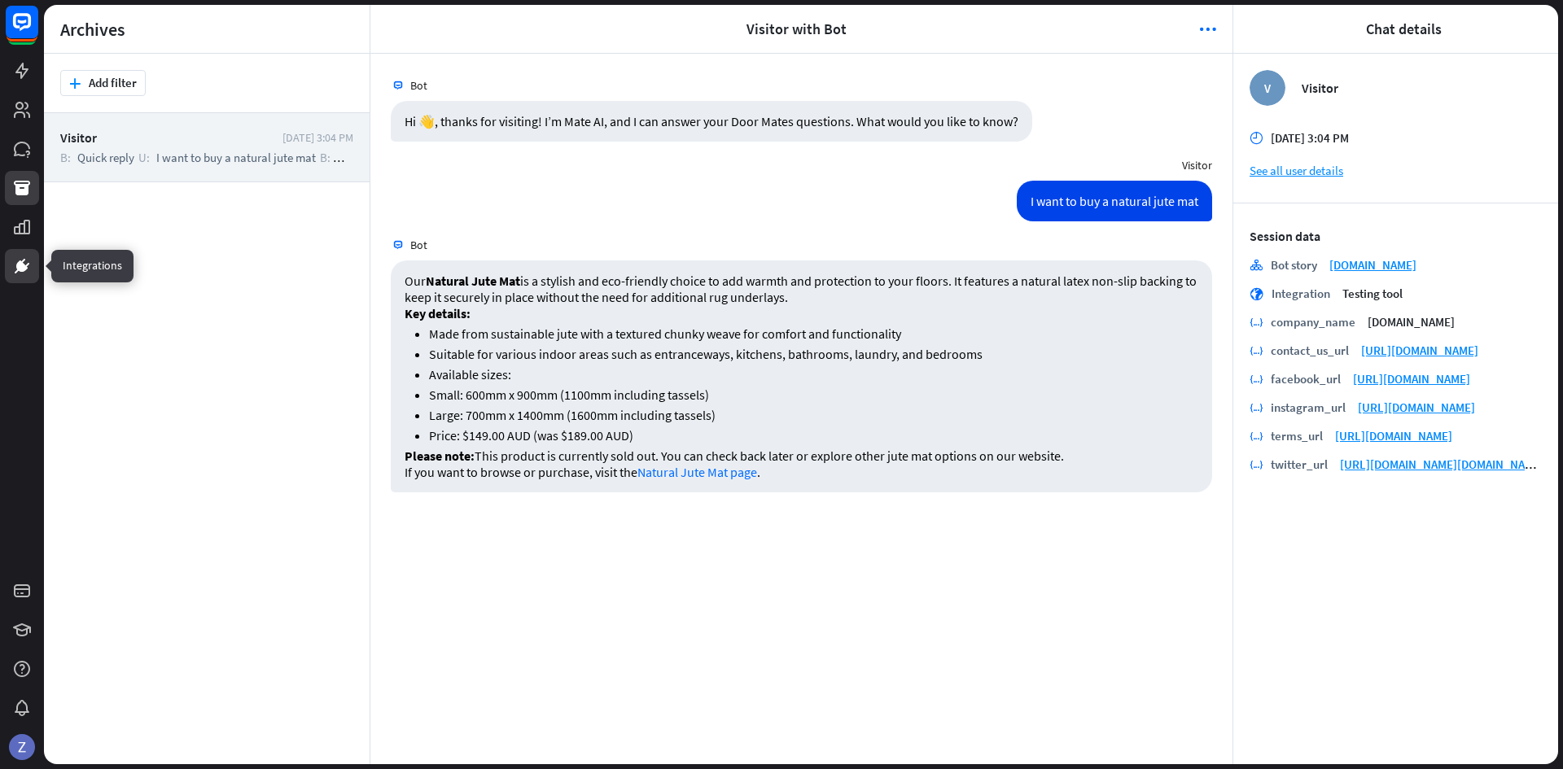
click at [11, 262] on link at bounding box center [22, 266] width 34 height 34
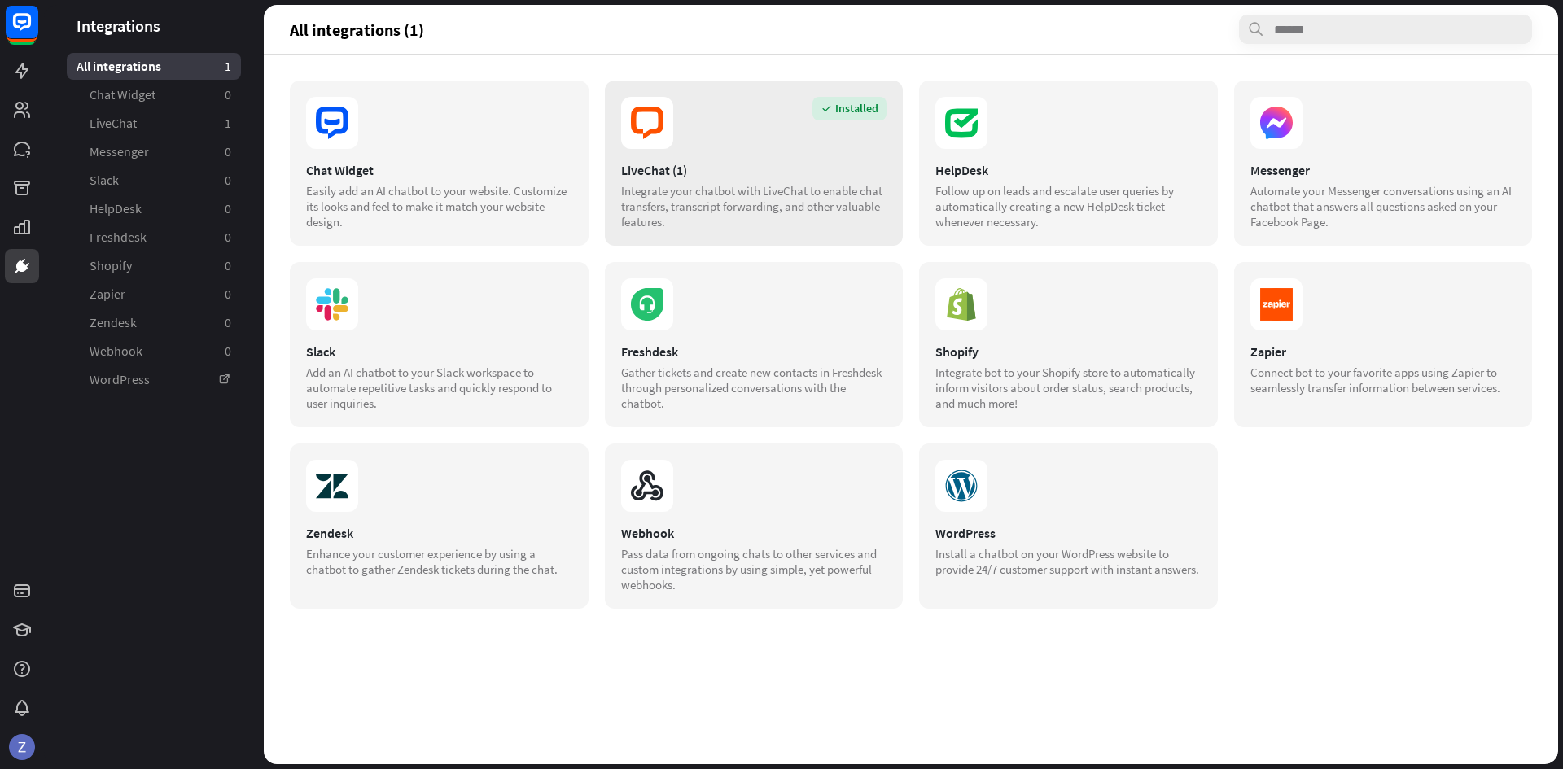
click at [697, 177] on div "LiveChat (1)" at bounding box center [754, 170] width 266 height 16
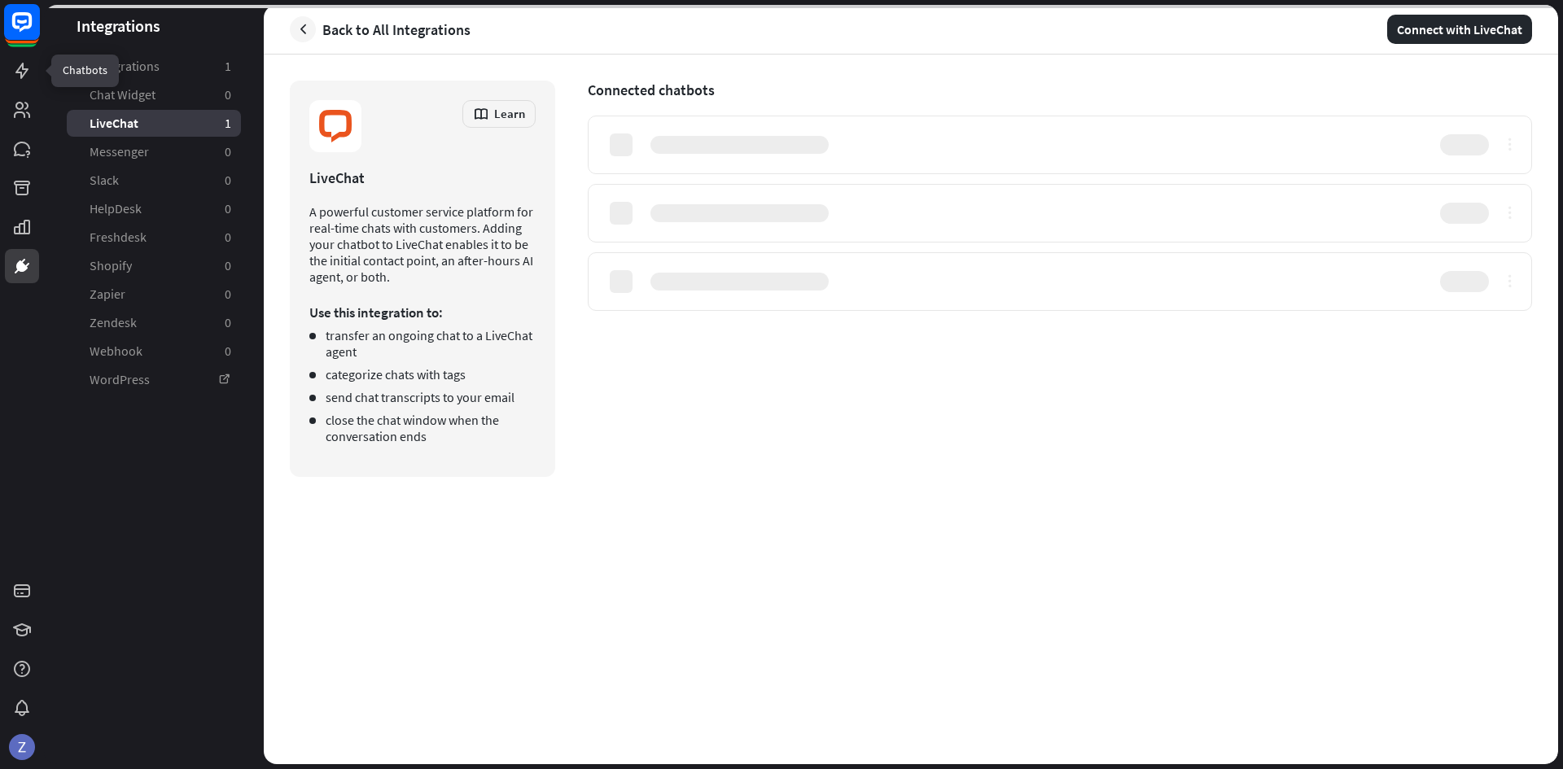
click at [33, 45] on rect at bounding box center [22, 31] width 30 height 30
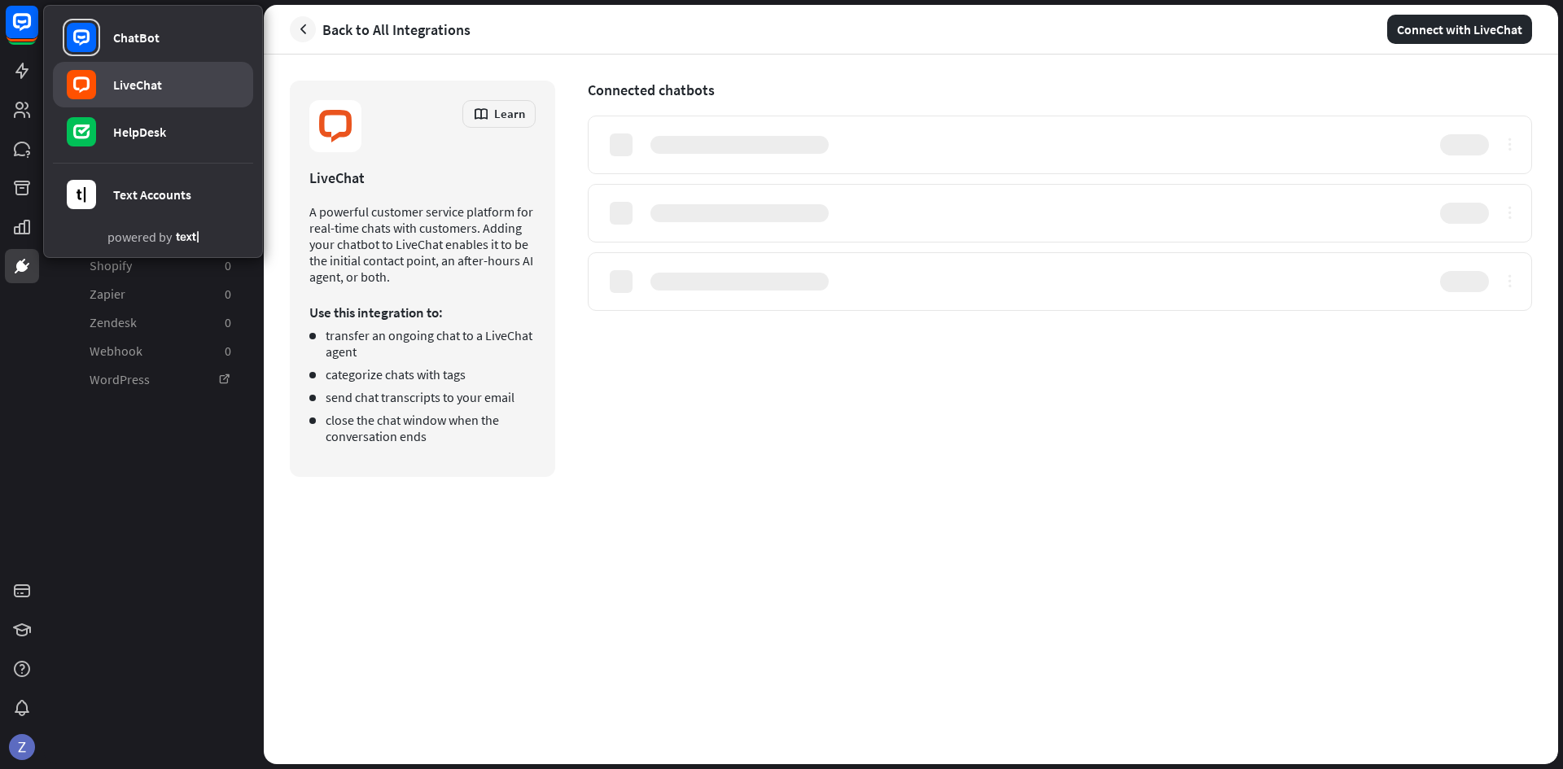
click at [105, 82] on link "LiveChat" at bounding box center [153, 85] width 200 height 46
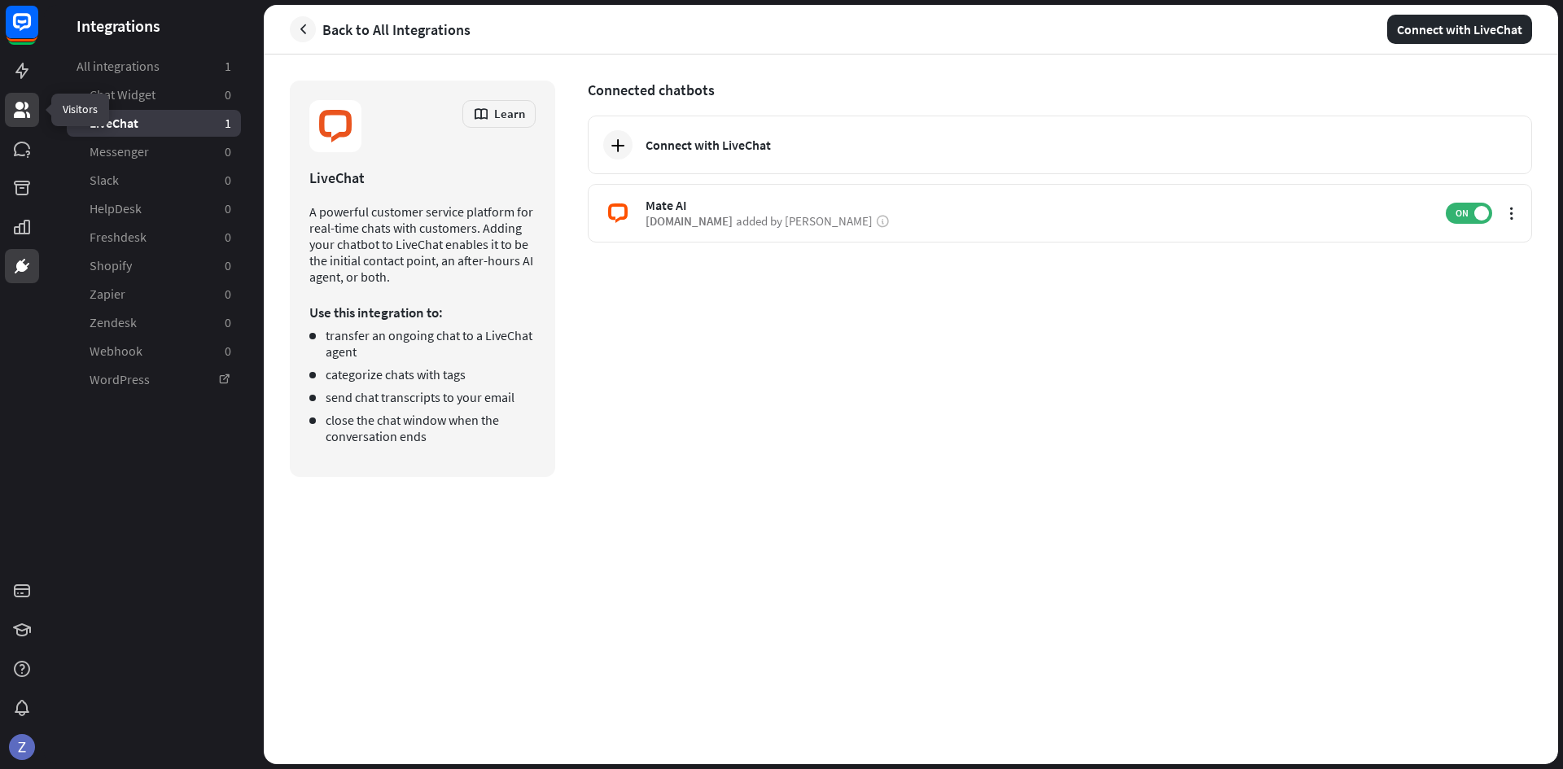
click at [25, 116] on icon at bounding box center [22, 110] width 16 height 16
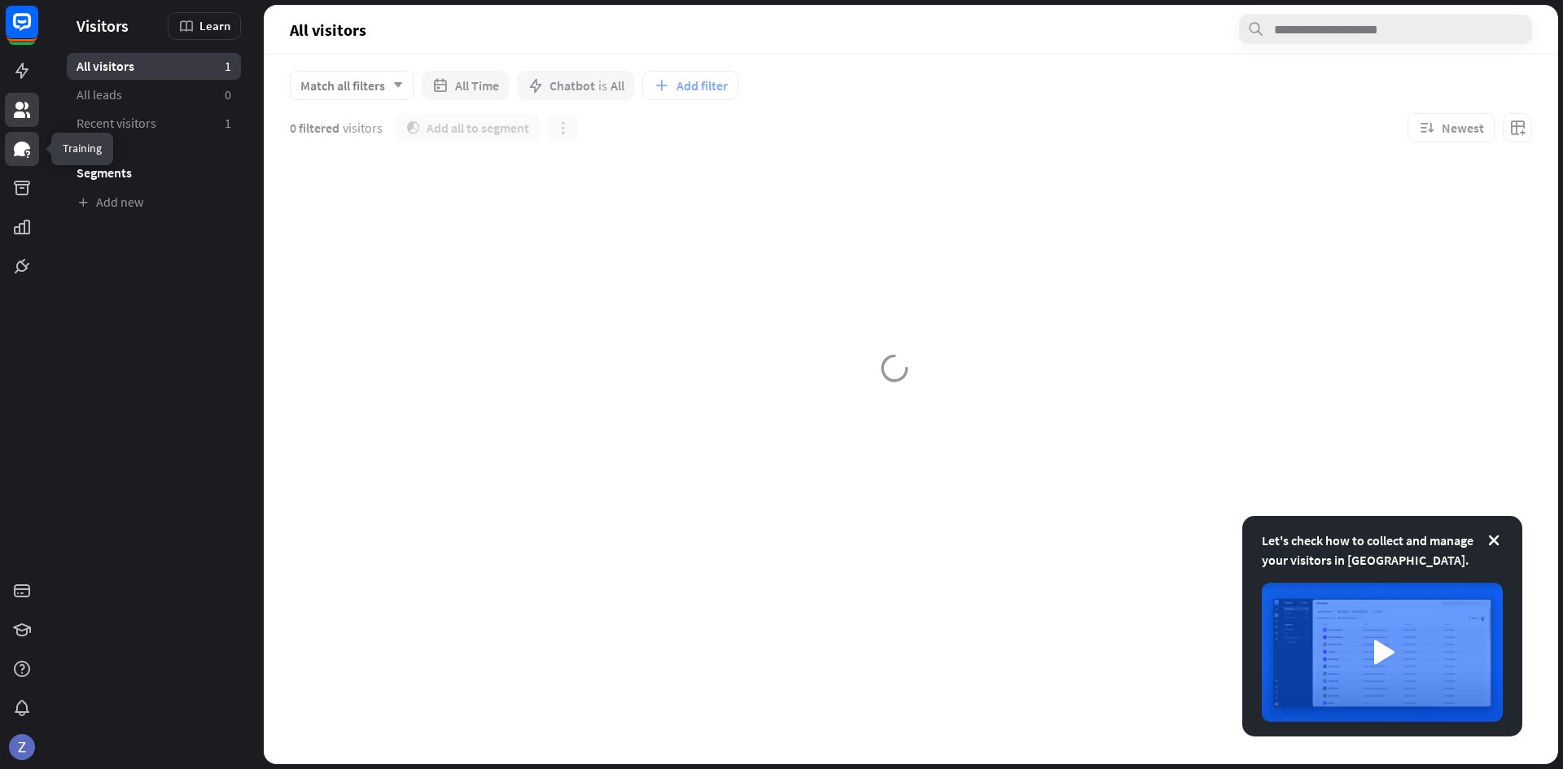
click at [13, 160] on link at bounding box center [22, 149] width 34 height 34
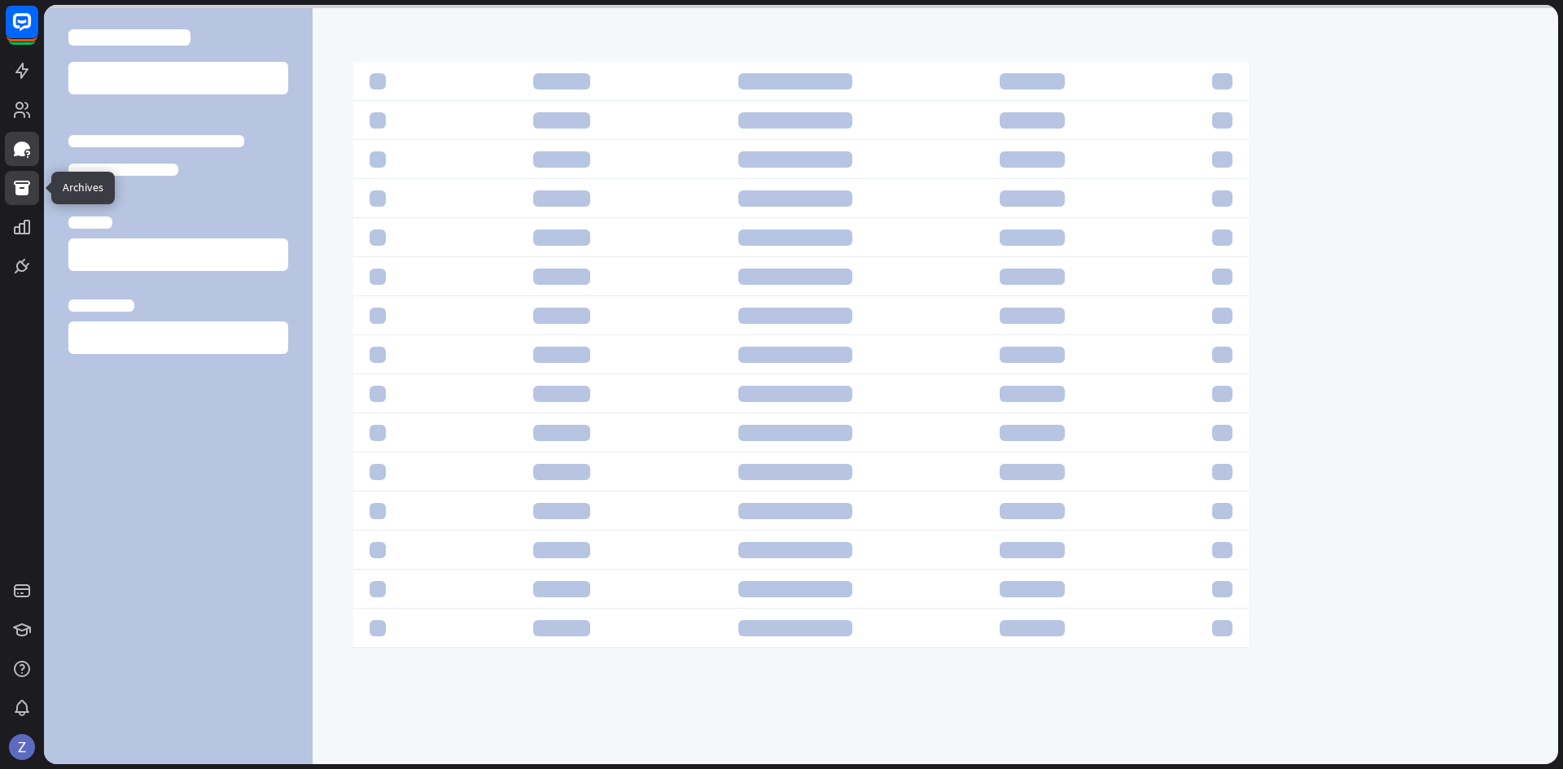
click at [12, 191] on icon at bounding box center [22, 188] width 20 height 20
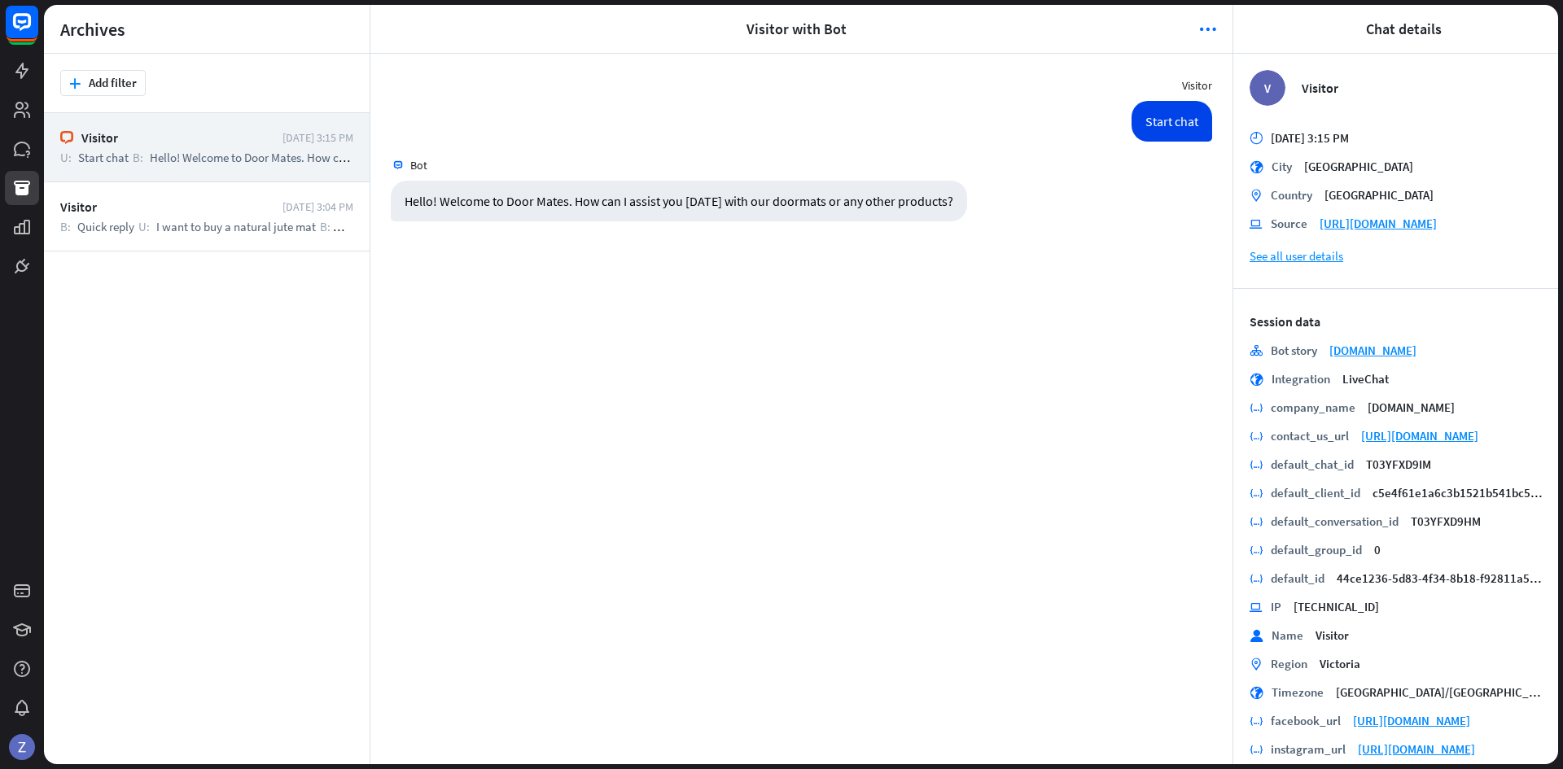
click at [34, 45] on div at bounding box center [22, 27] width 34 height 44
click at [36, 30] on rect at bounding box center [22, 22] width 36 height 36
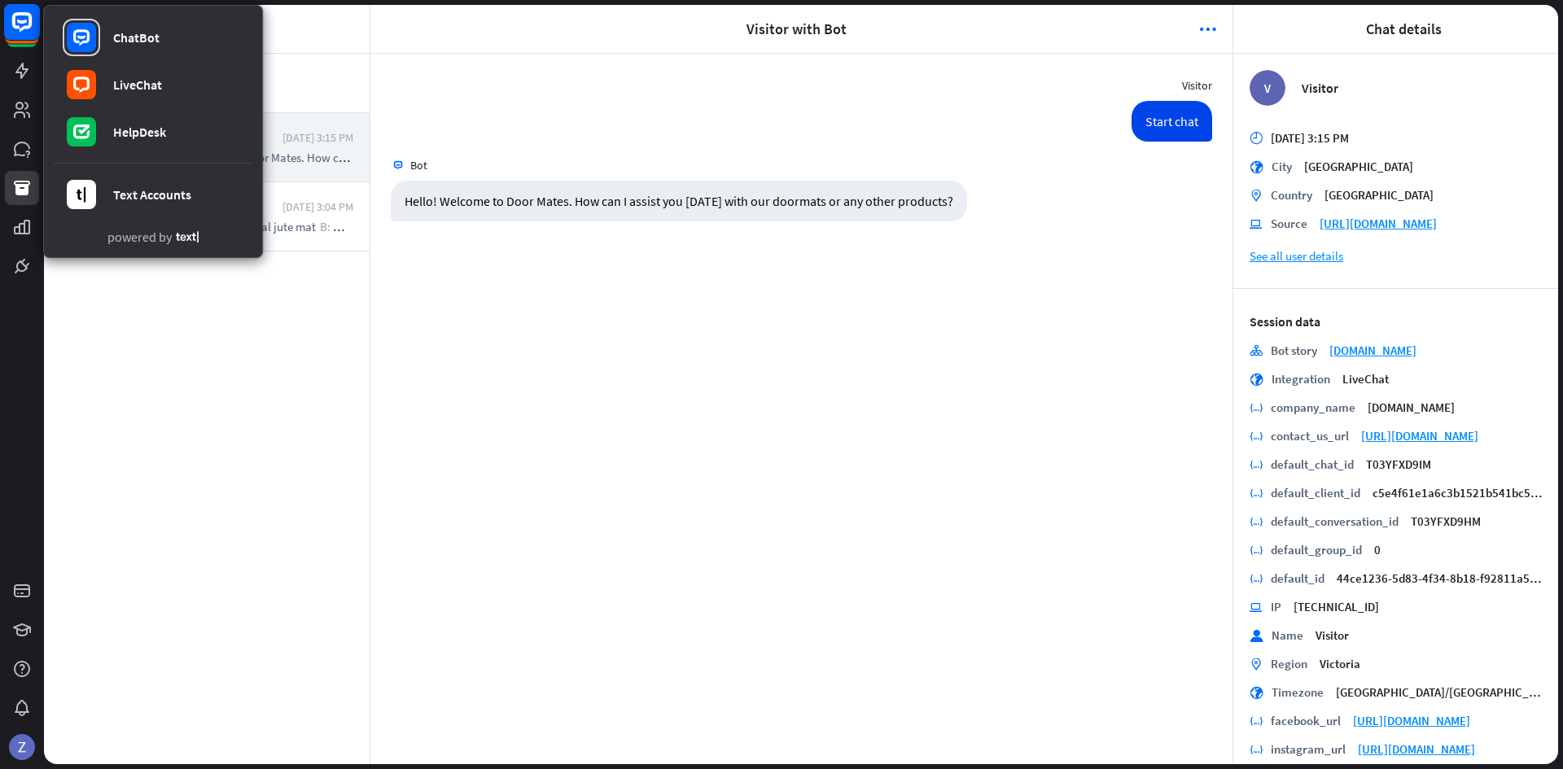
click at [36, 30] on rect at bounding box center [22, 22] width 36 height 36
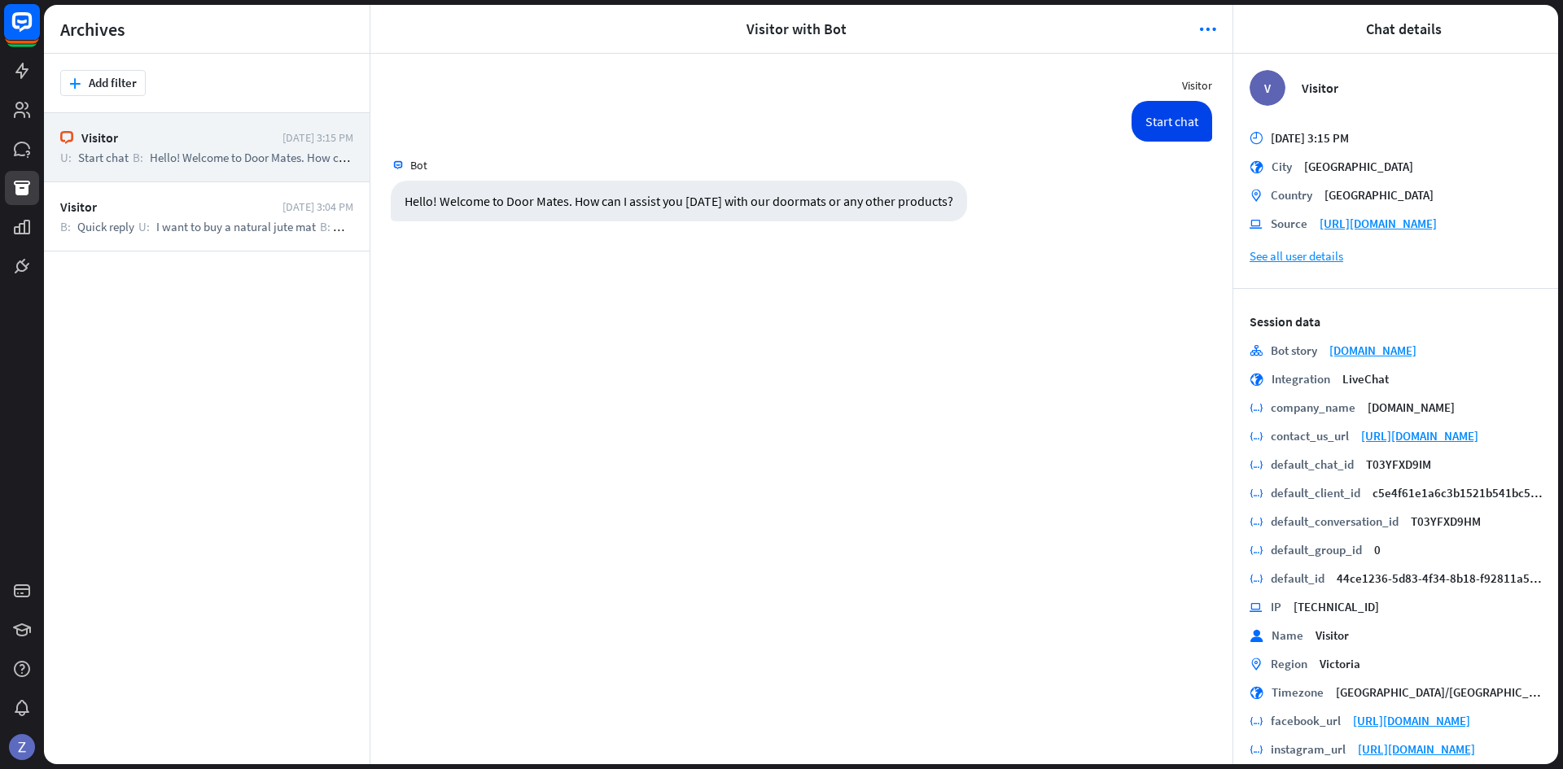
click at [36, 30] on rect at bounding box center [22, 22] width 36 height 36
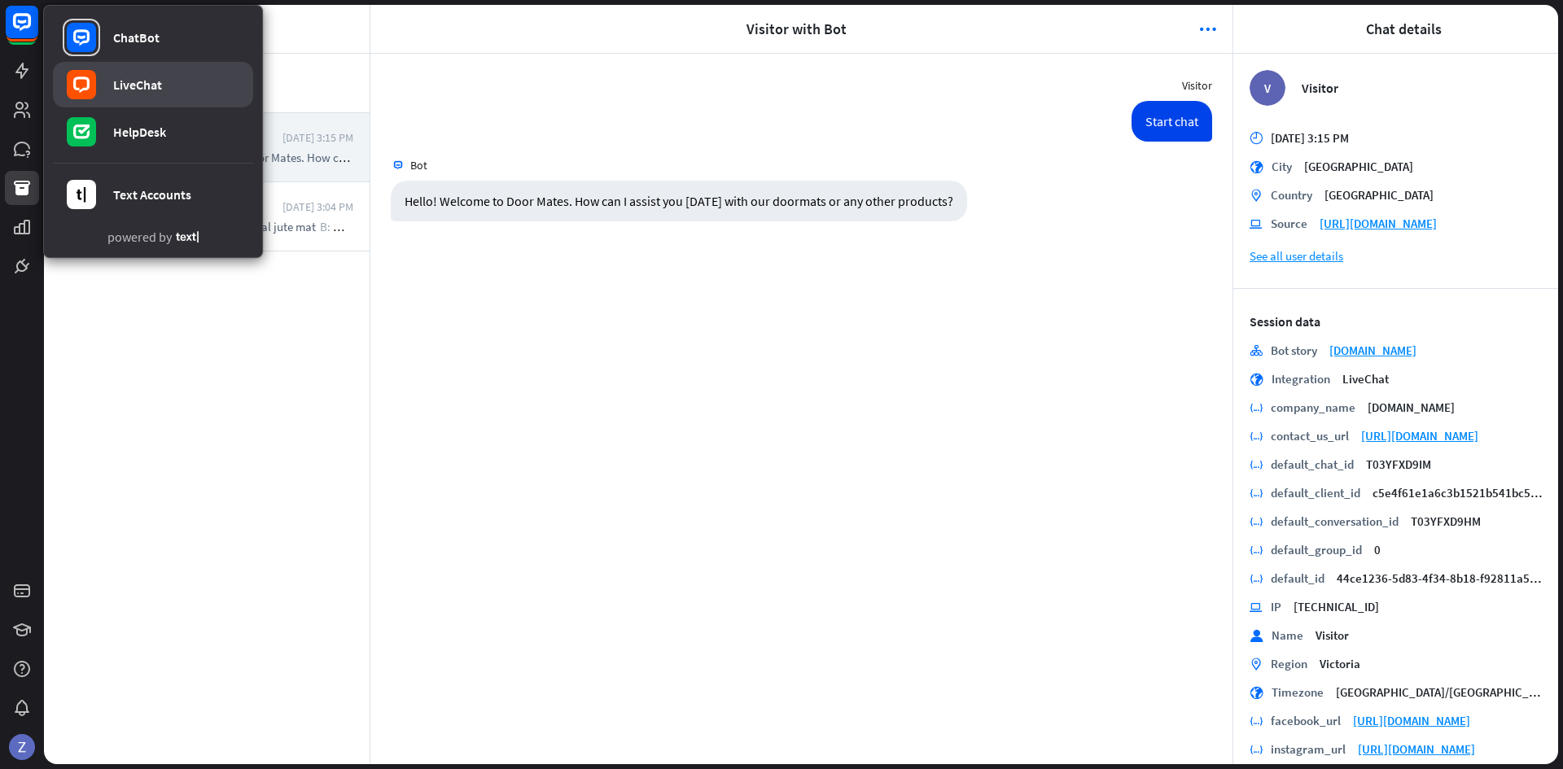
click at [156, 88] on div "LiveChat" at bounding box center [137, 85] width 49 height 16
